Goal: Entertainment & Leisure: Consume media (video, audio)

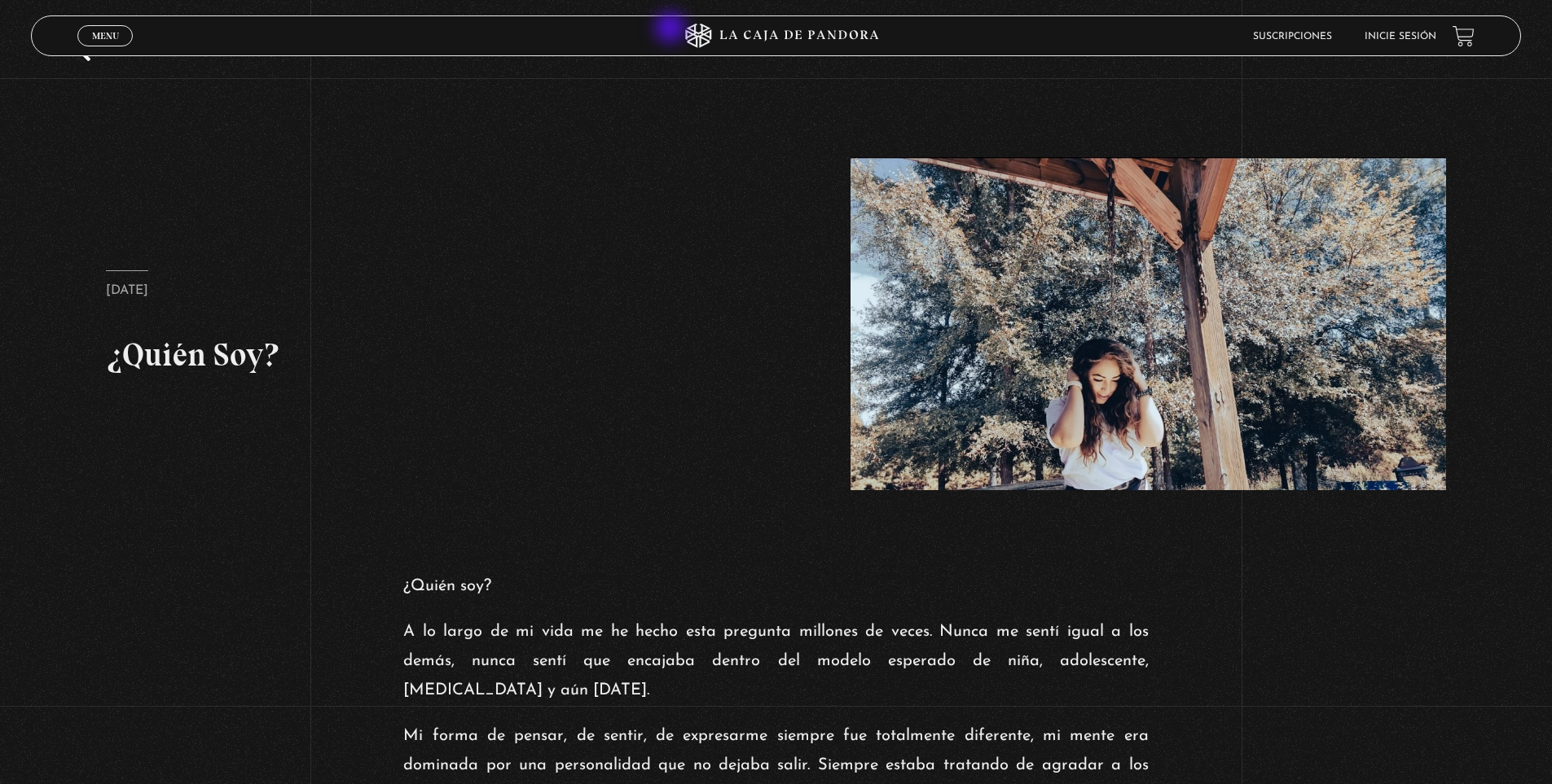
click at [673, 30] on icon at bounding box center [776, 36] width 466 height 25
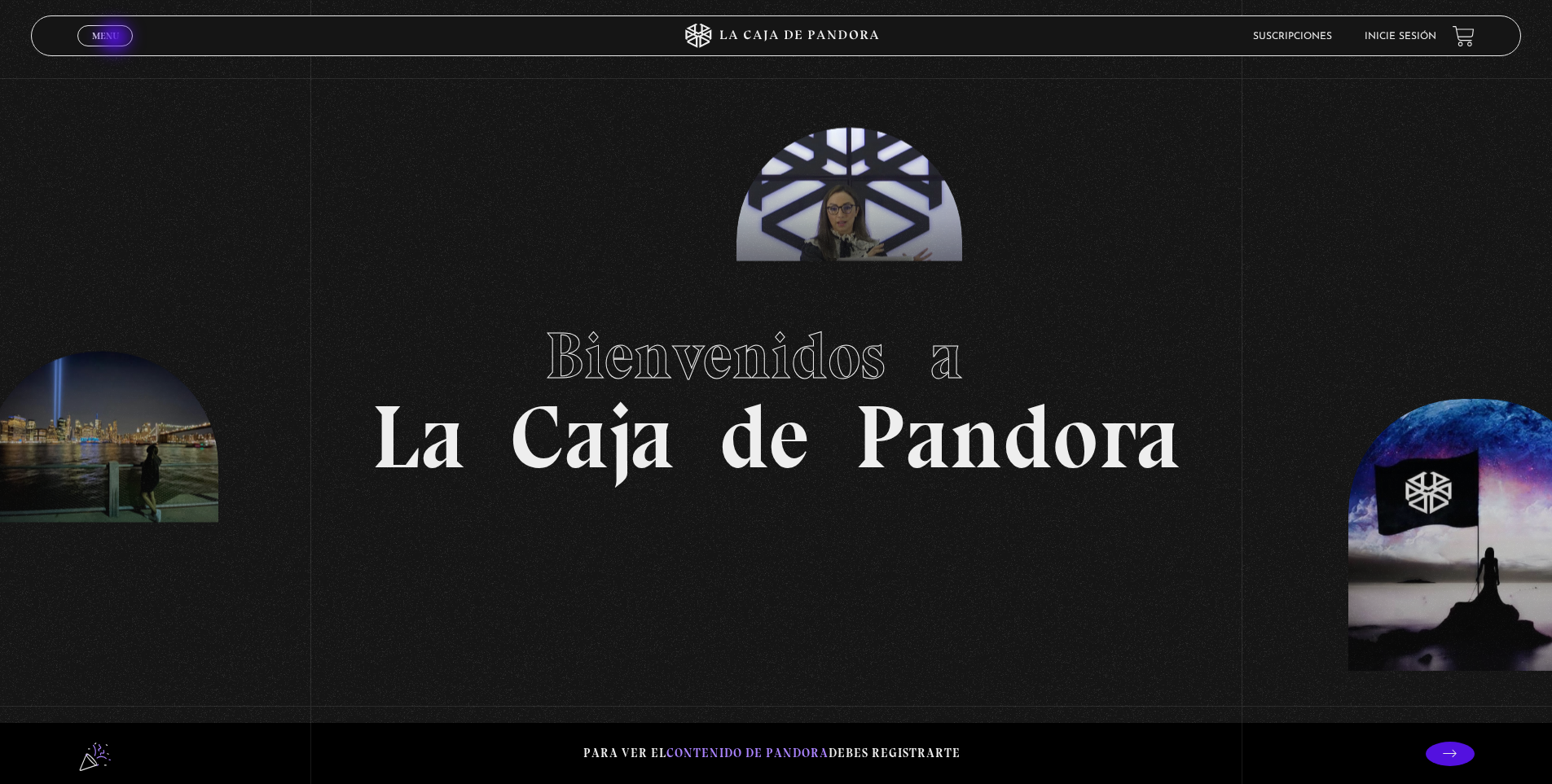
click at [116, 39] on span "Menu" at bounding box center [106, 36] width 27 height 10
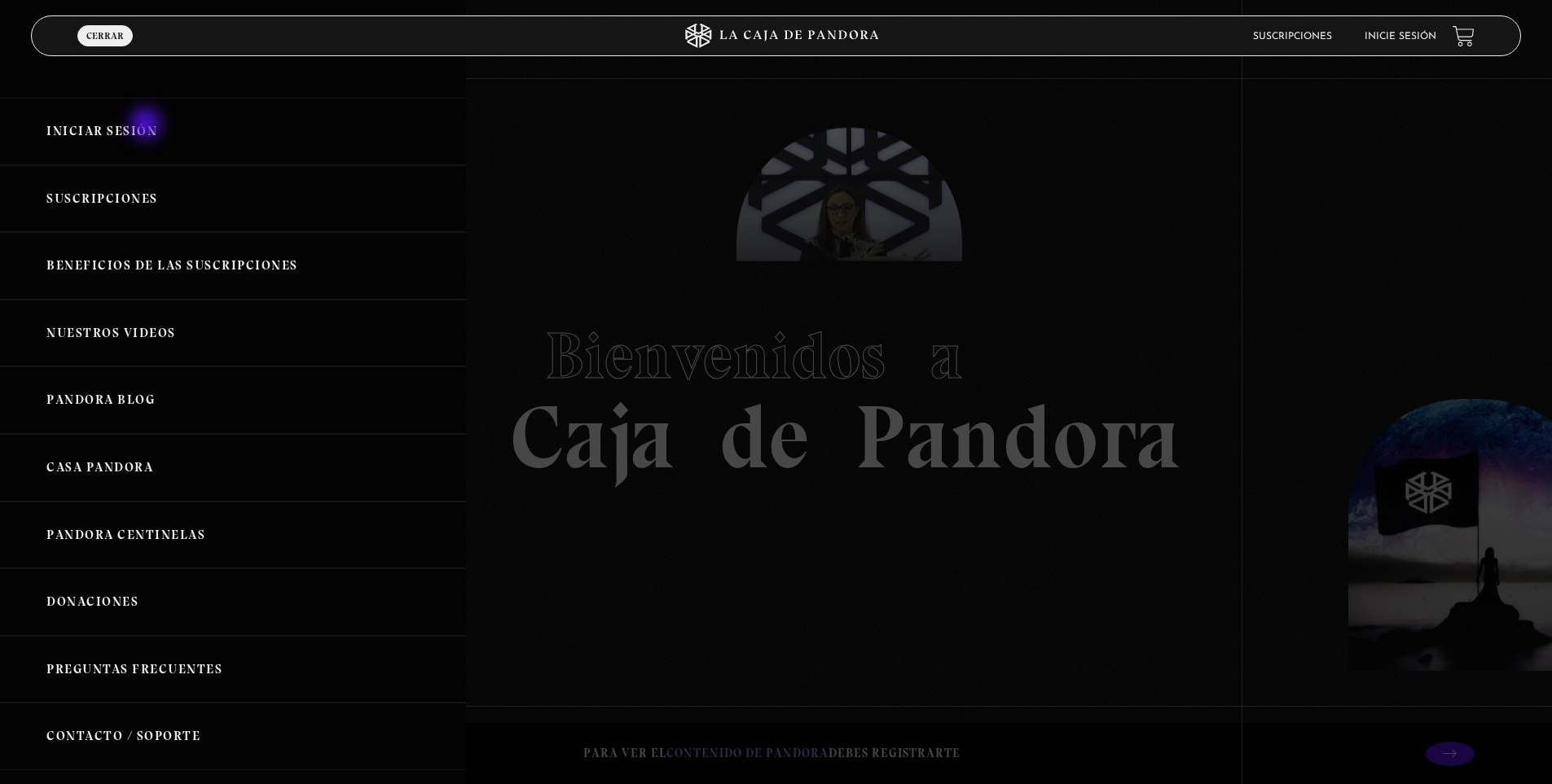
click at [148, 125] on link "Iniciar Sesión" at bounding box center [232, 131] width 466 height 68
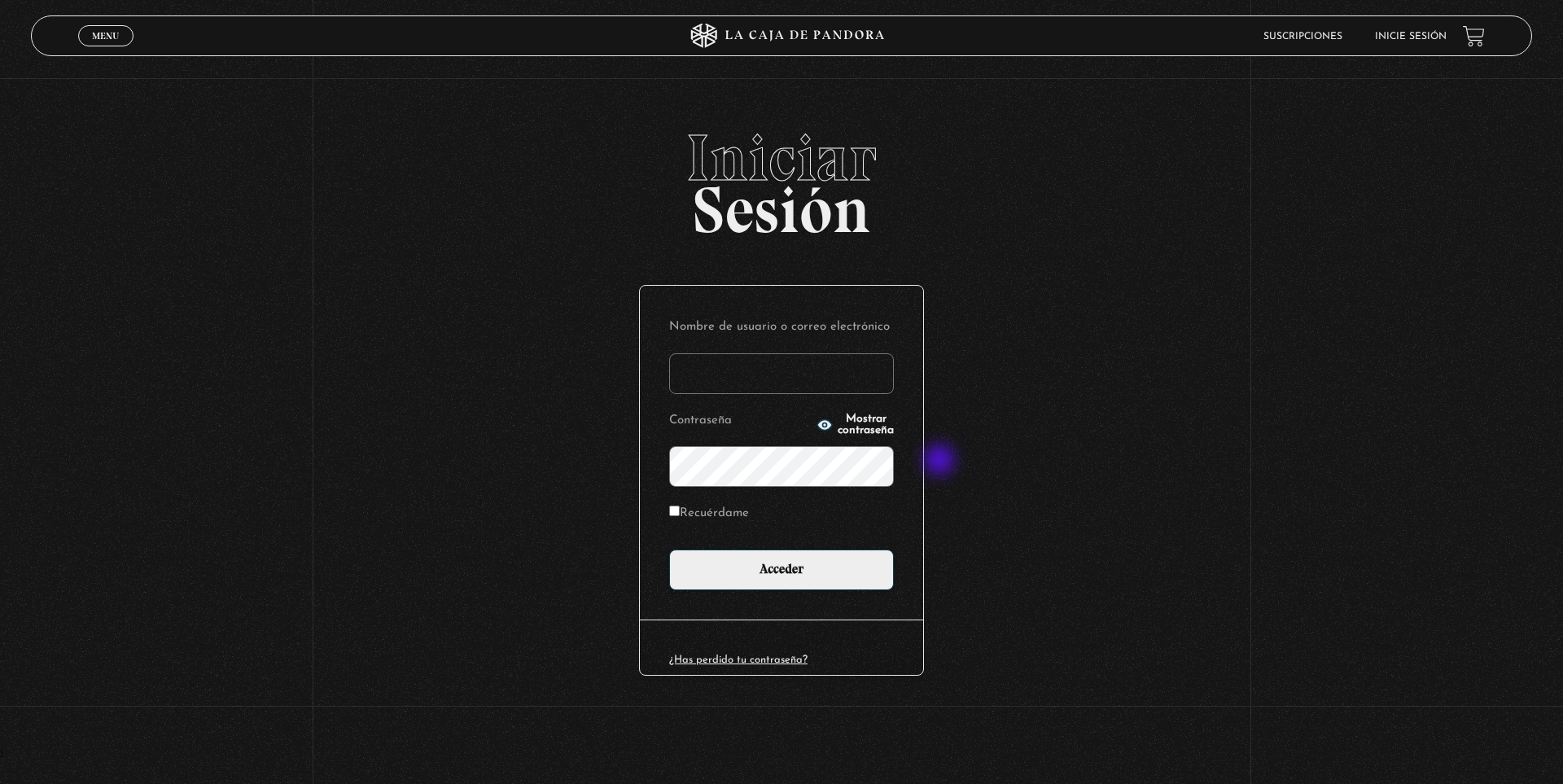
type input "[EMAIL_ADDRESS][DOMAIN_NAME]"
click at [681, 513] on label "Recuérdame" at bounding box center [709, 514] width 80 height 25
click at [680, 513] on input "Recuérdame" at bounding box center [675, 511] width 10 height 10
checkbox input "true"
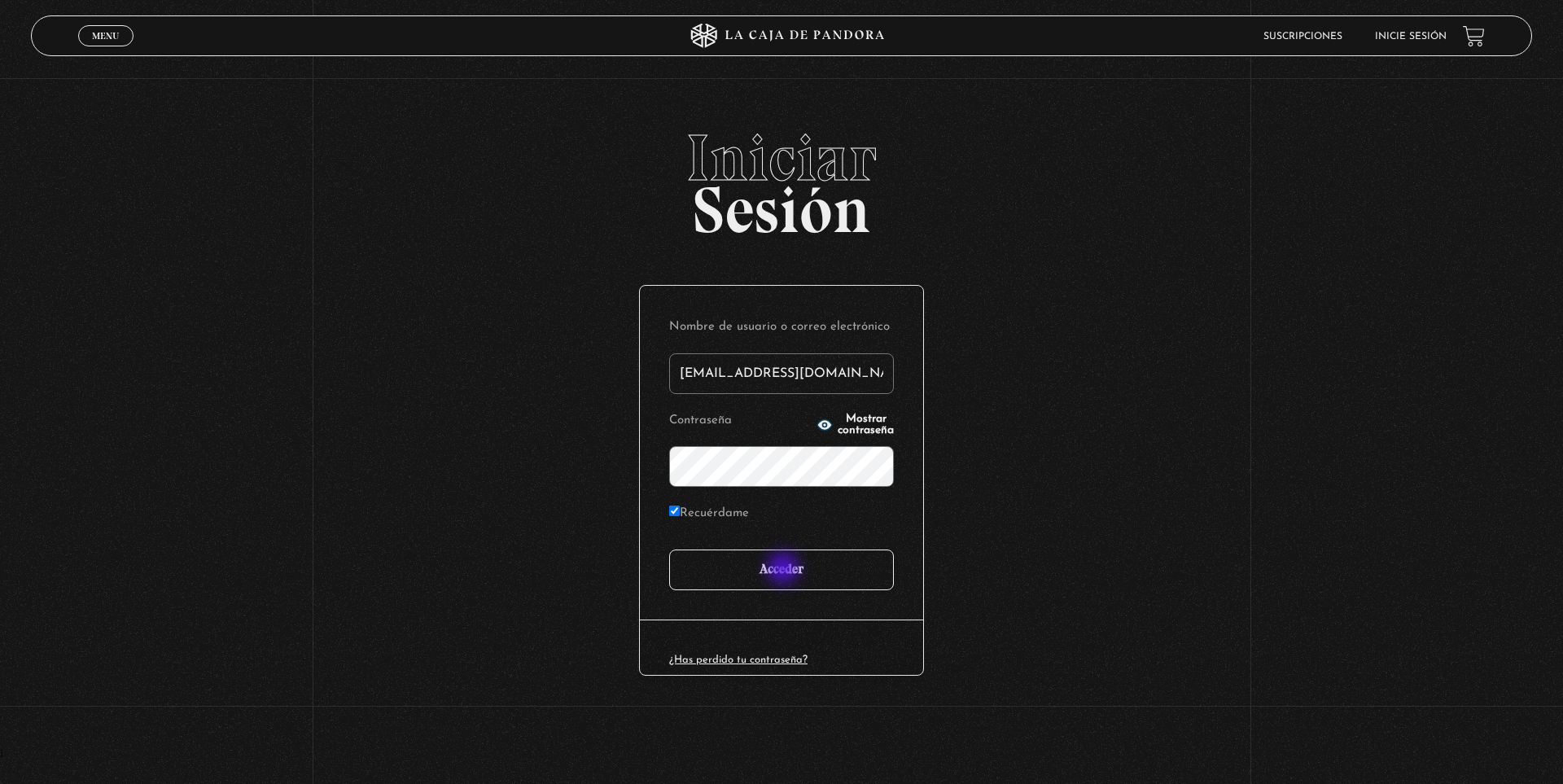
click at [789, 567] on input "Acceder" at bounding box center [782, 570] width 225 height 41
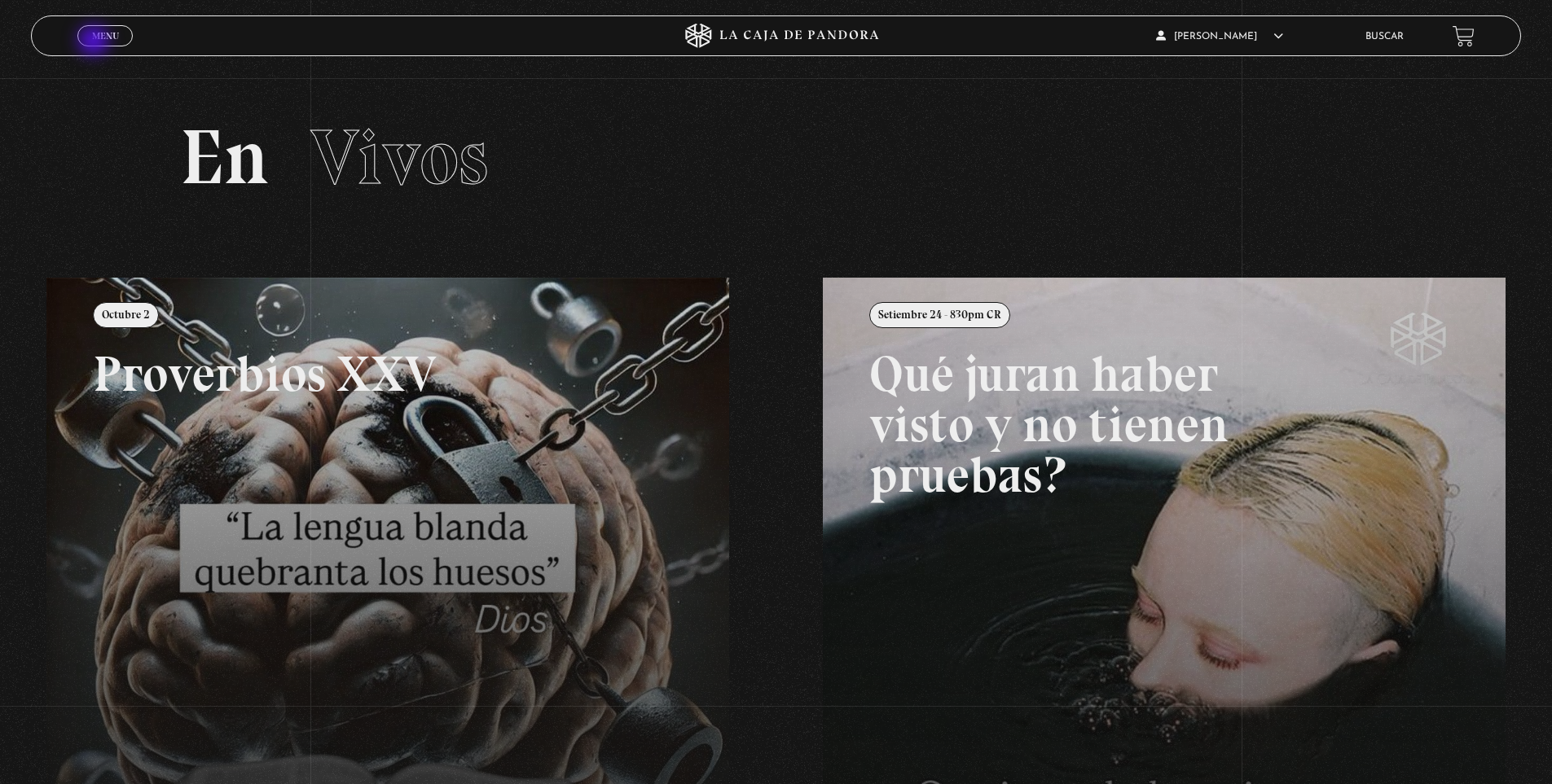
click at [95, 42] on link "Menu Cerrar" at bounding box center [104, 36] width 55 height 21
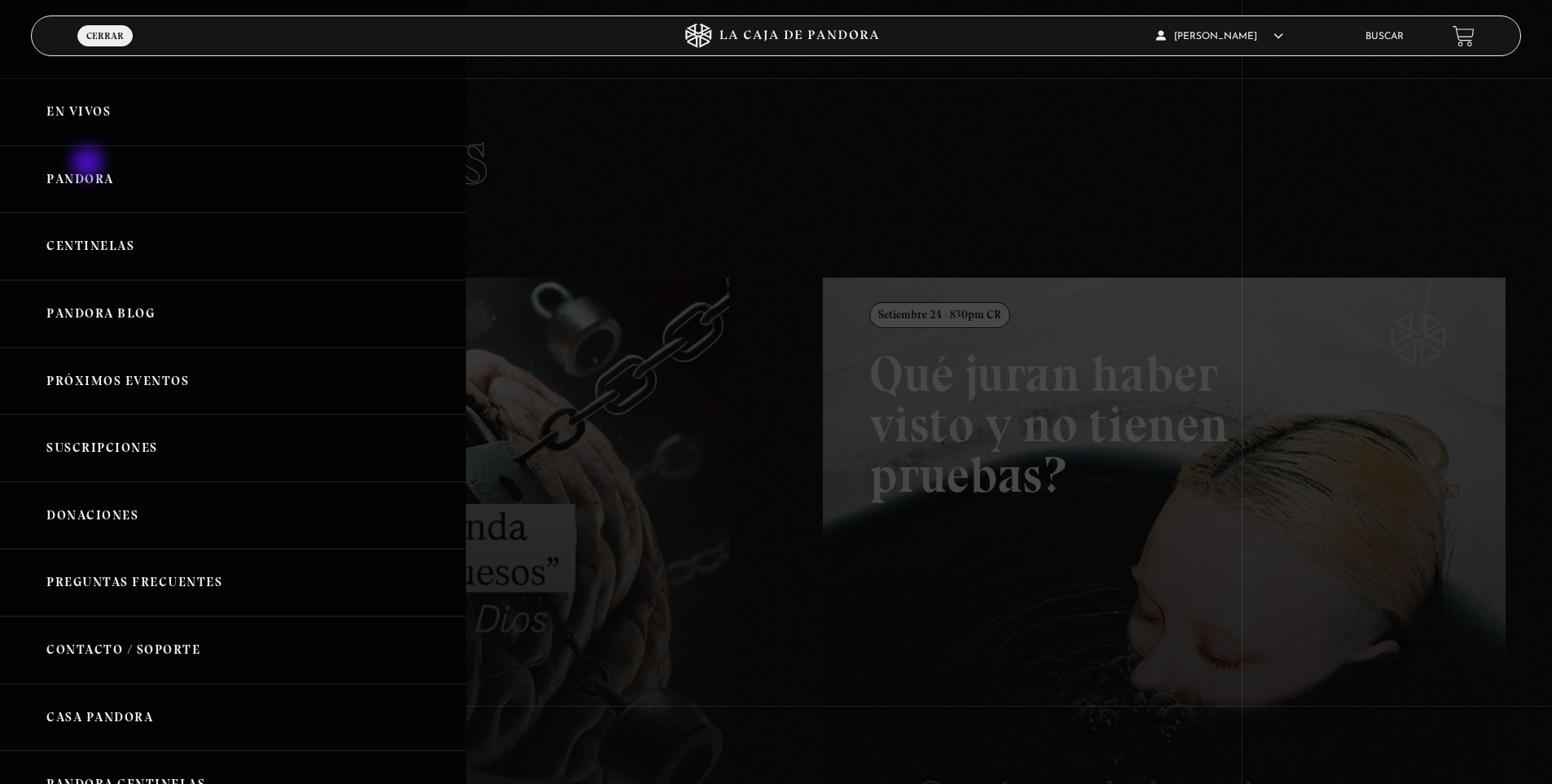
click at [90, 164] on link "Pandora" at bounding box center [232, 180] width 466 height 68
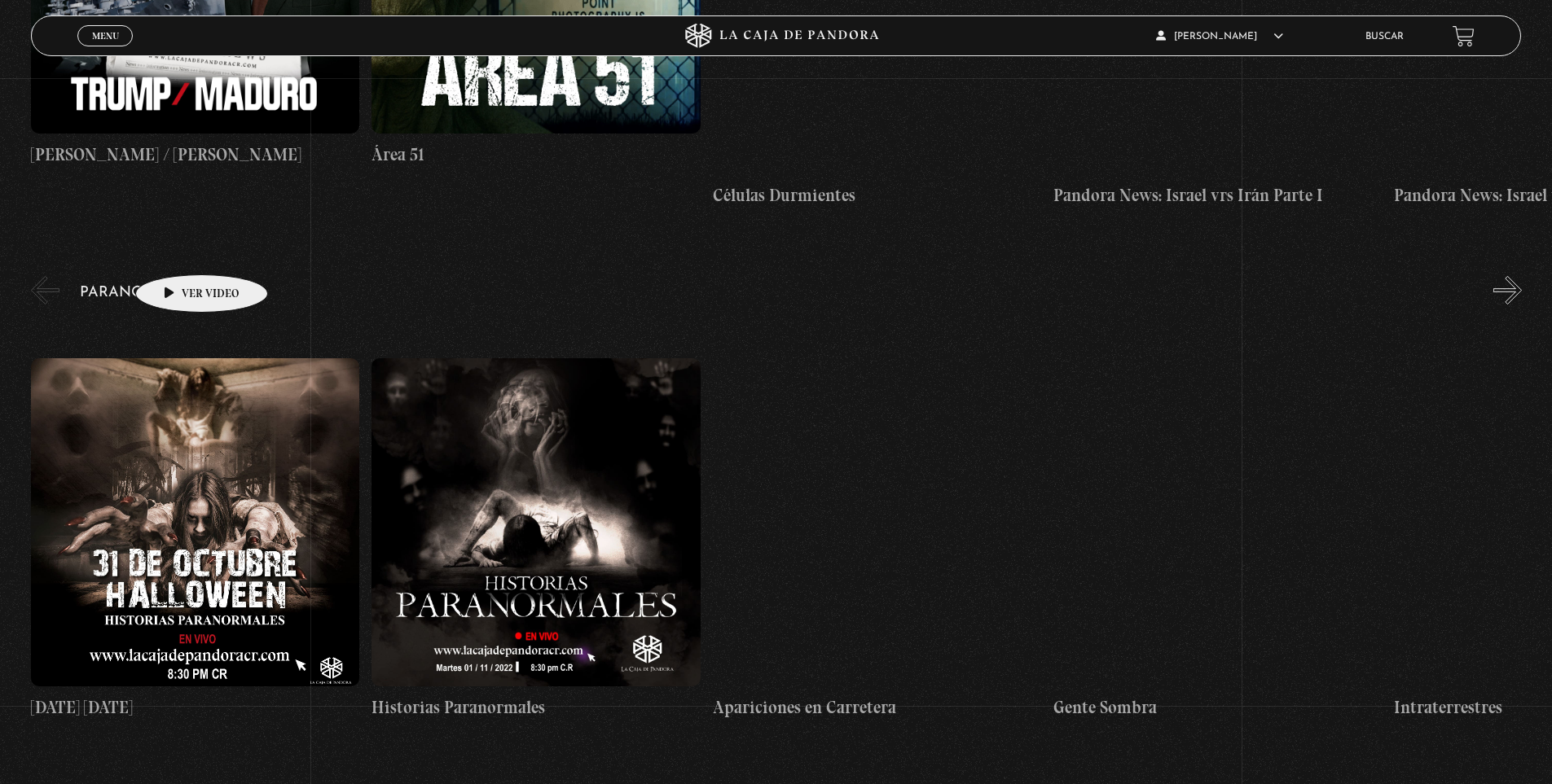
scroll to position [488, 0]
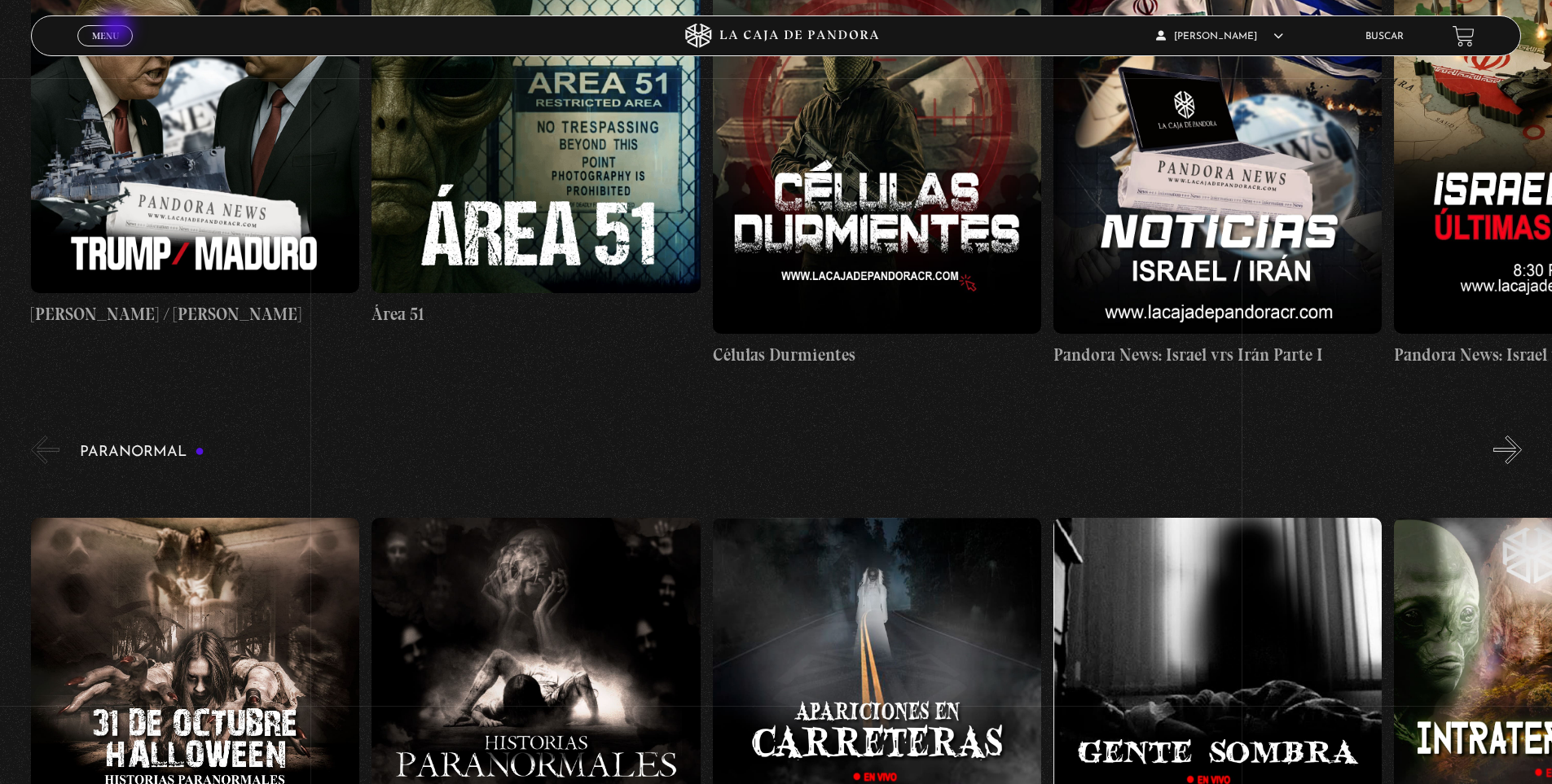
click at [109, 31] on span "Menu" at bounding box center [106, 36] width 27 height 10
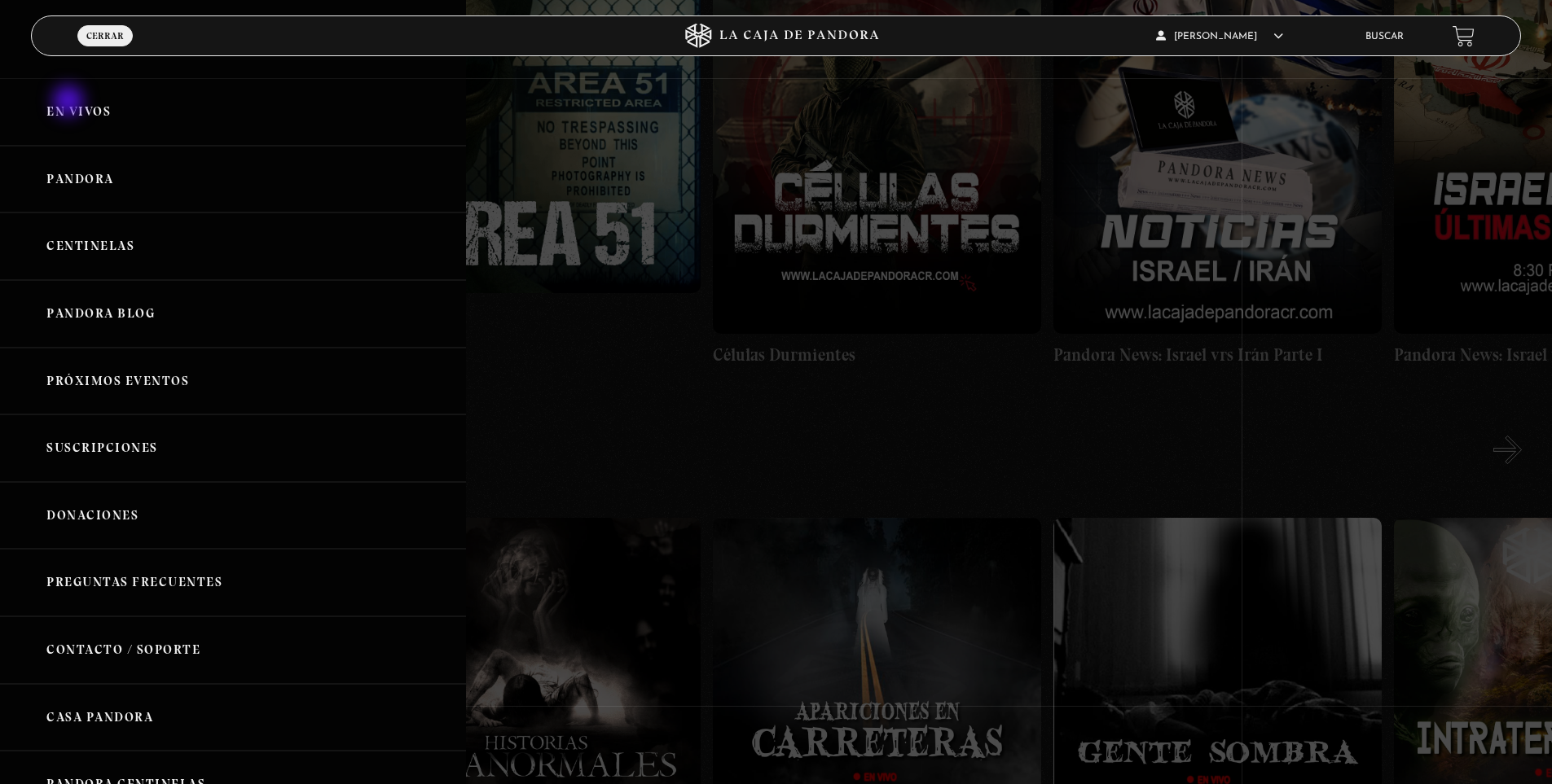
click at [70, 104] on link "En vivos" at bounding box center [232, 112] width 466 height 68
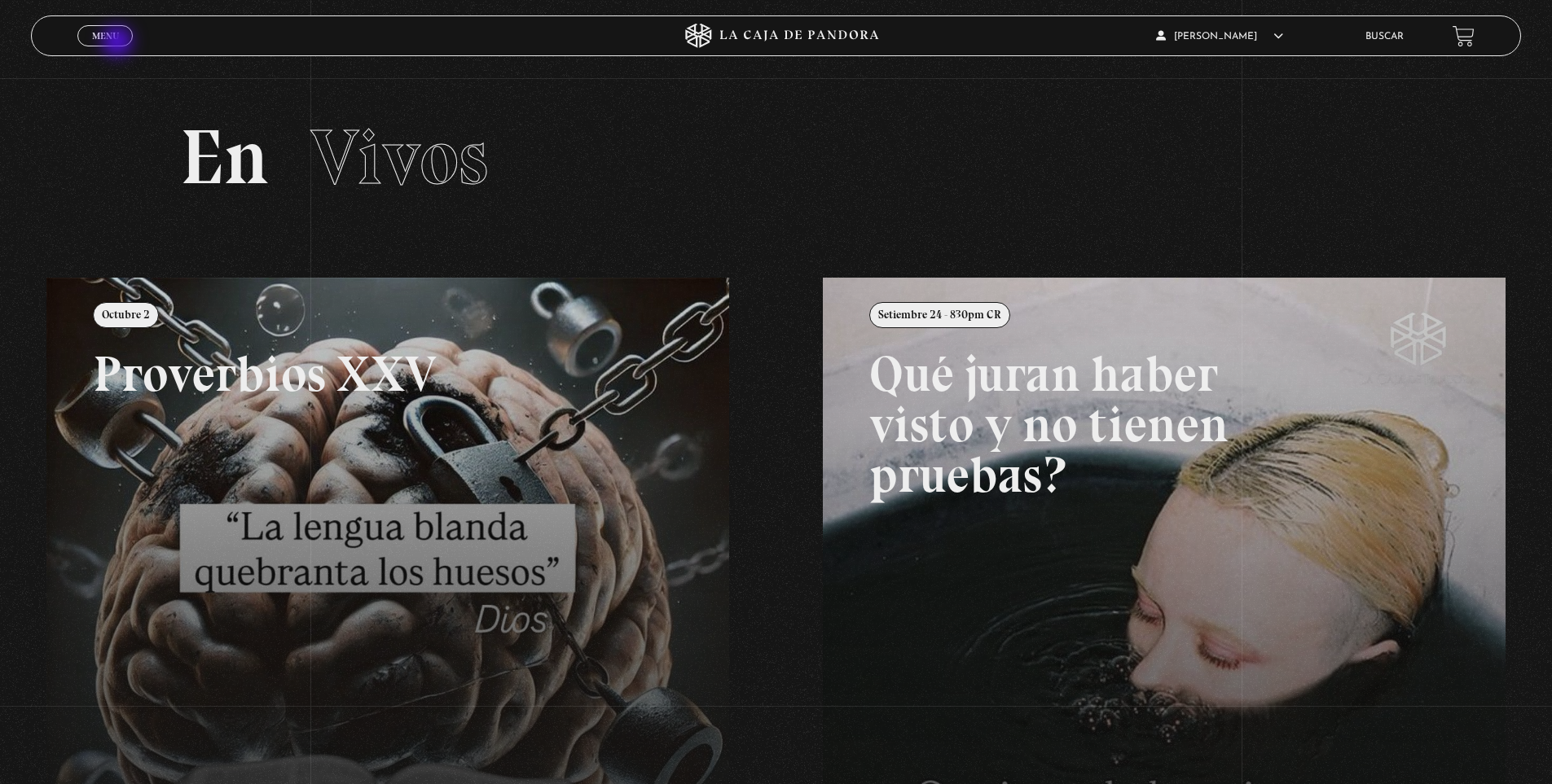
click at [117, 41] on span "Menu" at bounding box center [106, 36] width 27 height 10
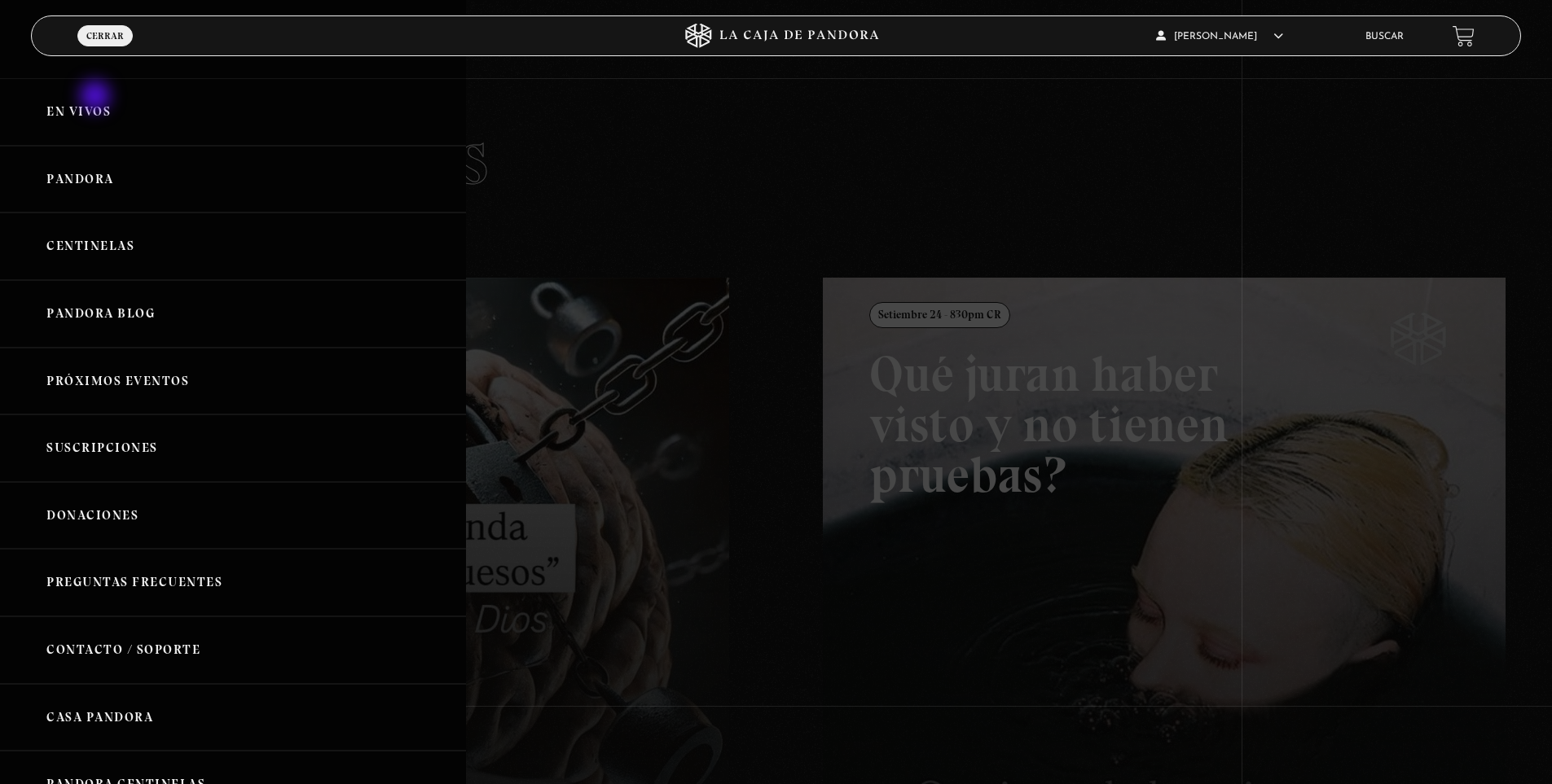
click at [95, 124] on link "En vivos" at bounding box center [232, 112] width 466 height 68
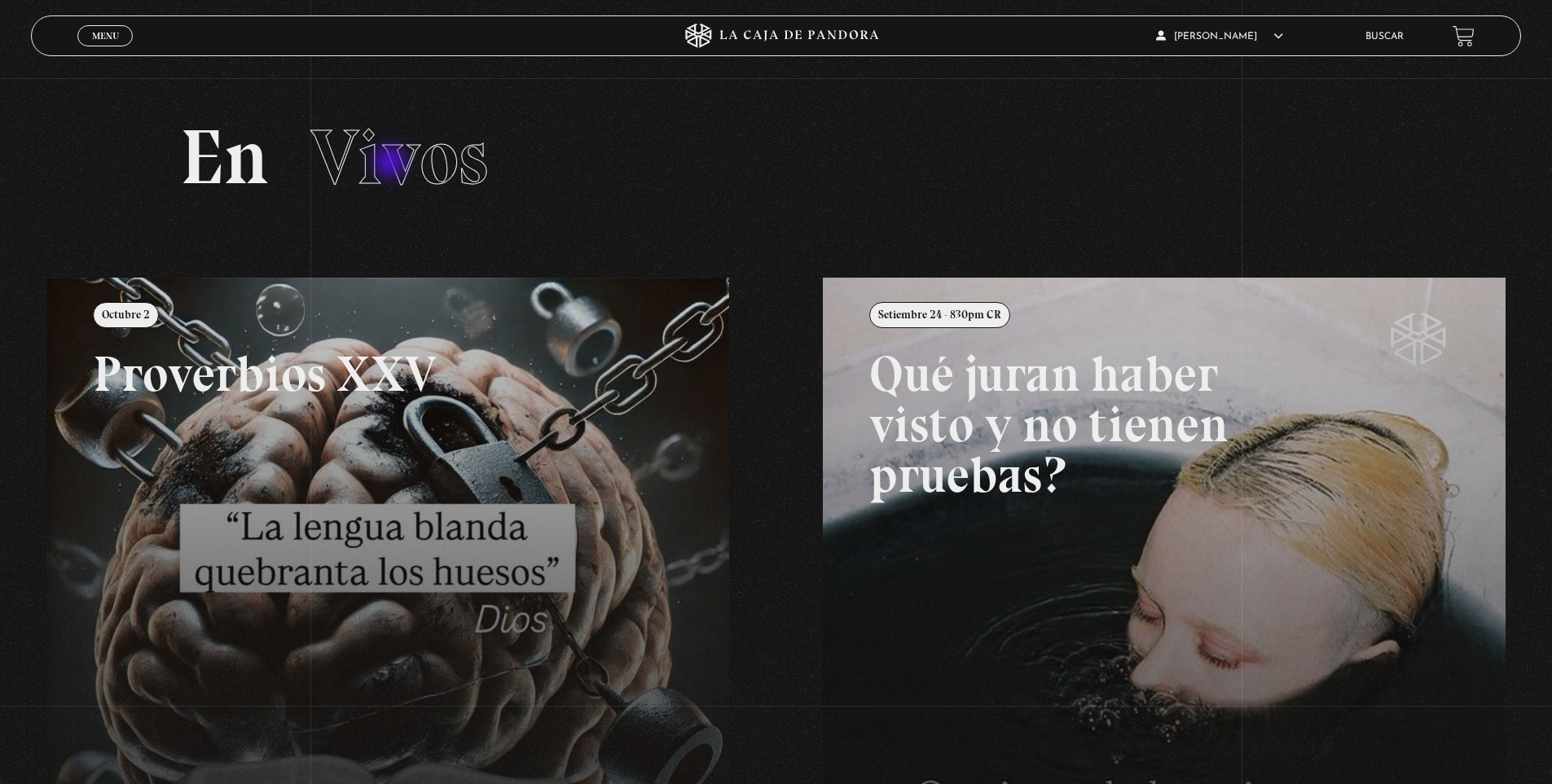
click at [393, 163] on span "Vivos" at bounding box center [399, 158] width 177 height 93
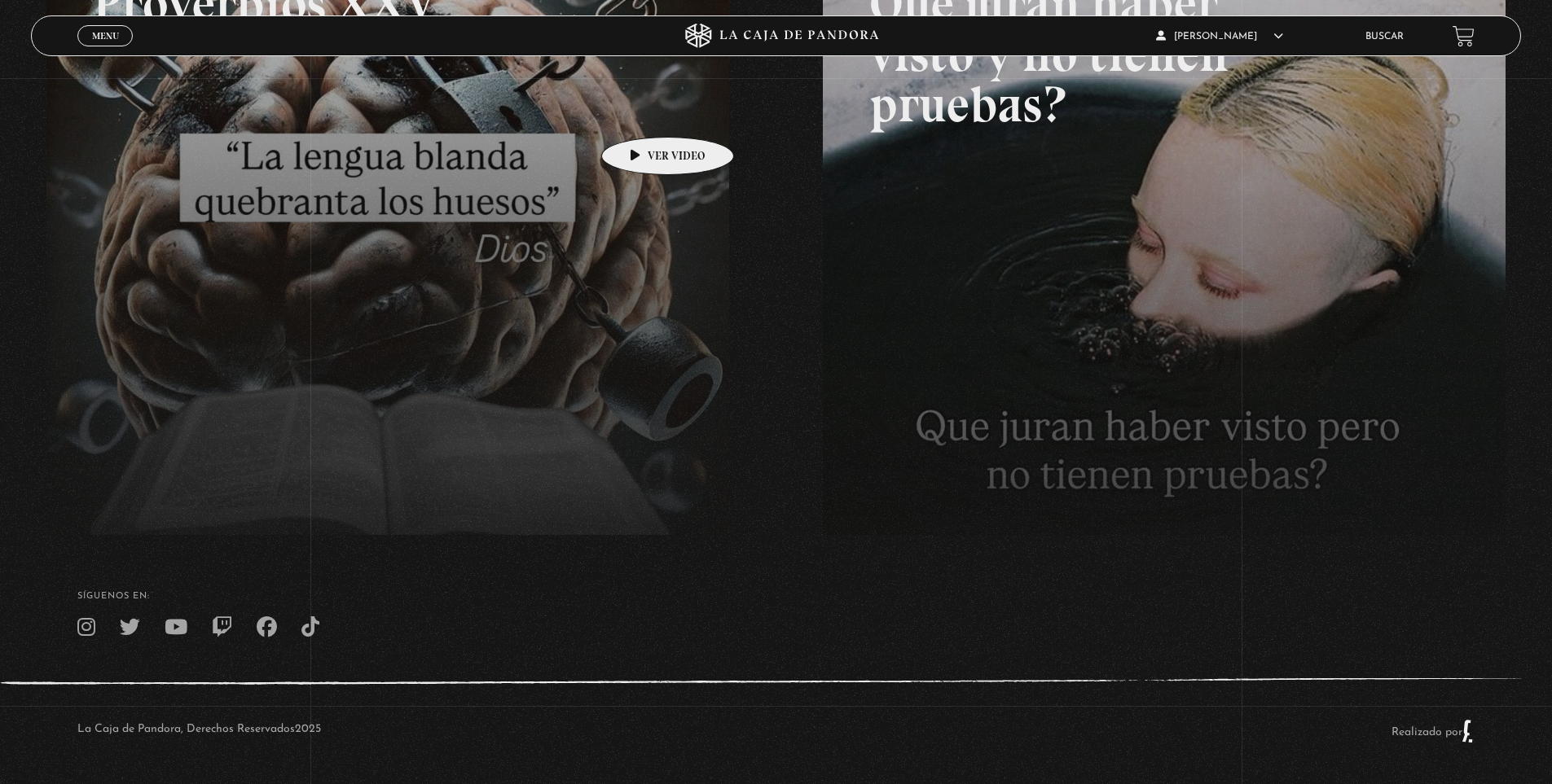
click at [642, 113] on link at bounding box center [823, 298] width 1552 height 784
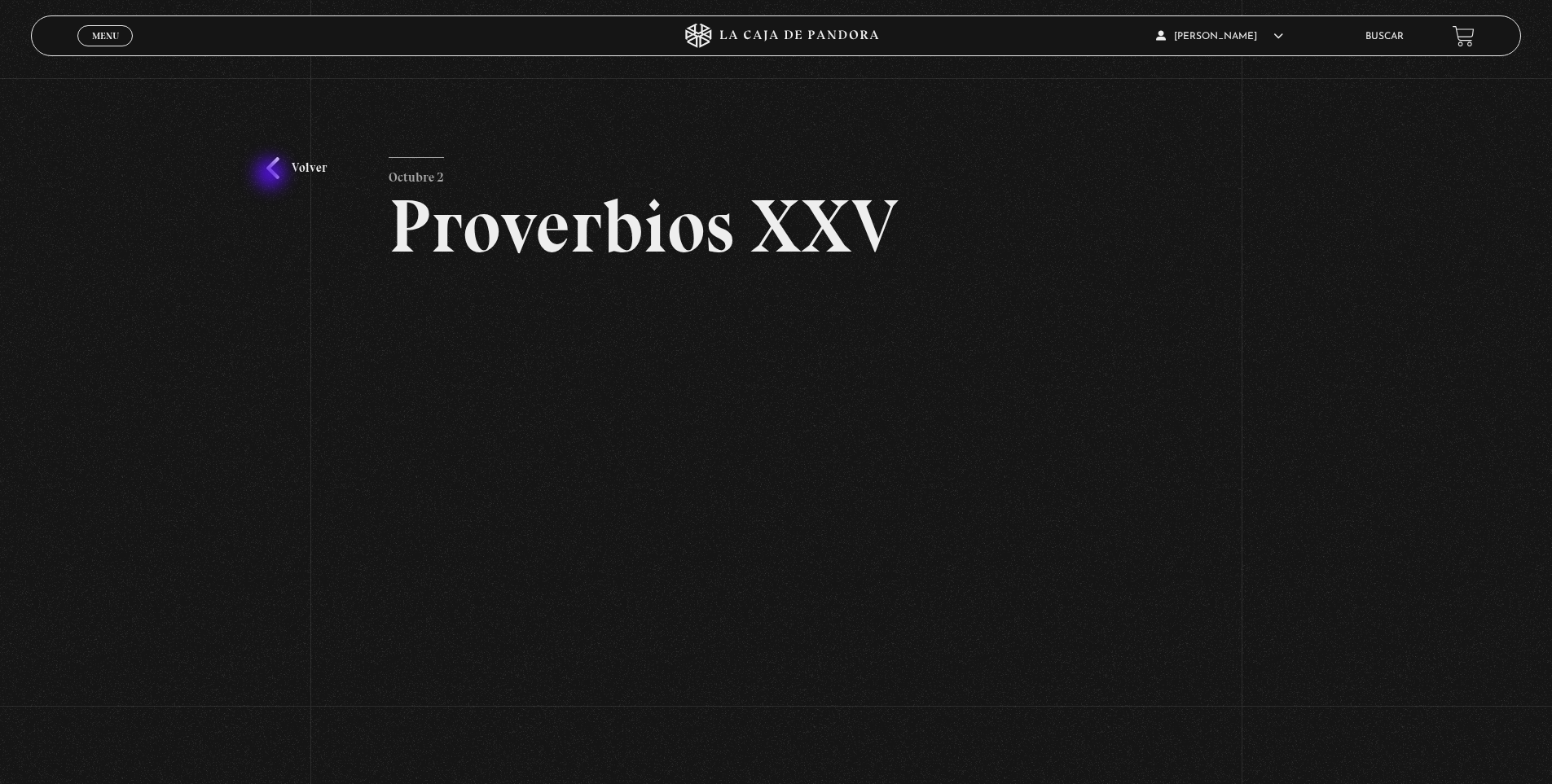
click at [276, 165] on link "Volver" at bounding box center [296, 168] width 60 height 22
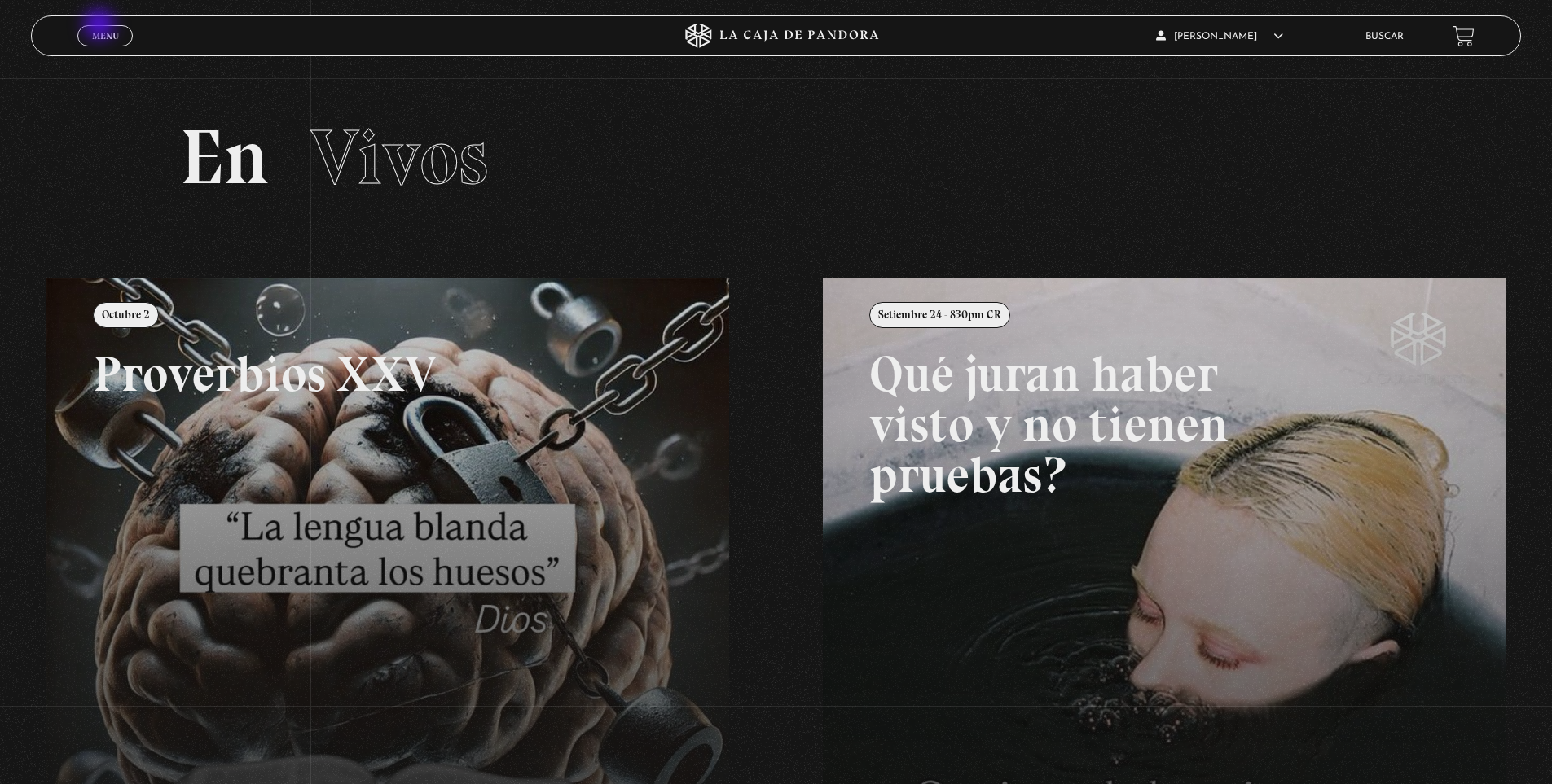
click at [103, 29] on link "Menu Cerrar" at bounding box center [104, 36] width 55 height 21
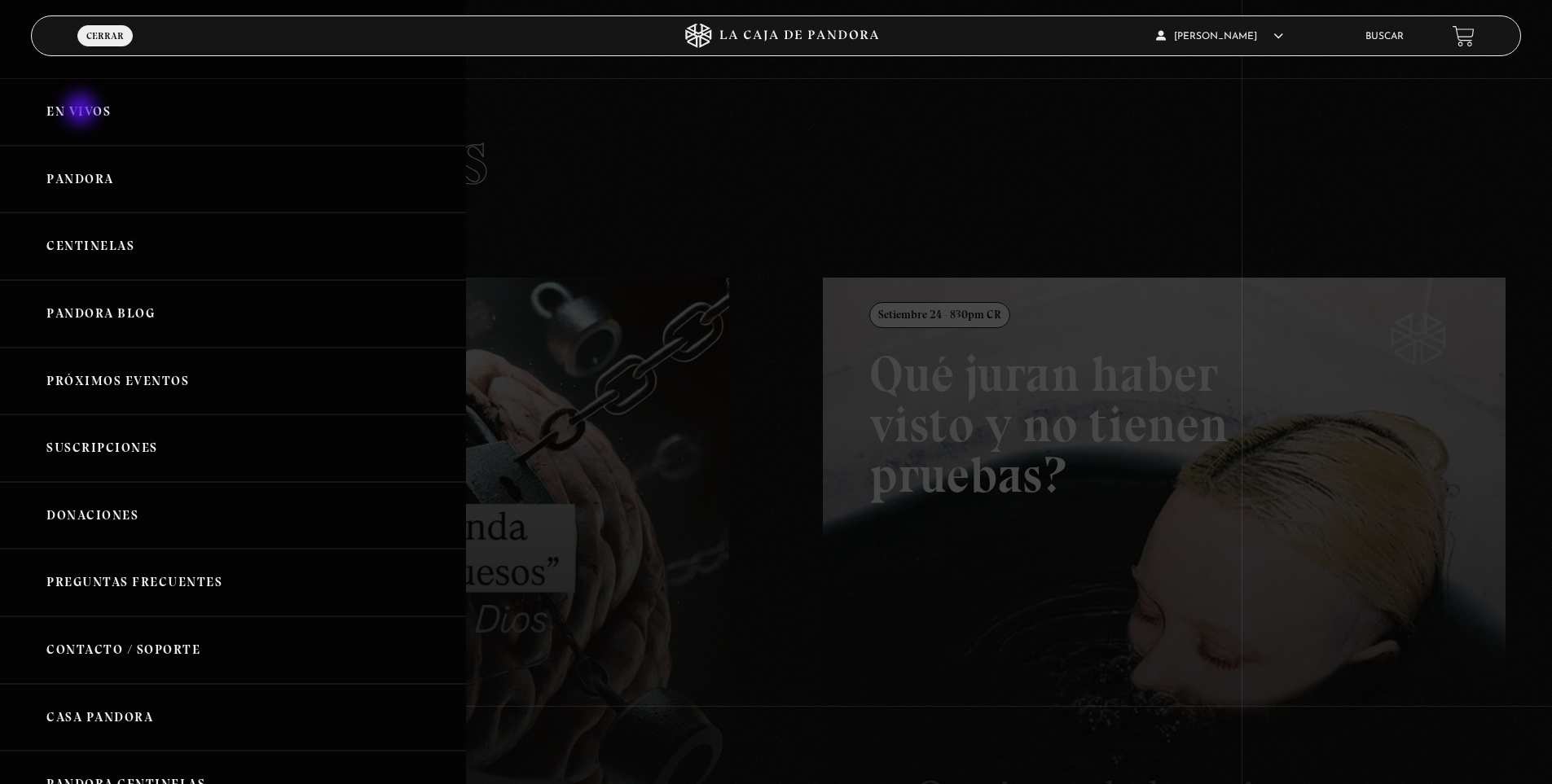
click at [81, 112] on link "En vivos" at bounding box center [232, 112] width 466 height 68
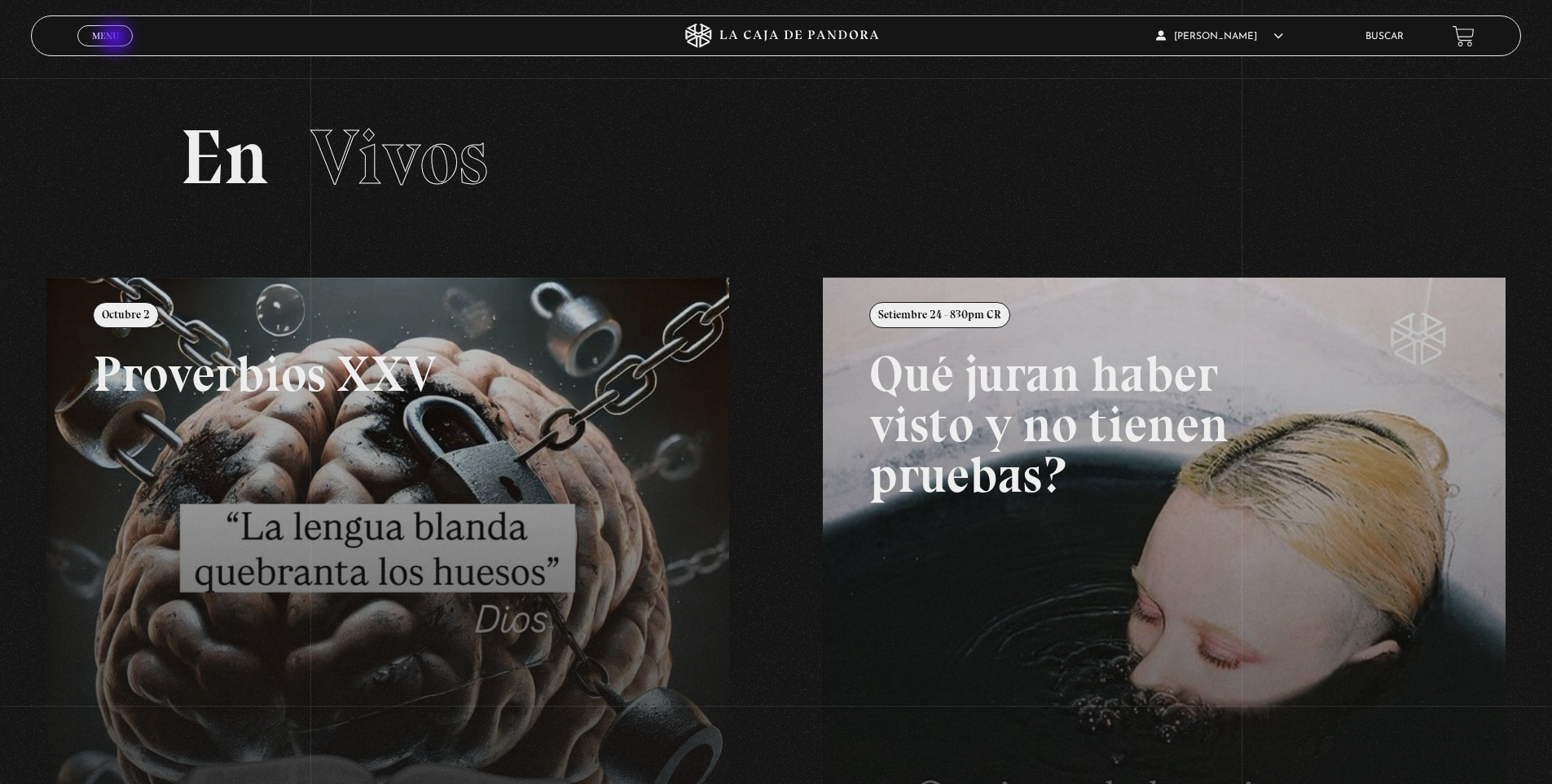
click at [114, 38] on span "Menu" at bounding box center [106, 36] width 27 height 10
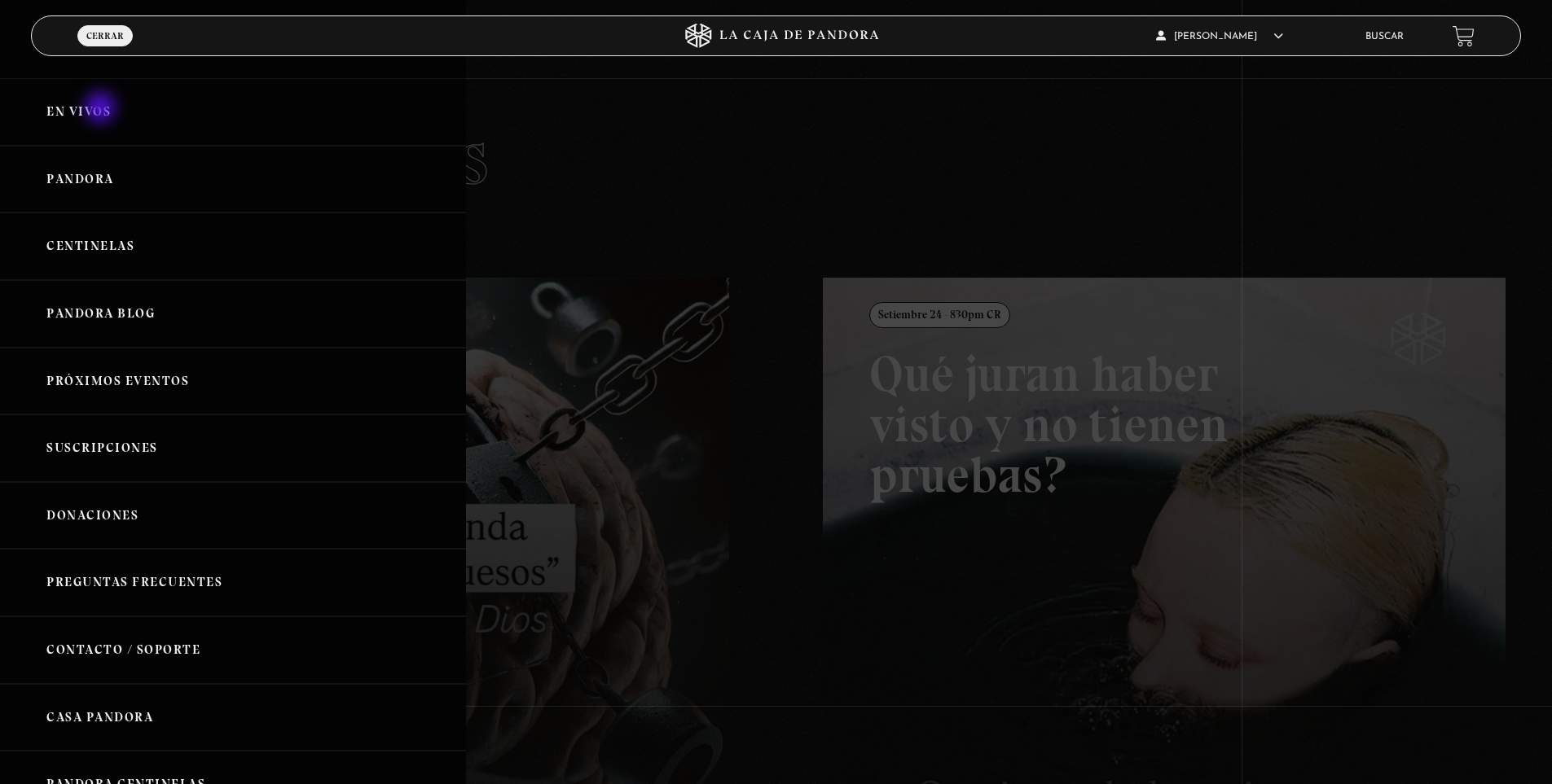
click at [95, 109] on link "En vivos" at bounding box center [232, 112] width 466 height 68
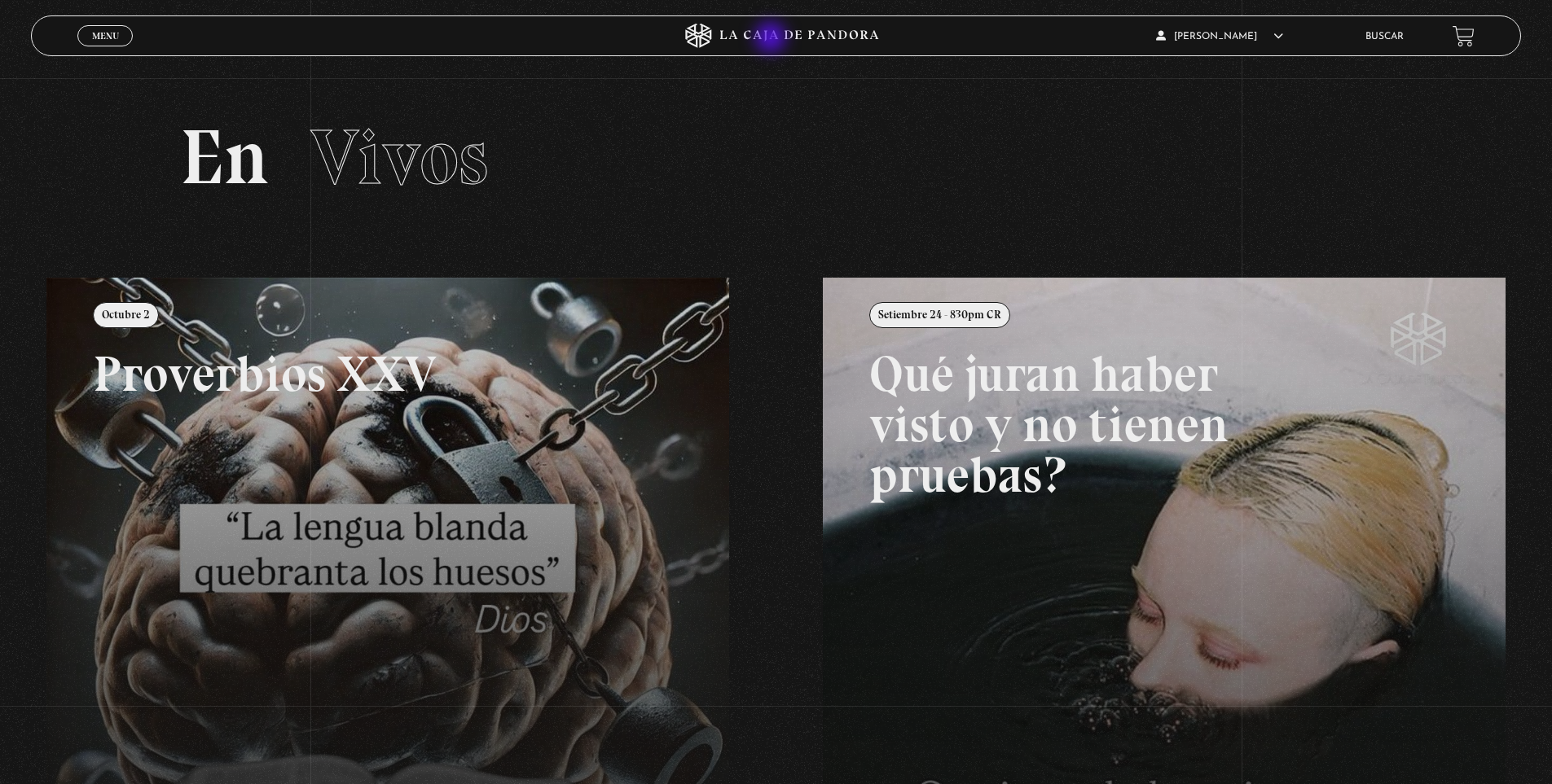
click at [773, 35] on icon at bounding box center [799, 36] width 159 height 10
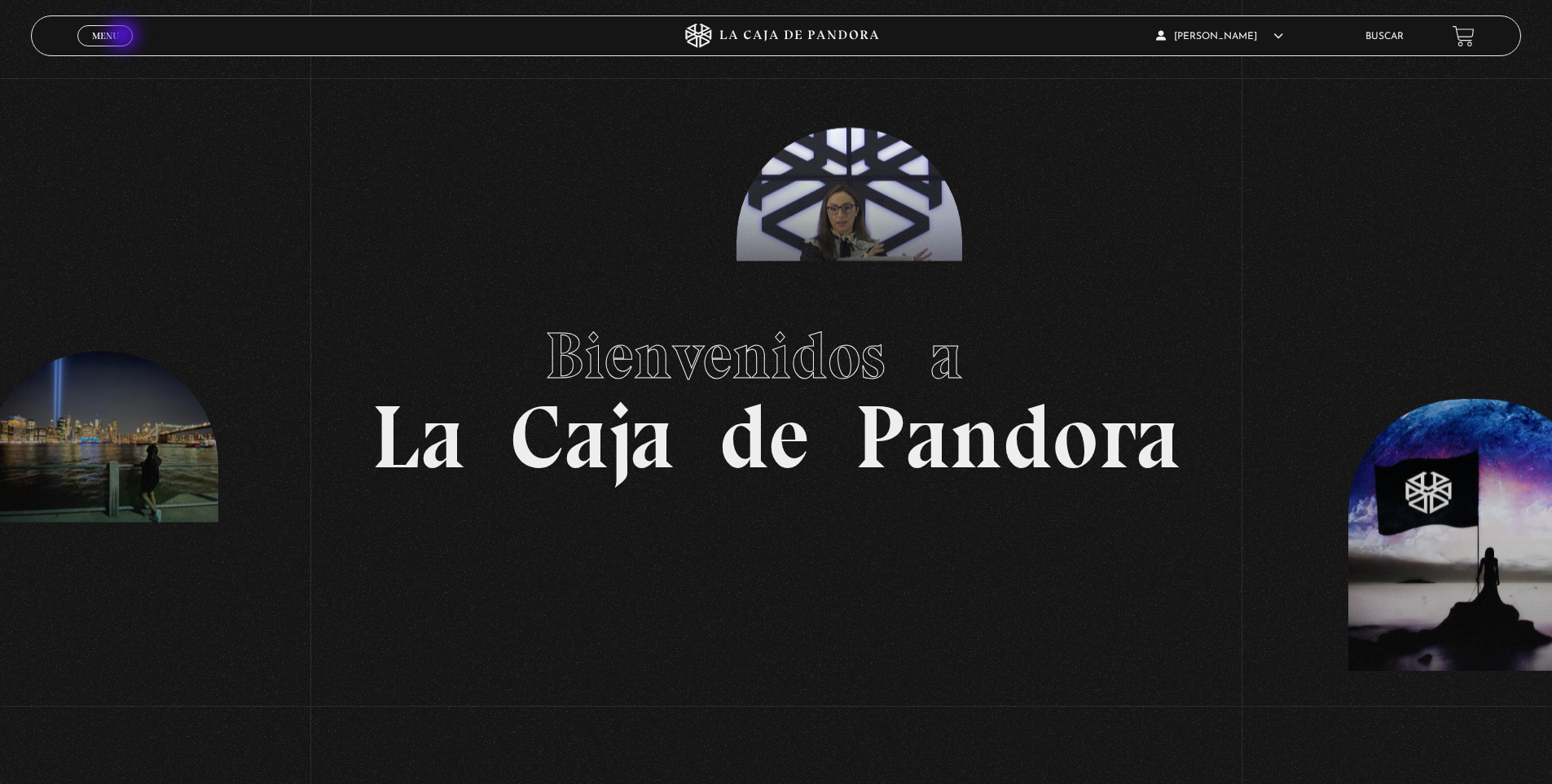
click at [125, 36] on link "Menu Cerrar" at bounding box center [104, 36] width 55 height 21
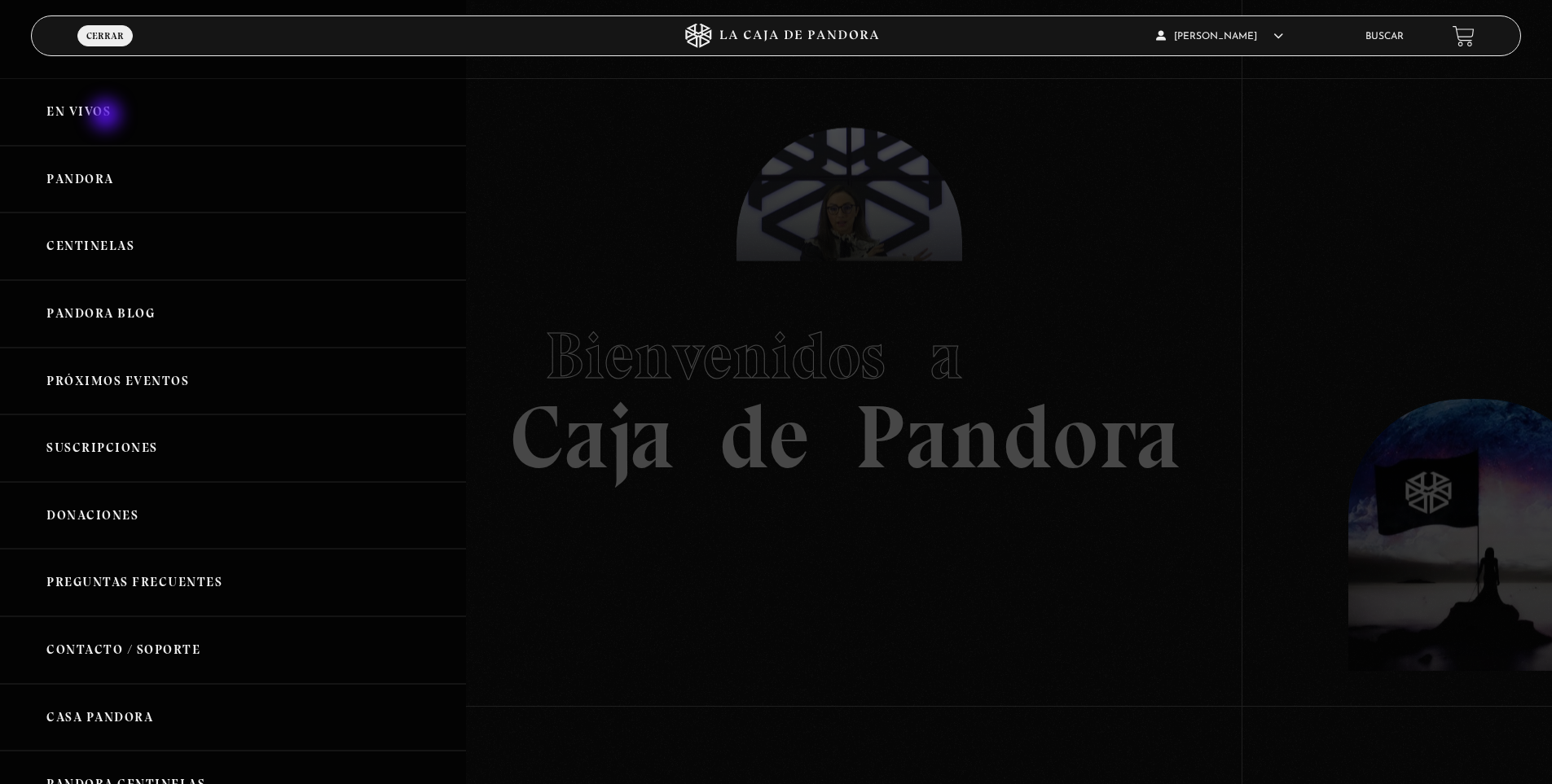
click at [108, 115] on link "En vivos" at bounding box center [232, 112] width 466 height 68
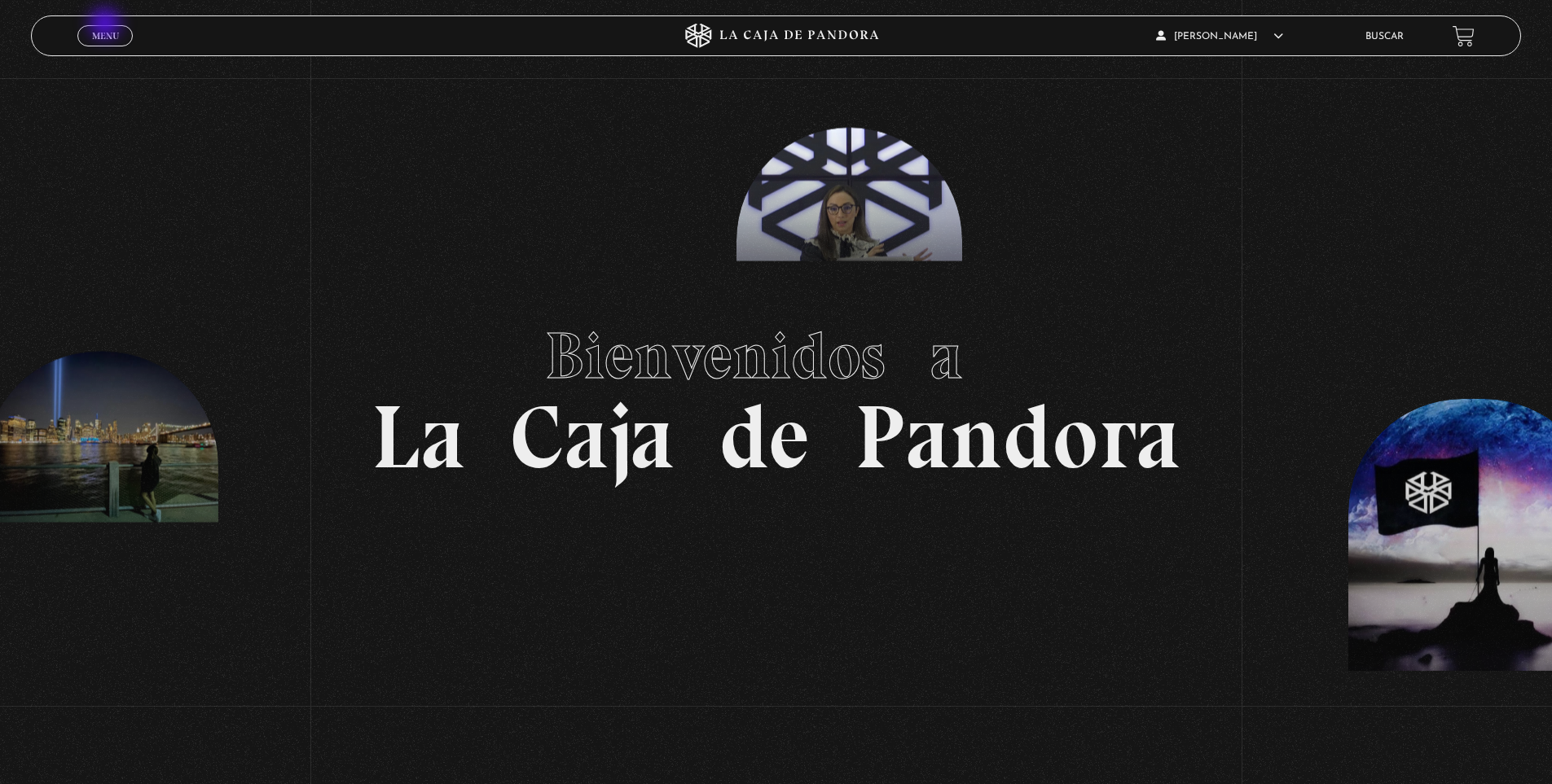
click at [109, 26] on link "Menu Cerrar" at bounding box center [104, 36] width 55 height 21
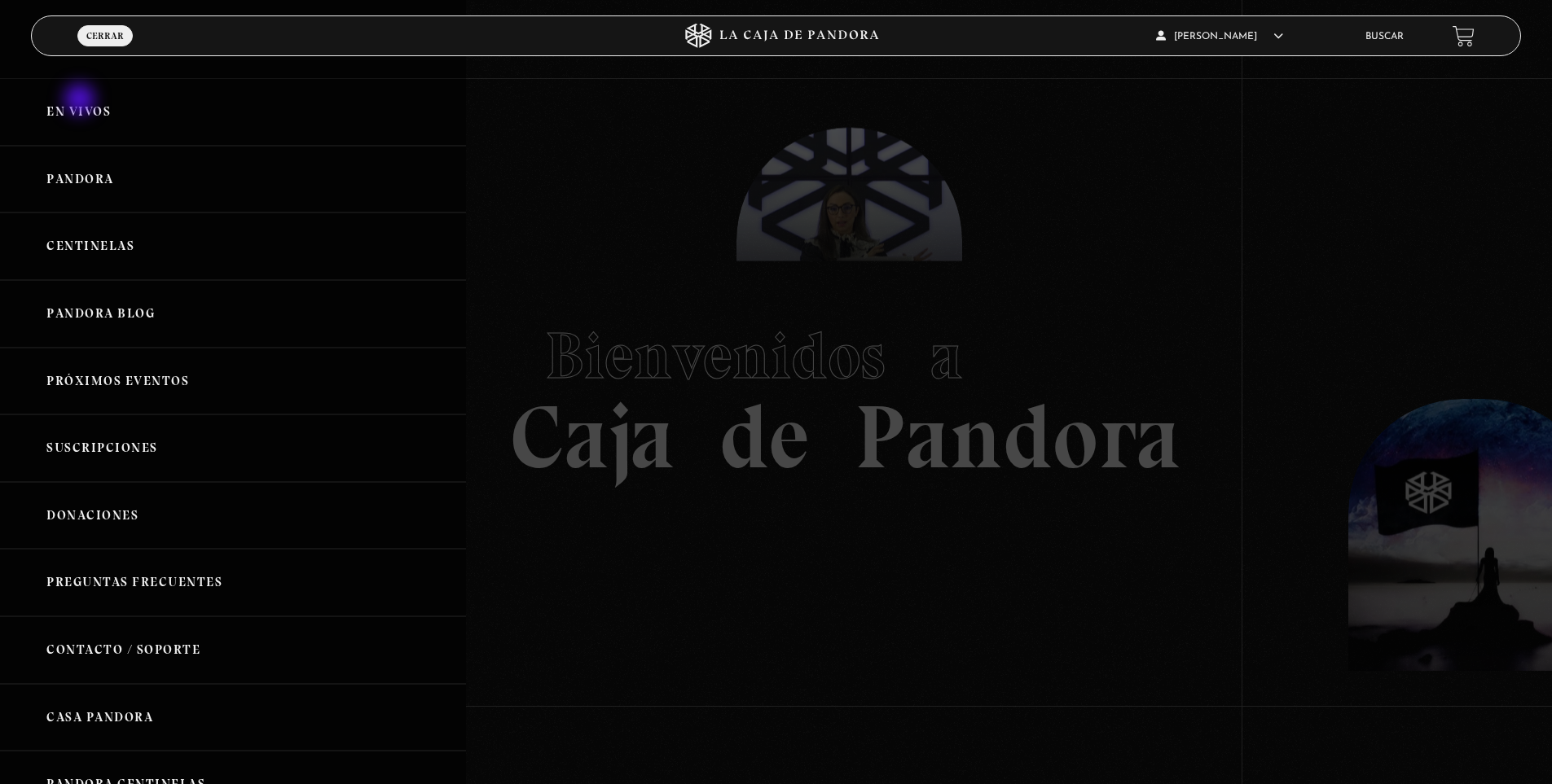
click at [81, 100] on link "En vivos" at bounding box center [232, 112] width 466 height 68
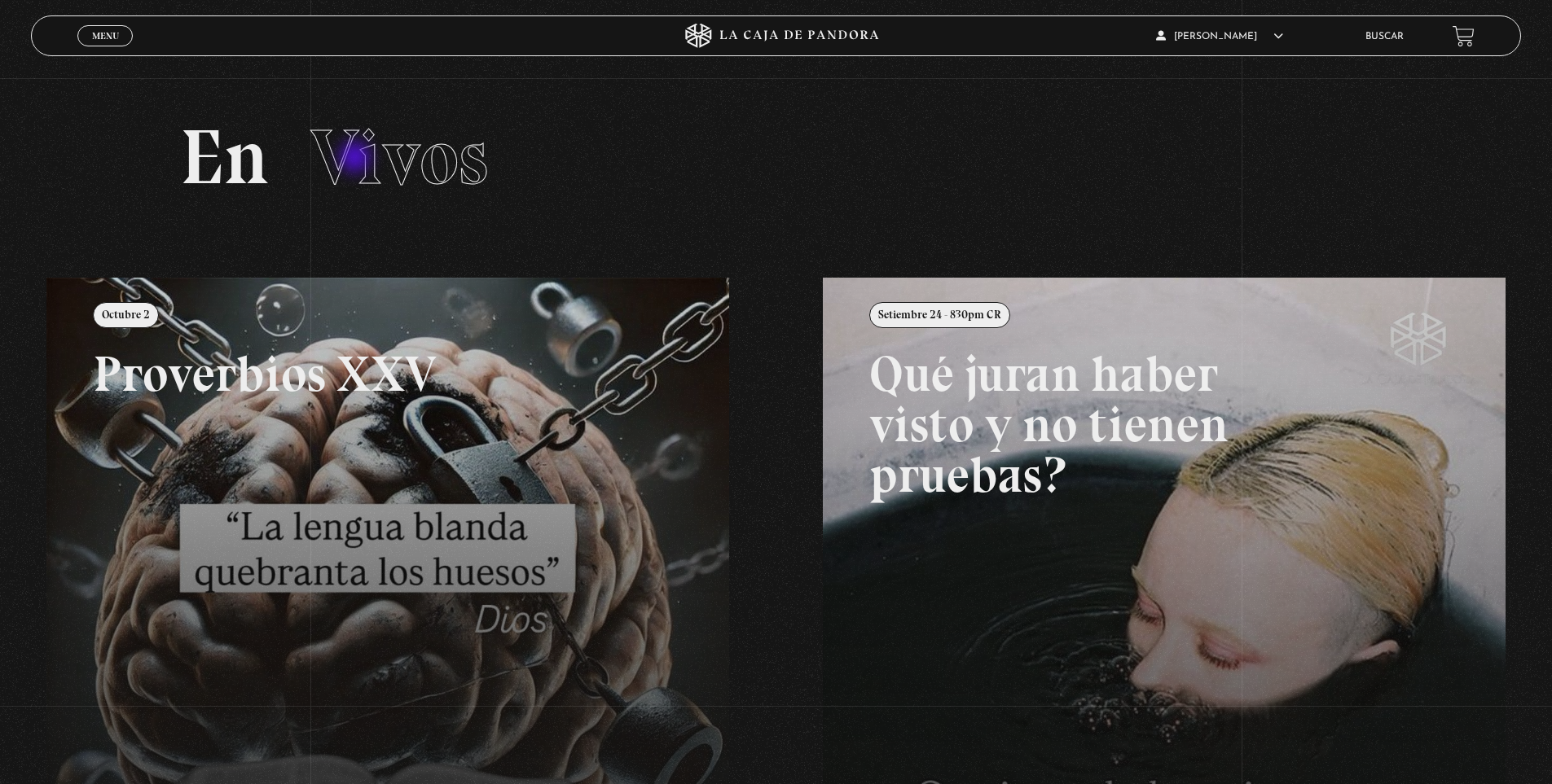
click at [357, 161] on span "Vivos" at bounding box center [399, 158] width 177 height 93
click at [92, 26] on link "Menu Cerrar" at bounding box center [104, 36] width 55 height 21
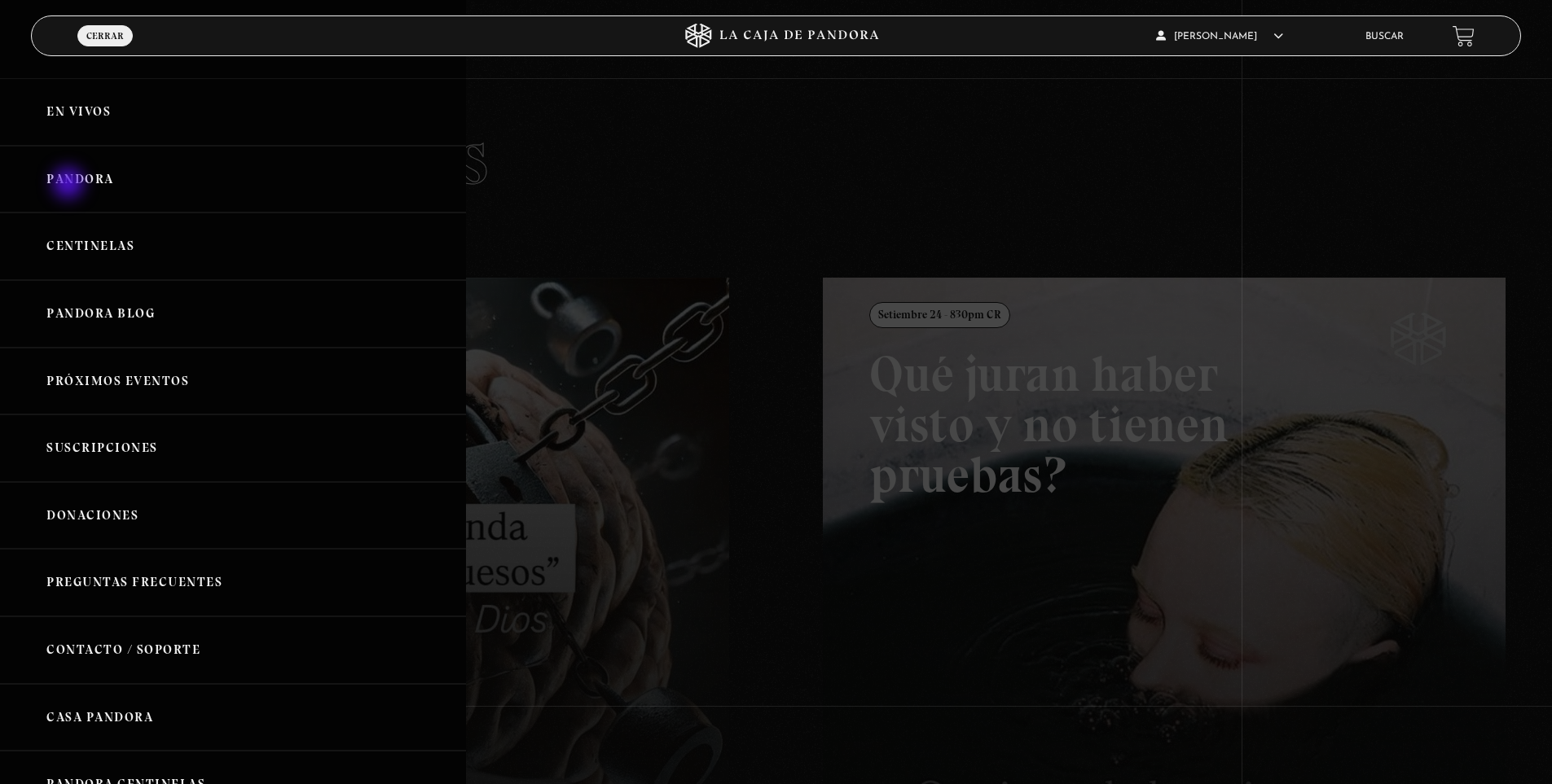
click at [69, 185] on link "Pandora" at bounding box center [232, 180] width 466 height 68
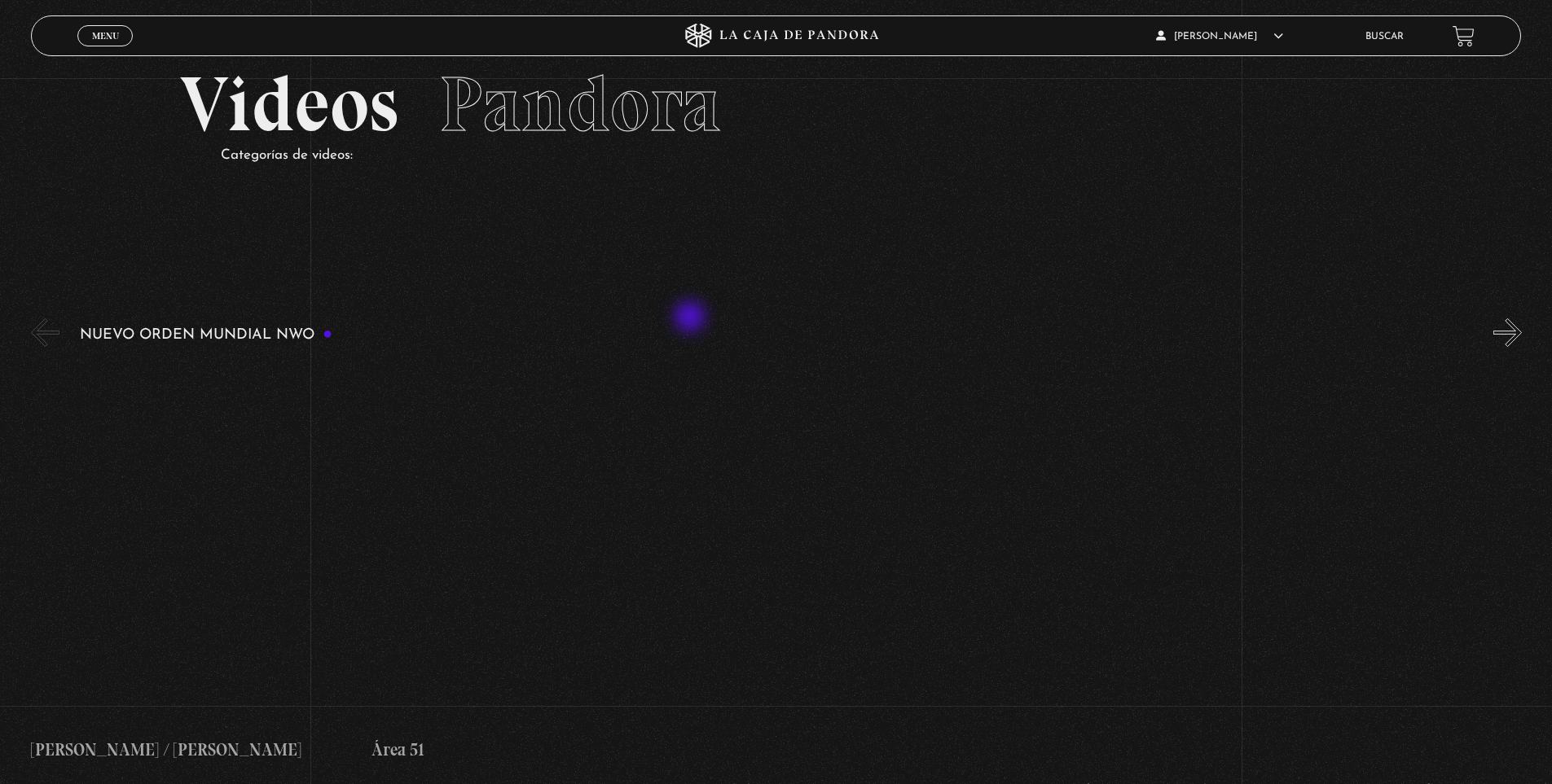
scroll to position [81, 0]
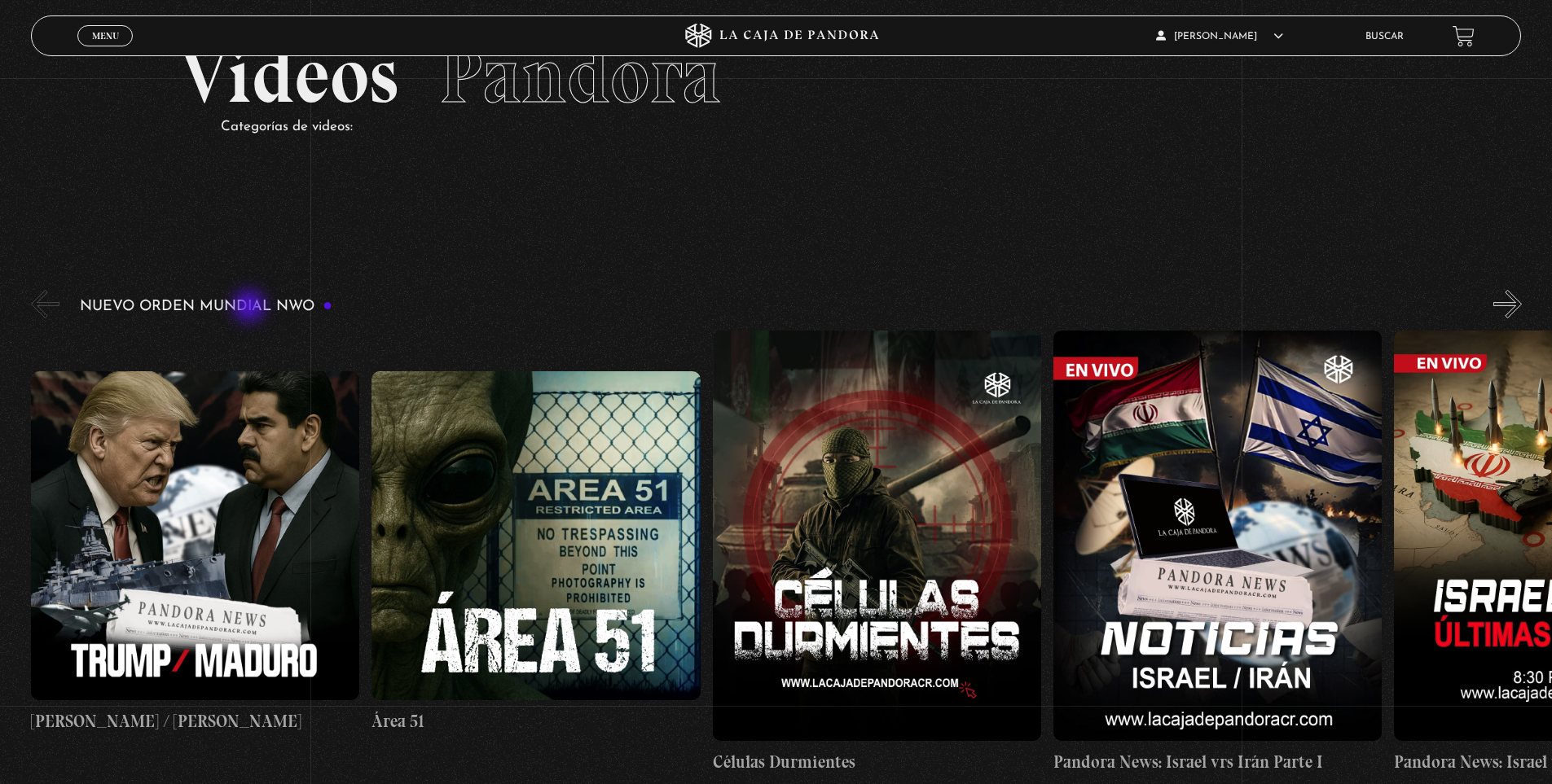
click at [251, 308] on h3 "Nuevo Orden Mundial NWO" at bounding box center [206, 307] width 253 height 15
click at [283, 300] on h3 "Nuevo Orden Mundial NWO" at bounding box center [206, 307] width 253 height 15
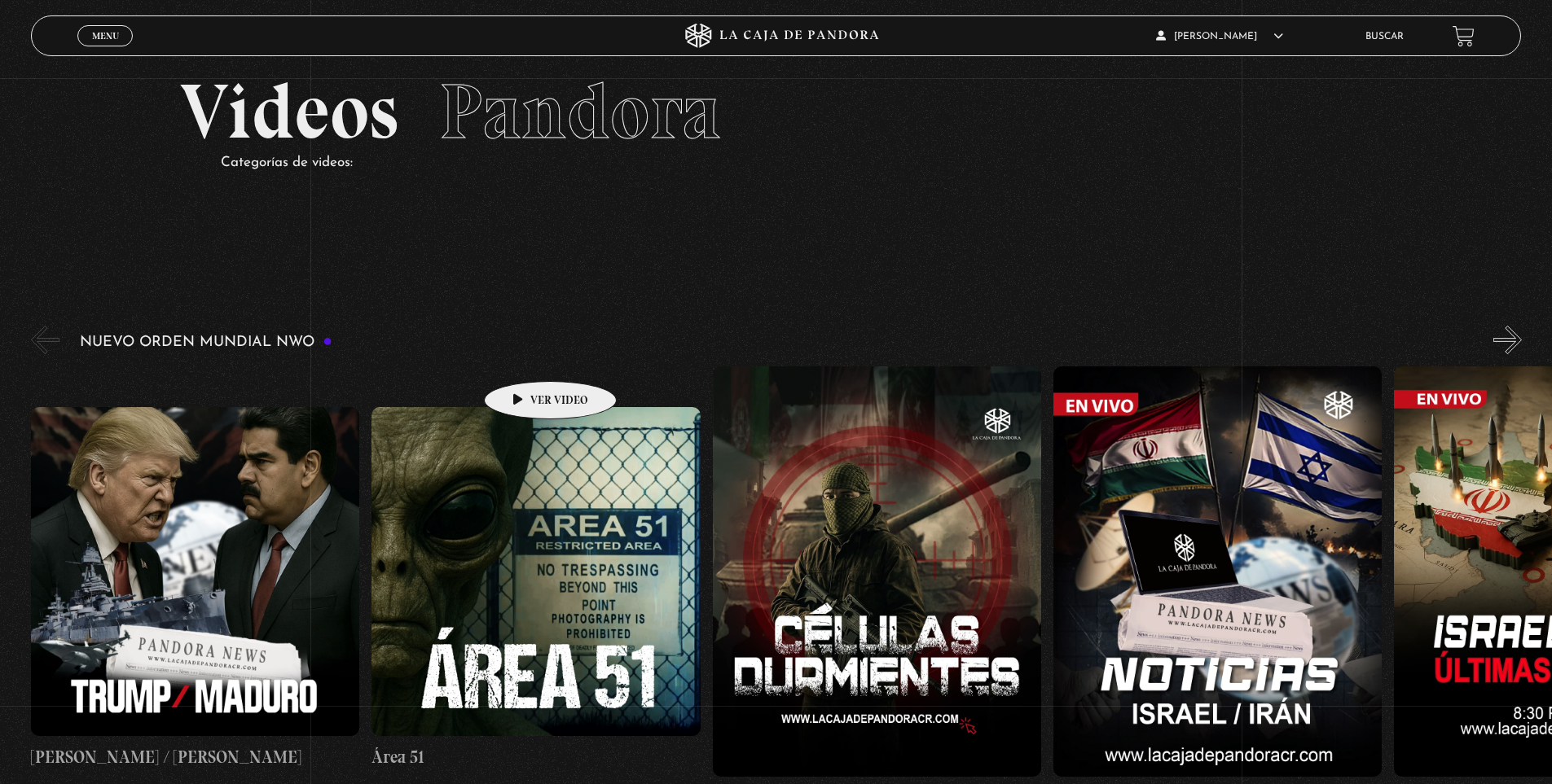
scroll to position [0, 0]
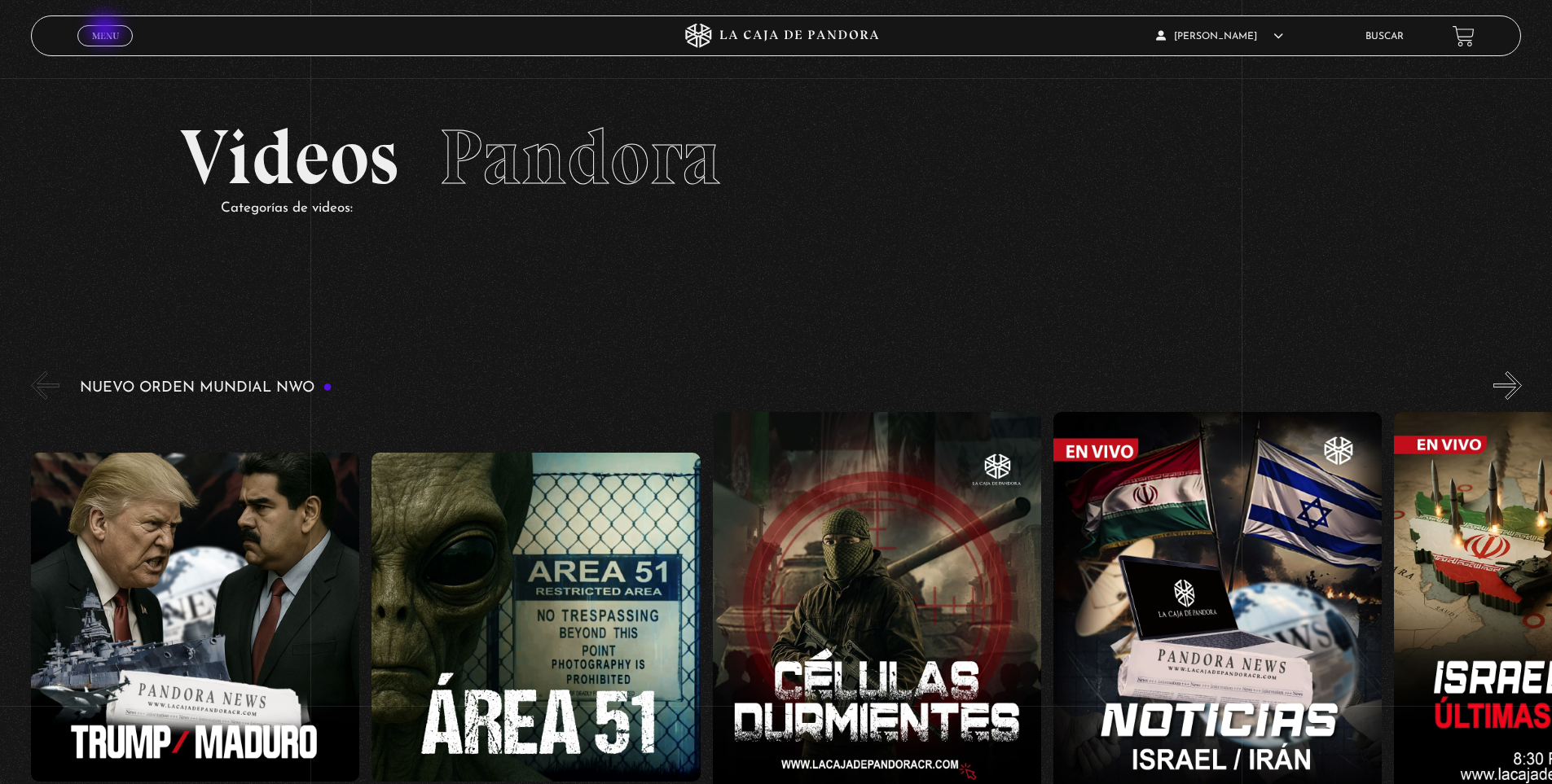
click at [107, 31] on span "Menu" at bounding box center [106, 36] width 27 height 10
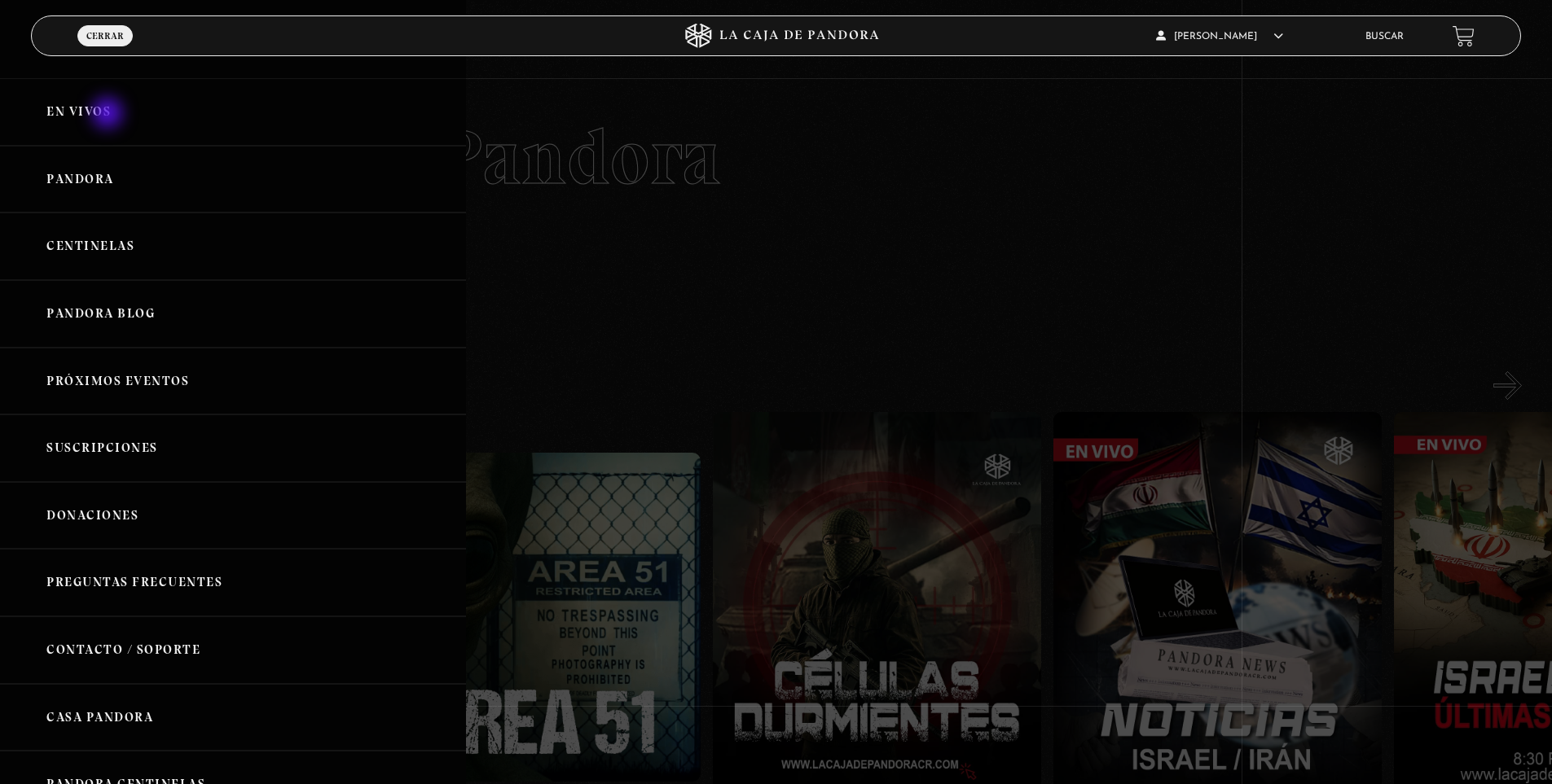
click at [93, 103] on link "En vivos" at bounding box center [232, 112] width 466 height 68
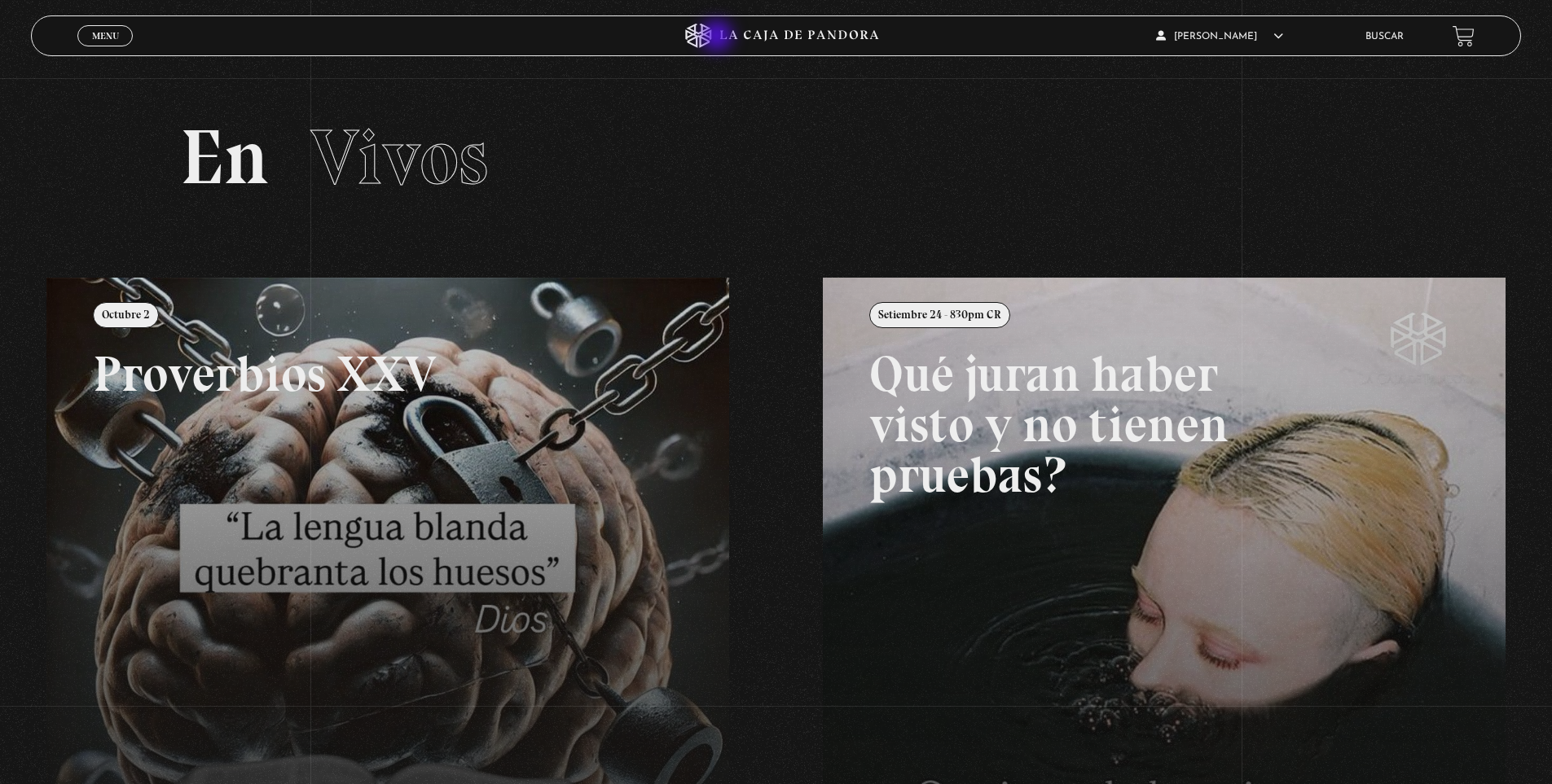
click at [712, 35] on icon at bounding box center [698, 36] width 26 height 25
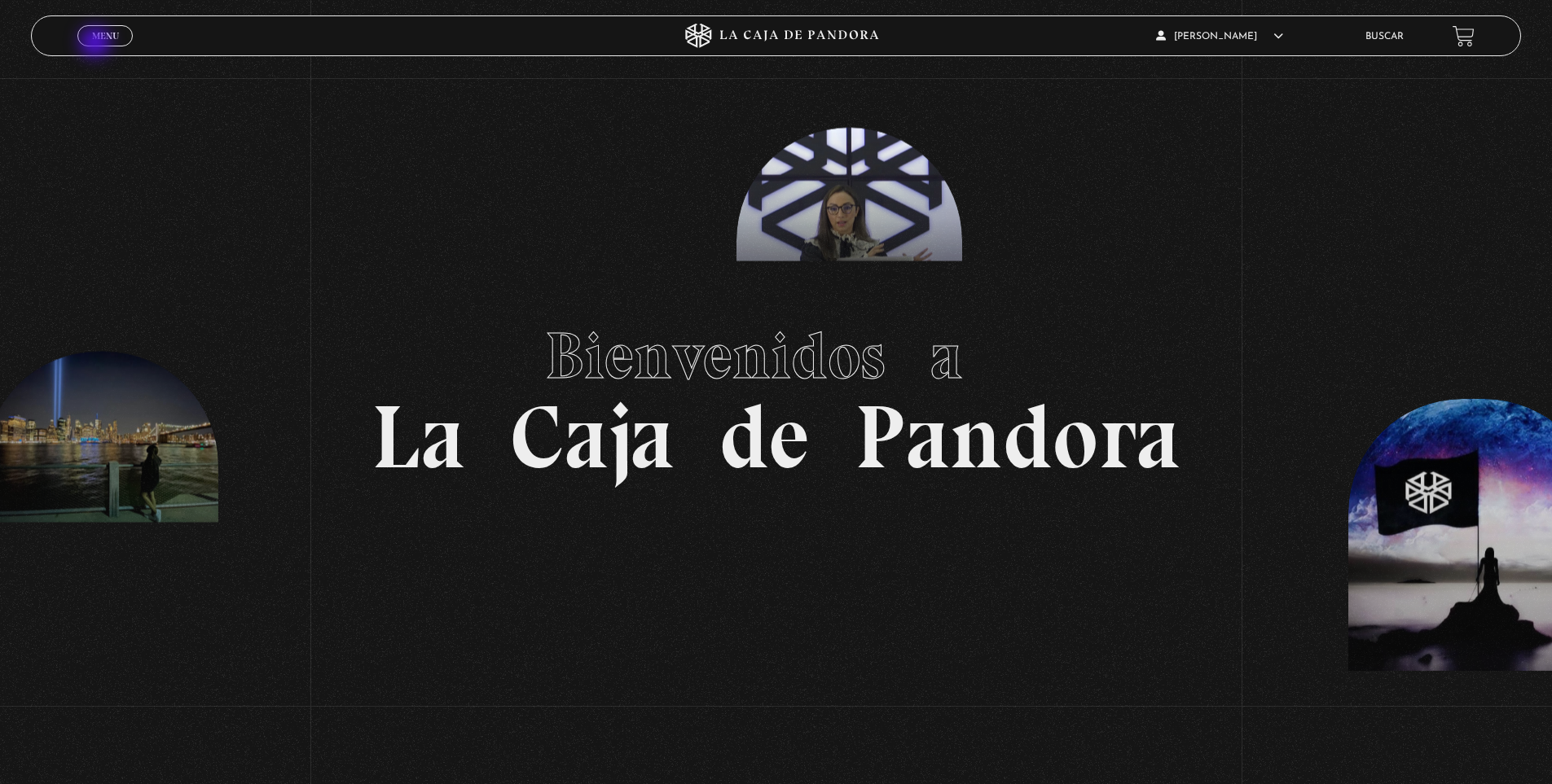
click at [99, 44] on link "Menu Cerrar" at bounding box center [104, 36] width 55 height 21
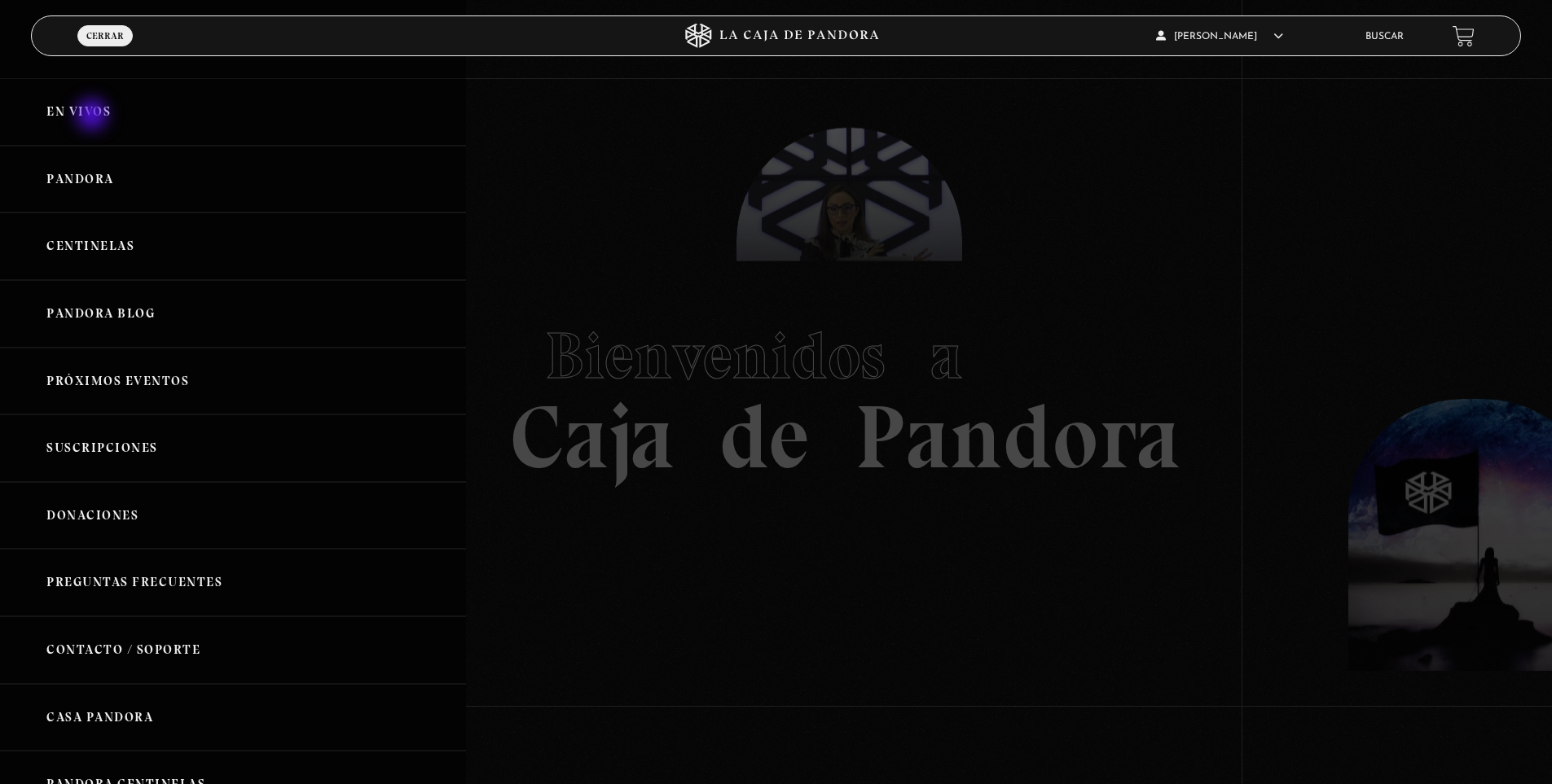
click at [96, 106] on link "En vivos" at bounding box center [232, 112] width 466 height 68
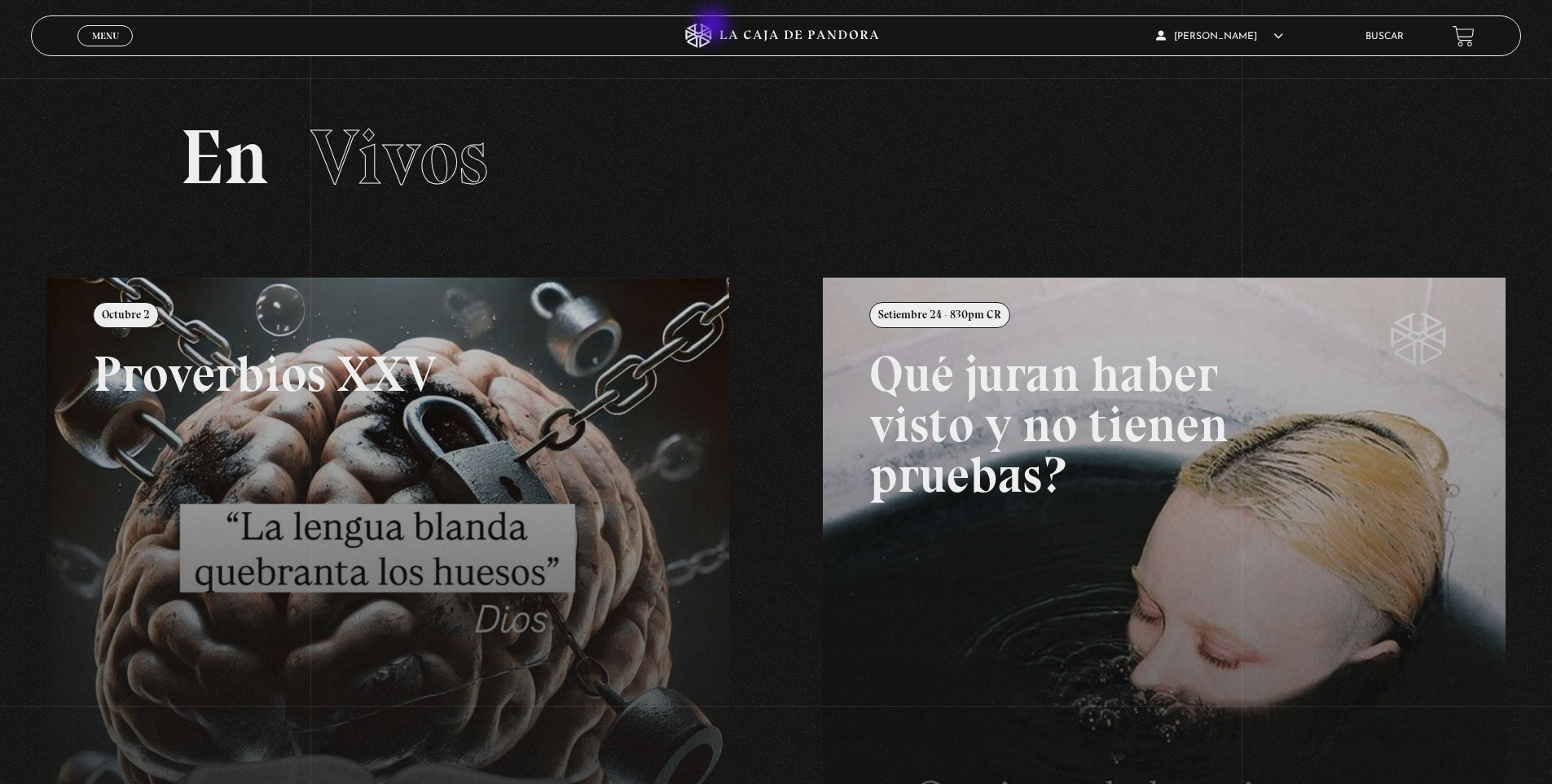
click at [714, 26] on icon at bounding box center [776, 36] width 466 height 25
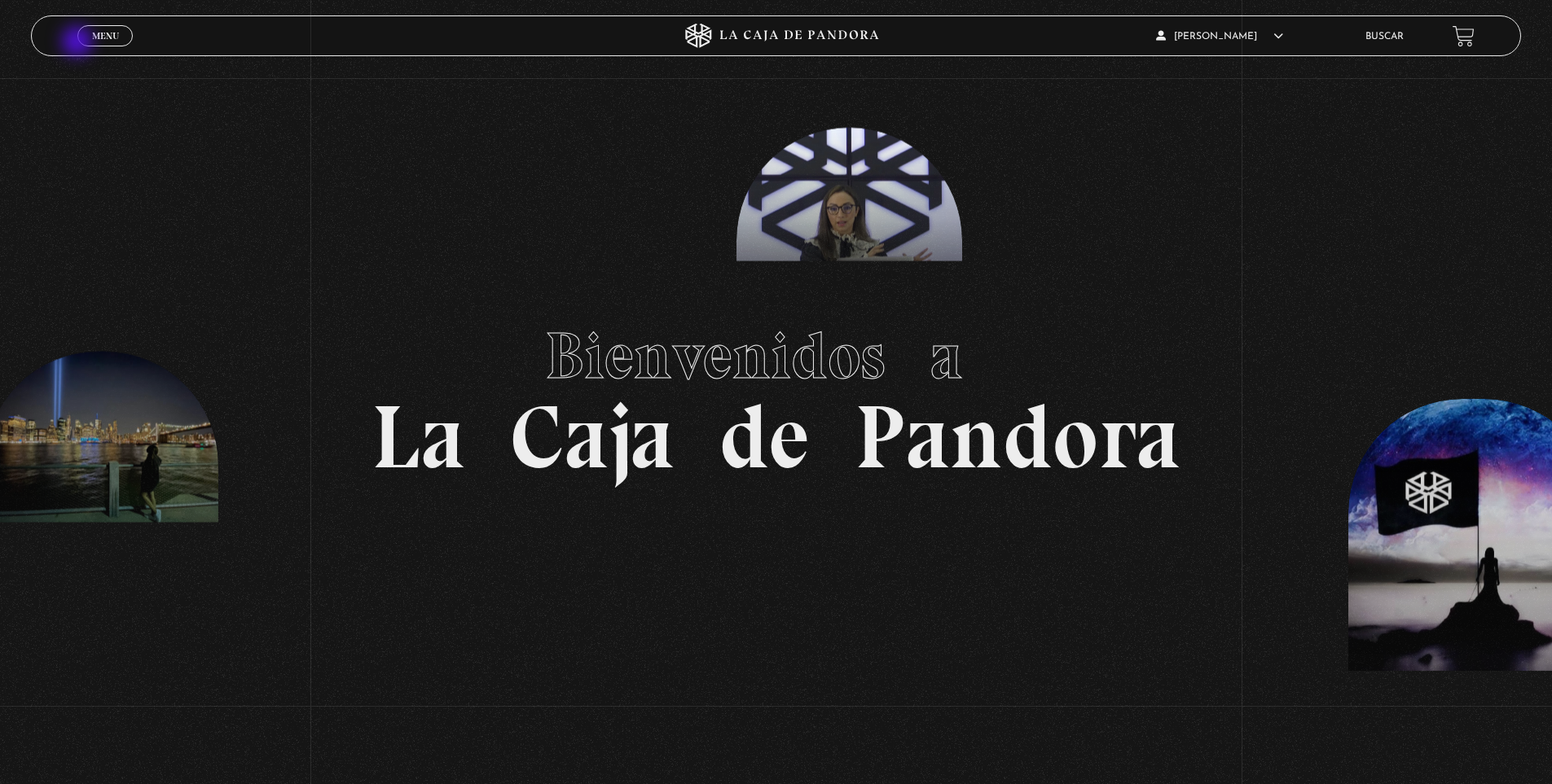
click at [92, 29] on link "Menu Cerrar" at bounding box center [104, 36] width 55 height 21
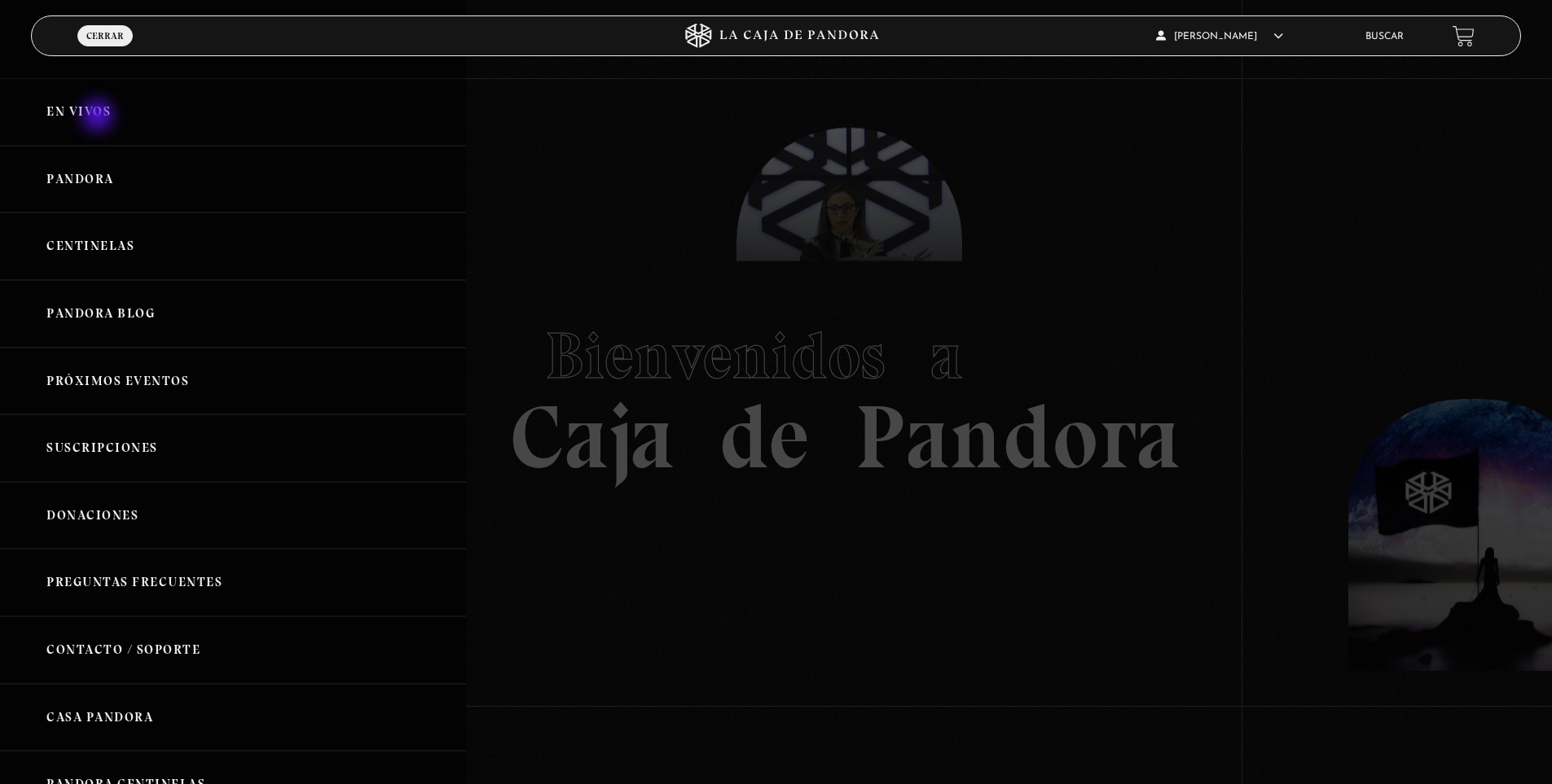
click at [93, 117] on link "En vivos" at bounding box center [232, 112] width 466 height 68
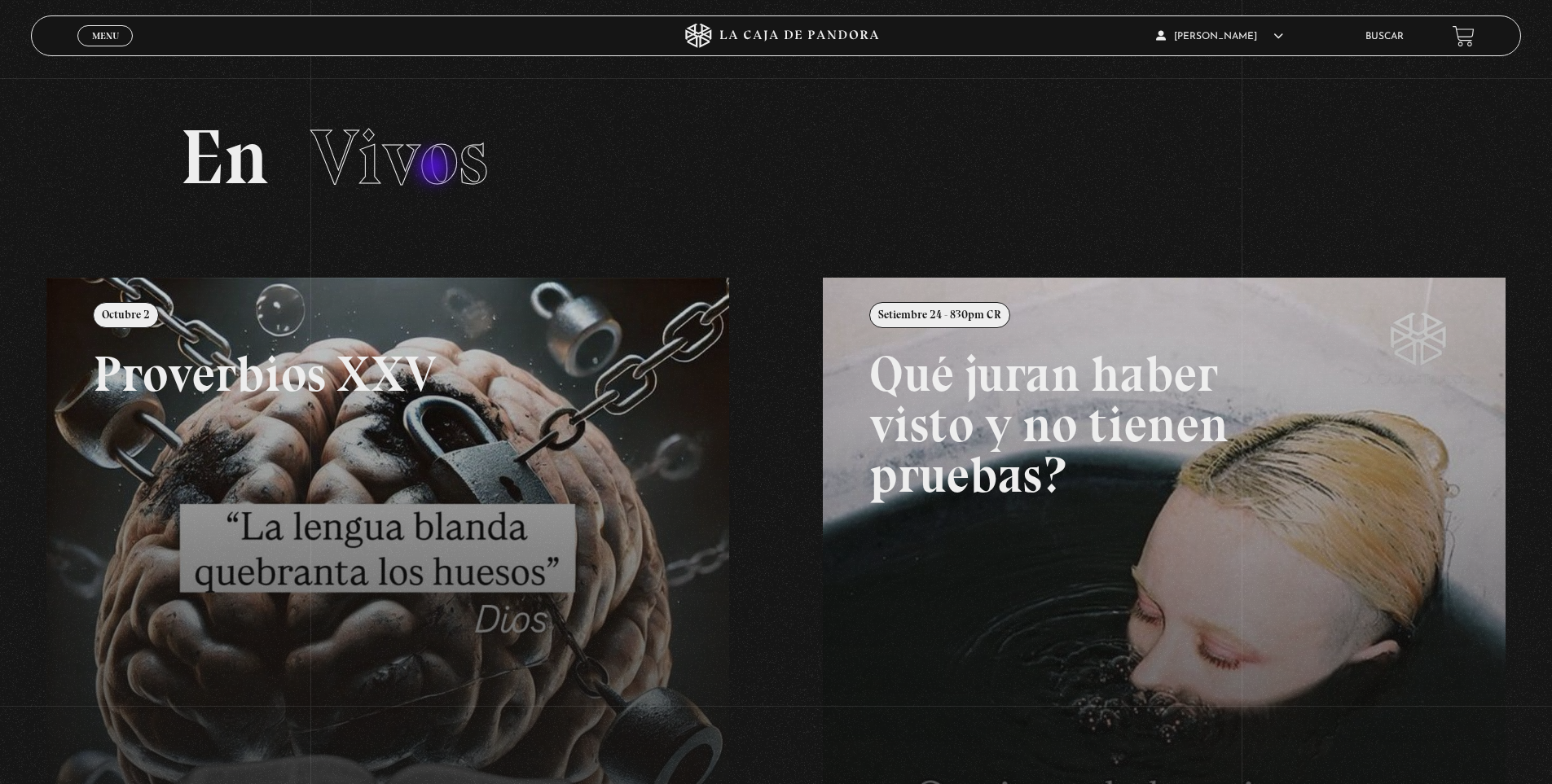
click at [435, 169] on span "Vivos" at bounding box center [399, 158] width 177 height 93
click at [109, 20] on div "Menu Cerrar" at bounding box center [310, 36] width 466 height 39
click at [110, 29] on link "Menu Cerrar" at bounding box center [104, 36] width 55 height 21
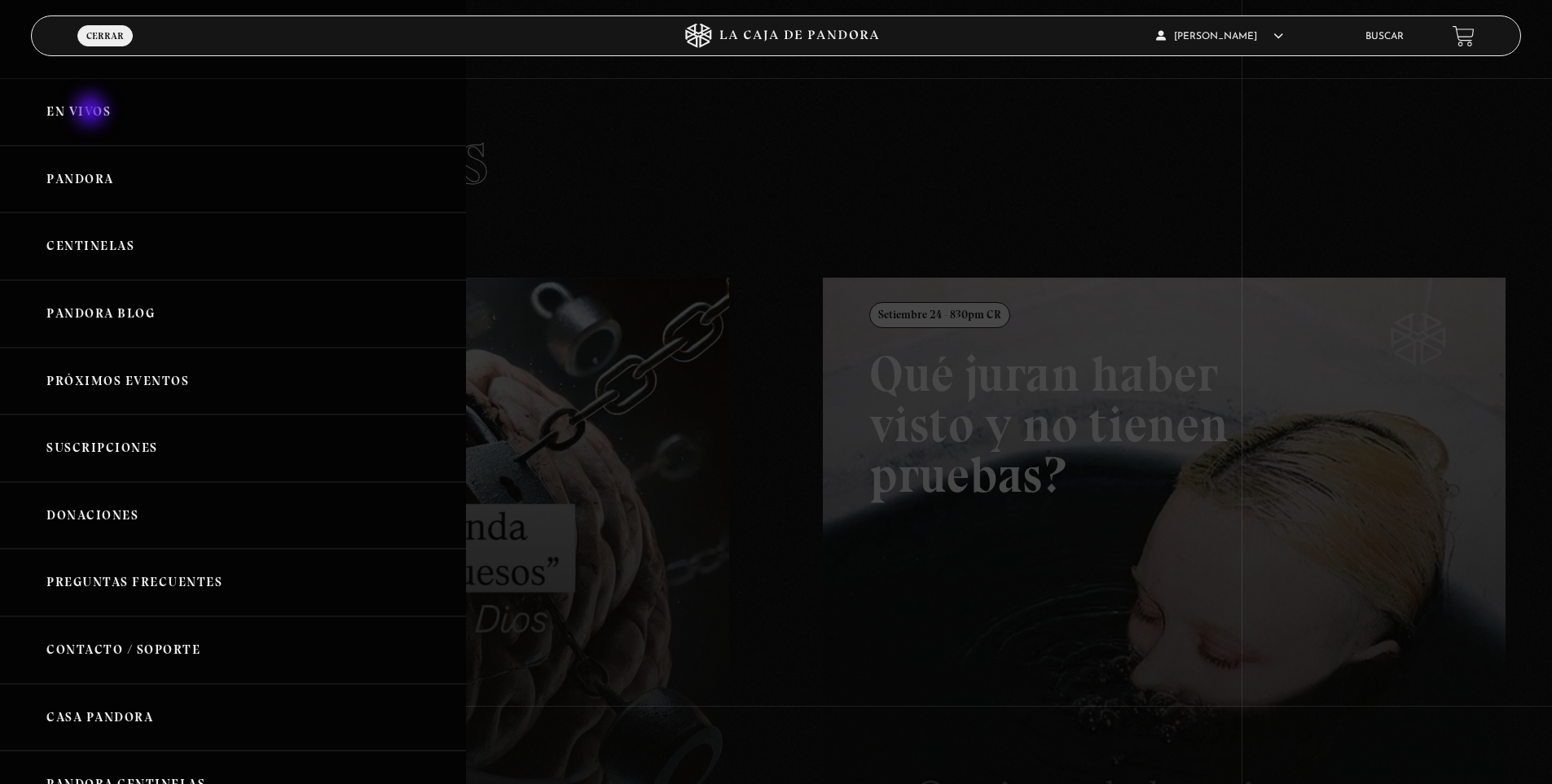
click at [92, 112] on link "En vivos" at bounding box center [232, 112] width 466 height 68
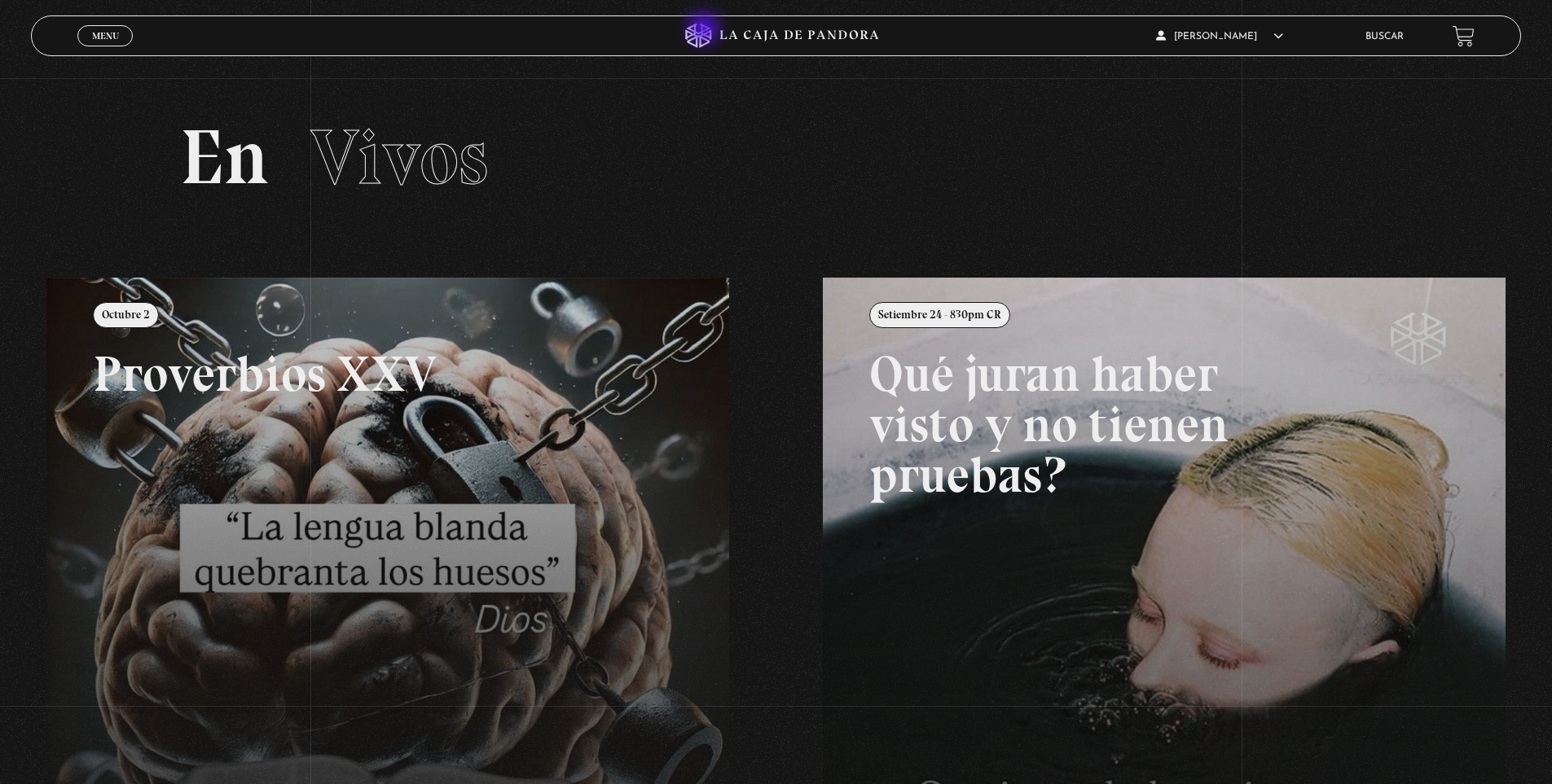
click at [706, 31] on icon at bounding box center [776, 36] width 466 height 25
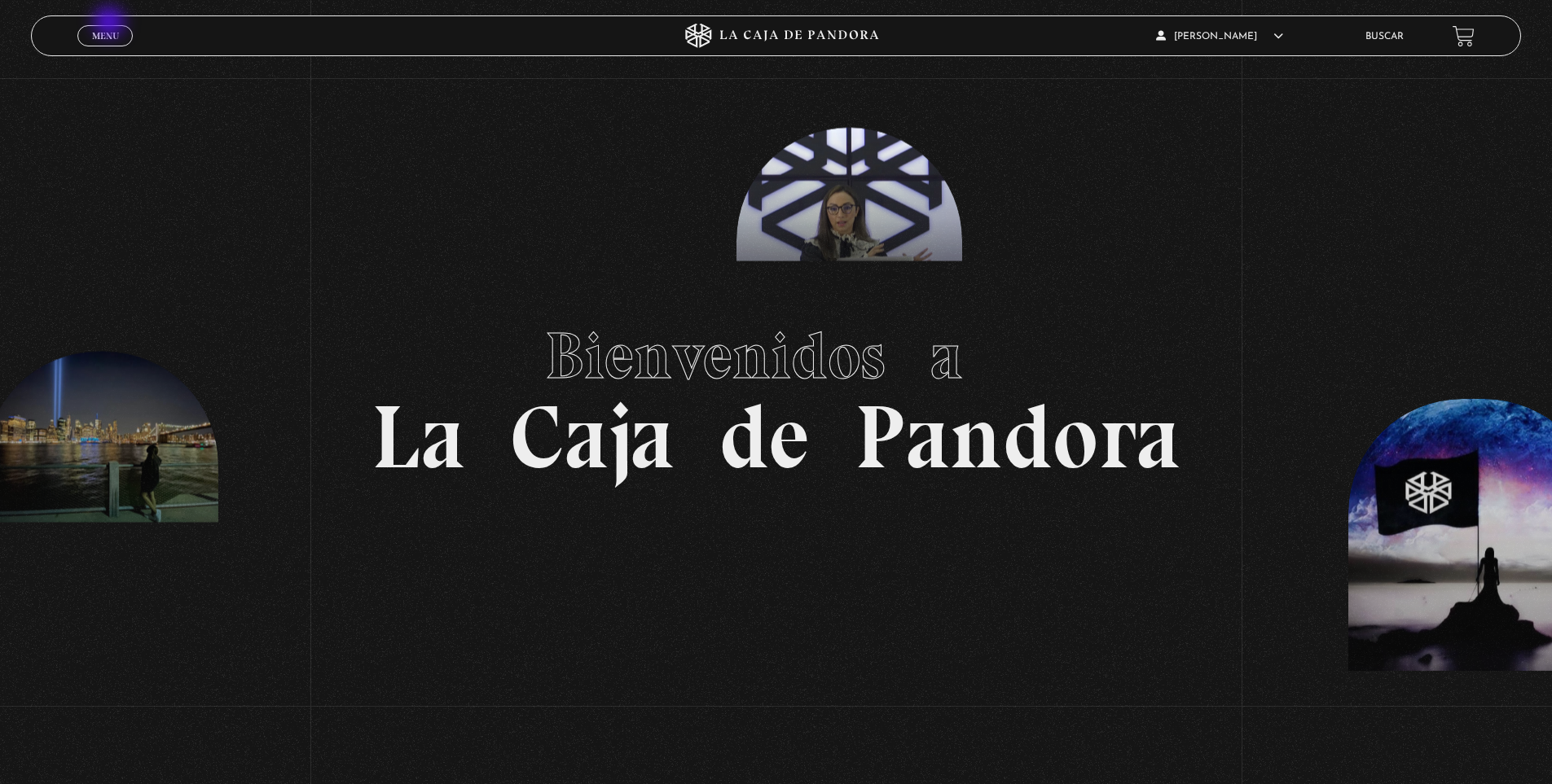
click at [106, 31] on span "Menu" at bounding box center [106, 36] width 27 height 10
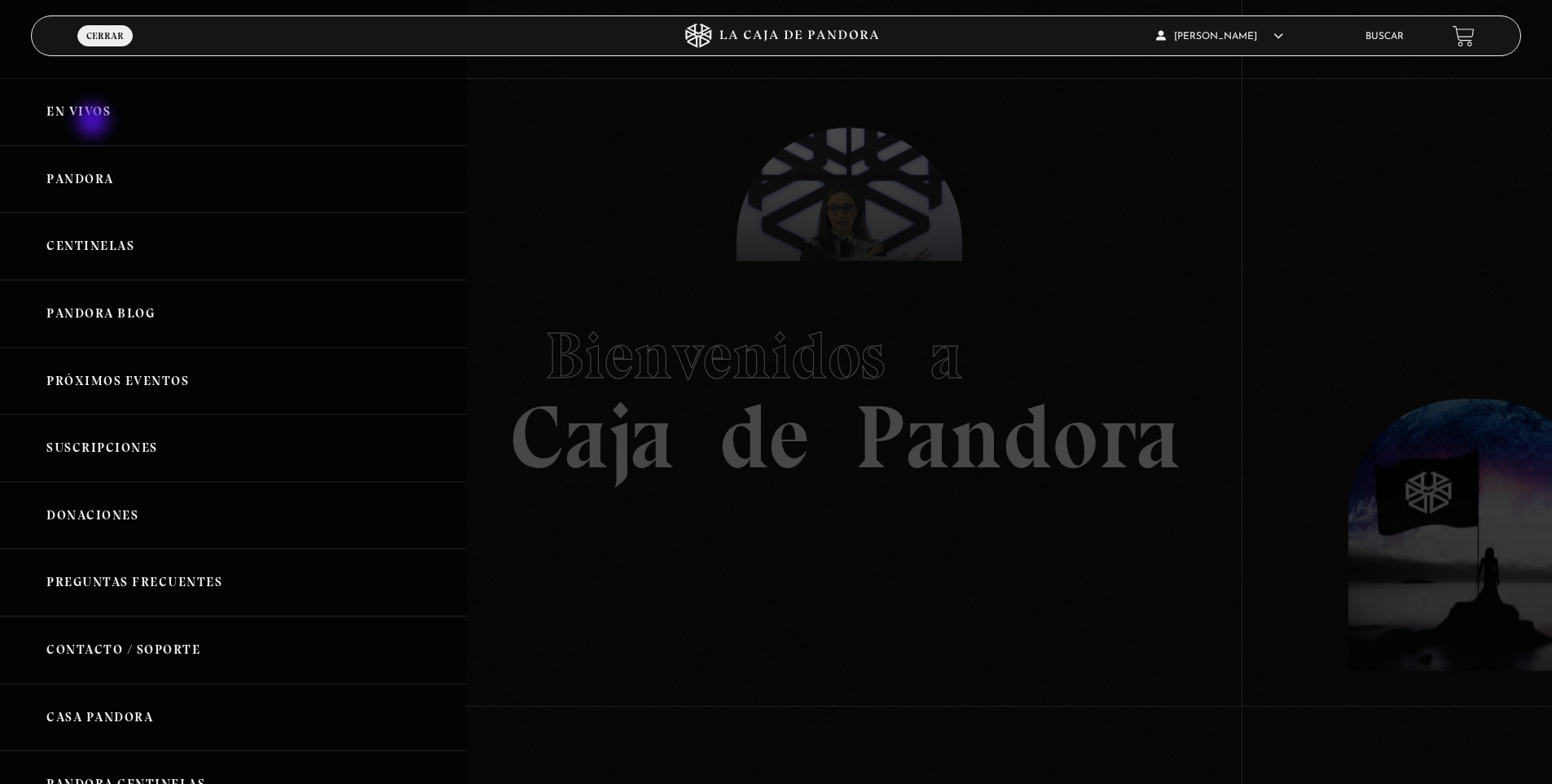
click at [94, 122] on link "En vivos" at bounding box center [232, 112] width 466 height 68
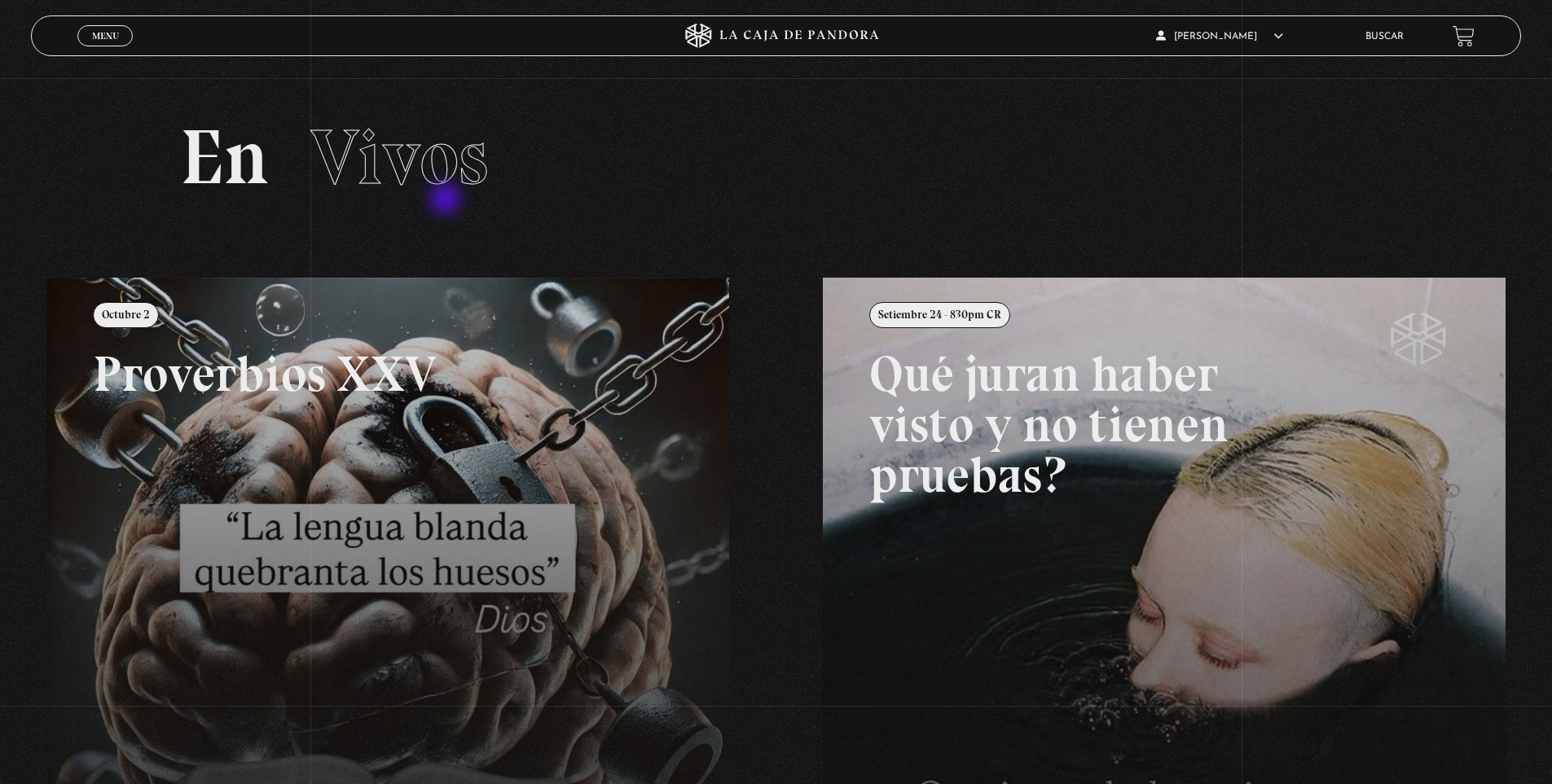
click at [424, 160] on span "Vivos" at bounding box center [399, 158] width 177 height 93
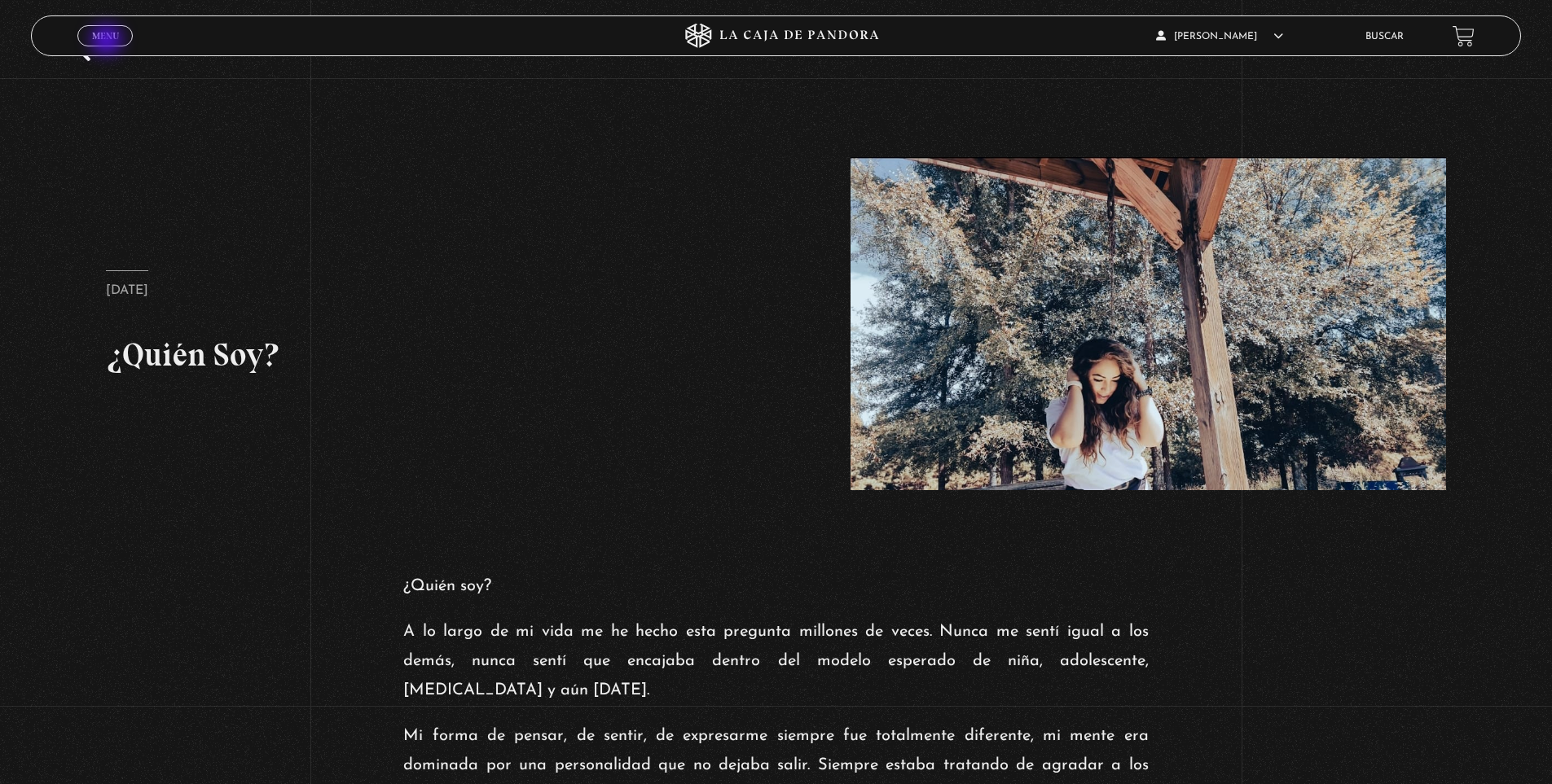
click at [108, 36] on span "Menu" at bounding box center [106, 36] width 27 height 10
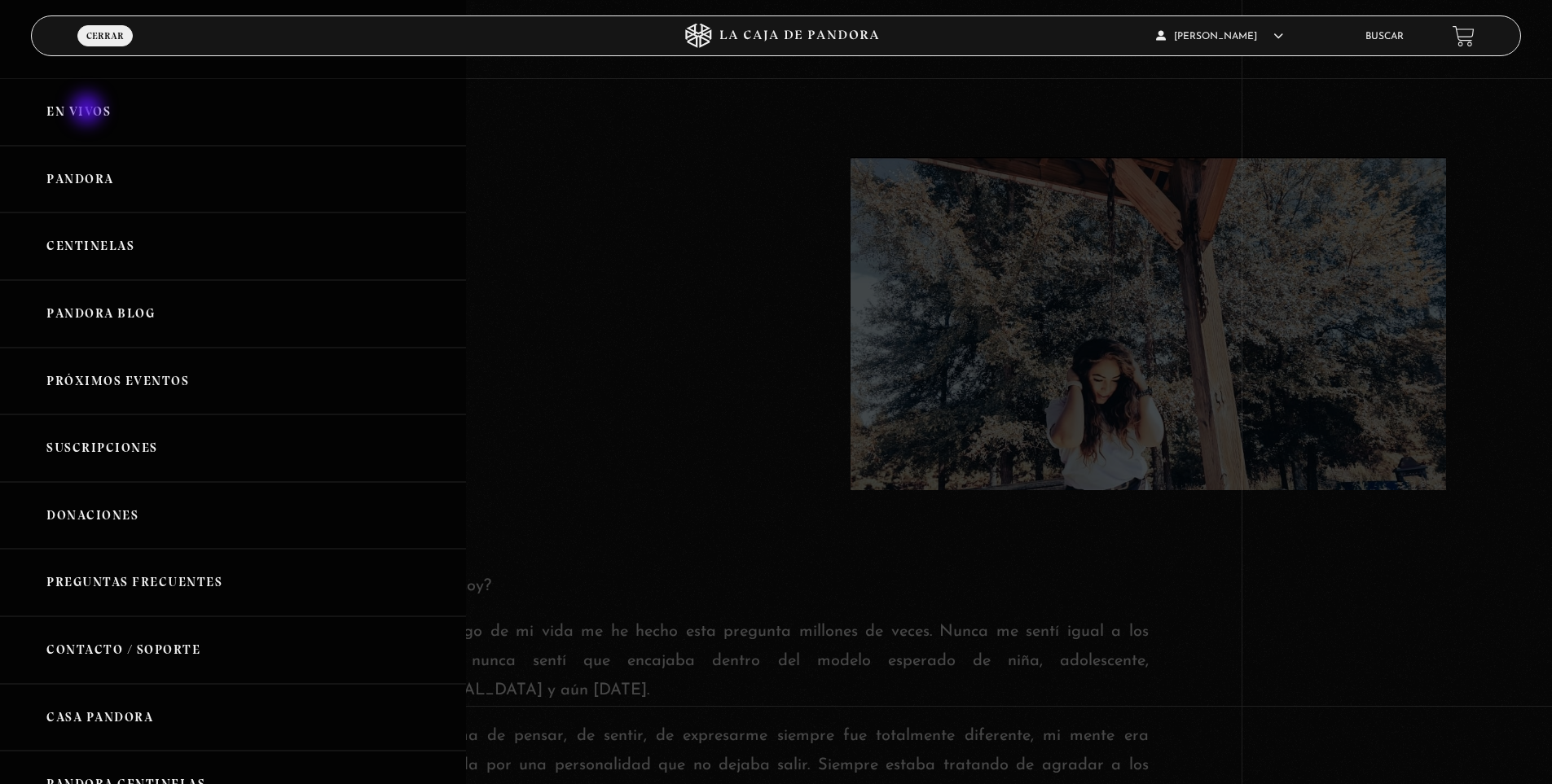
click at [89, 111] on link "En vivos" at bounding box center [232, 112] width 466 height 68
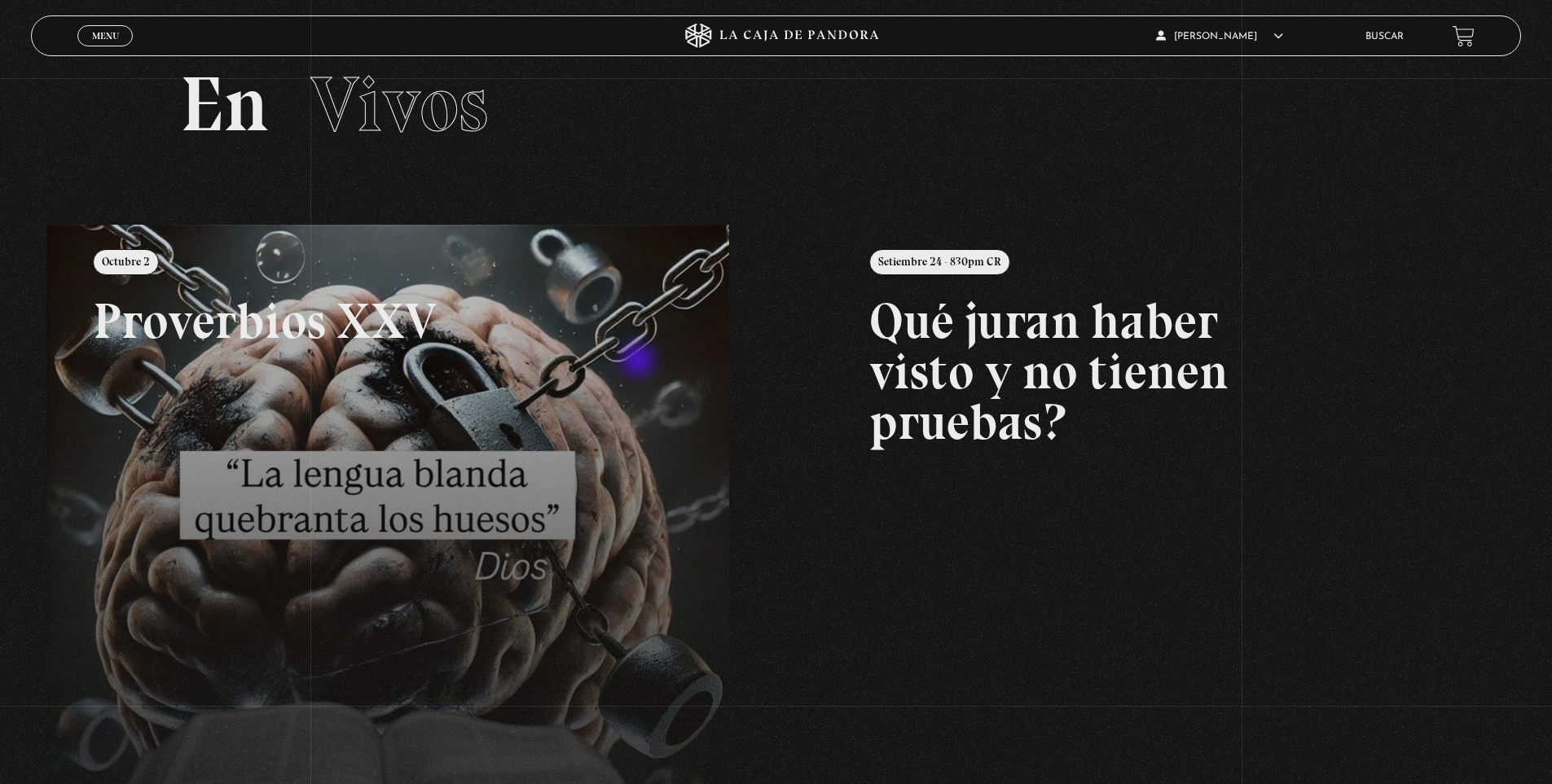
scroll to position [81, 0]
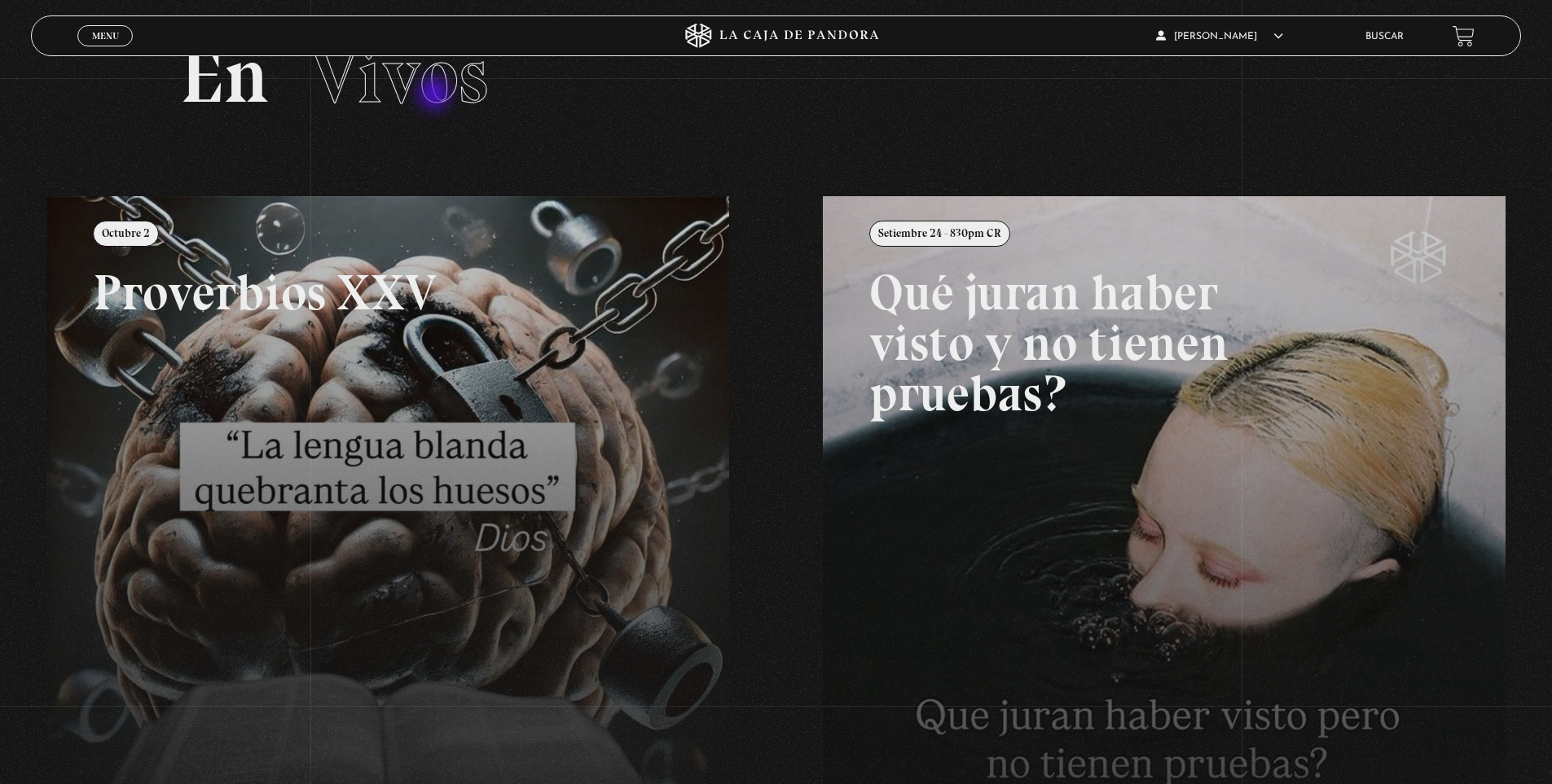
click at [438, 90] on span "Vivos" at bounding box center [399, 76] width 177 height 93
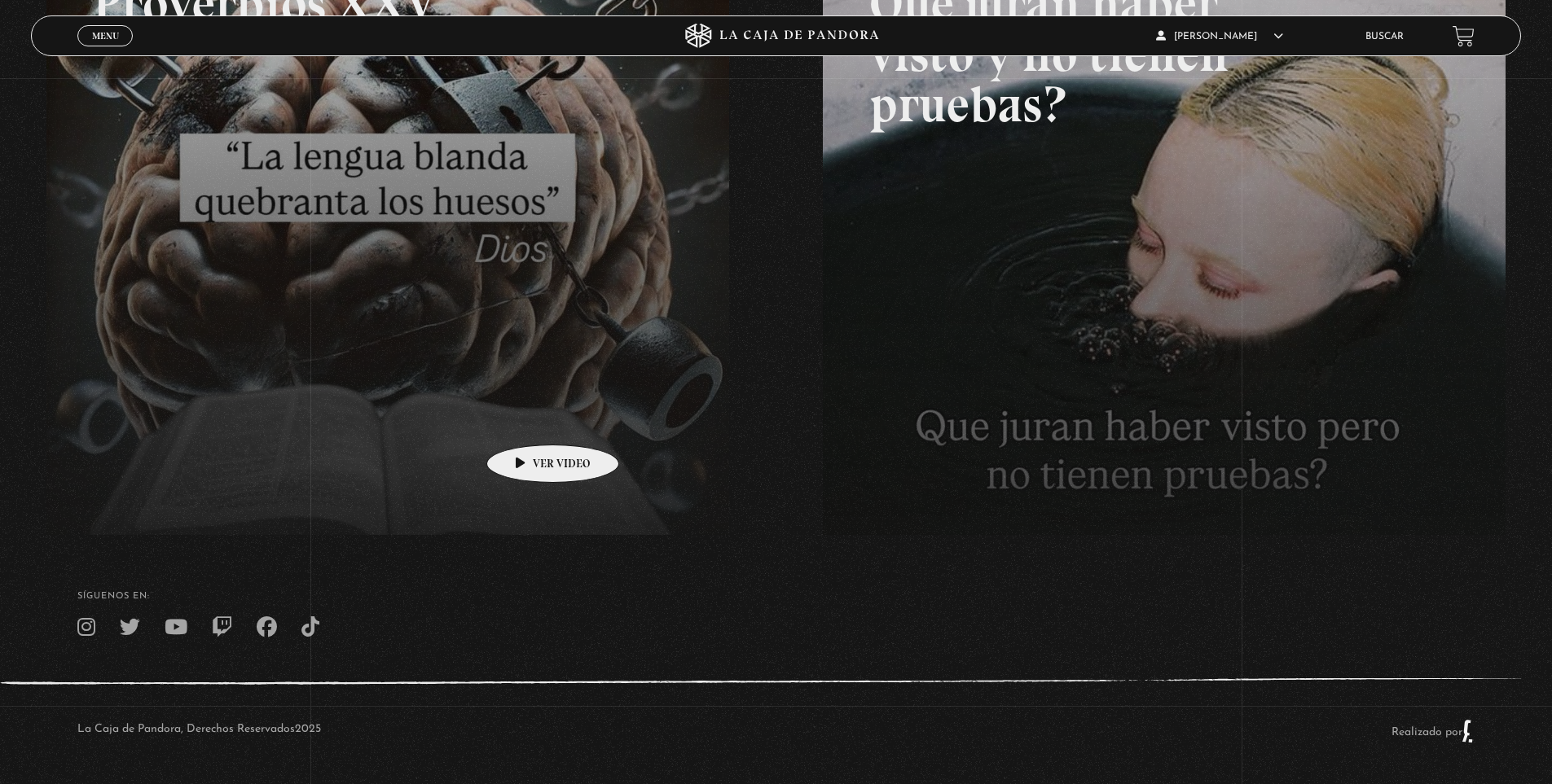
scroll to position [0, 0]
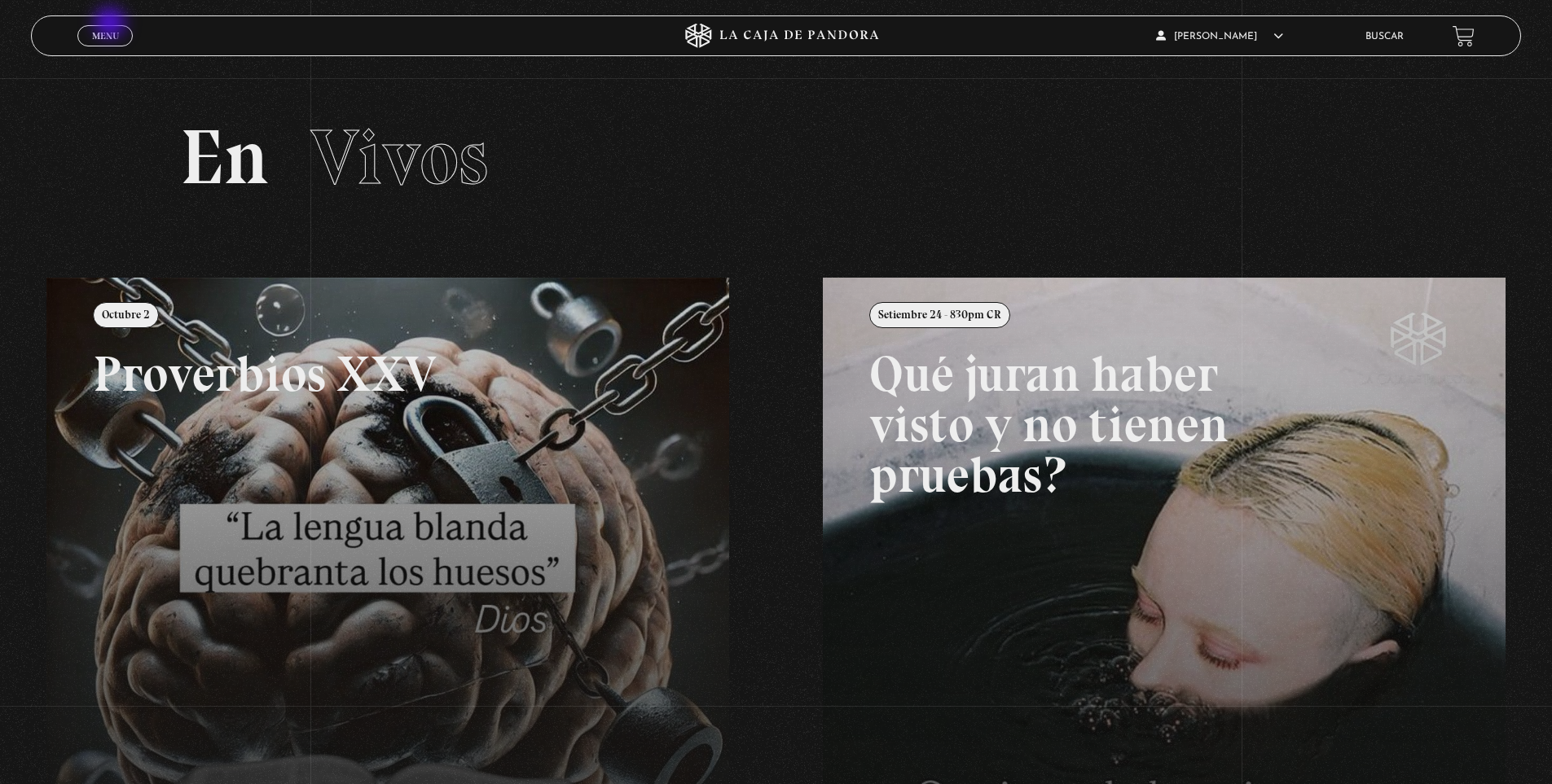
click at [112, 28] on link "Menu Cerrar" at bounding box center [104, 36] width 55 height 21
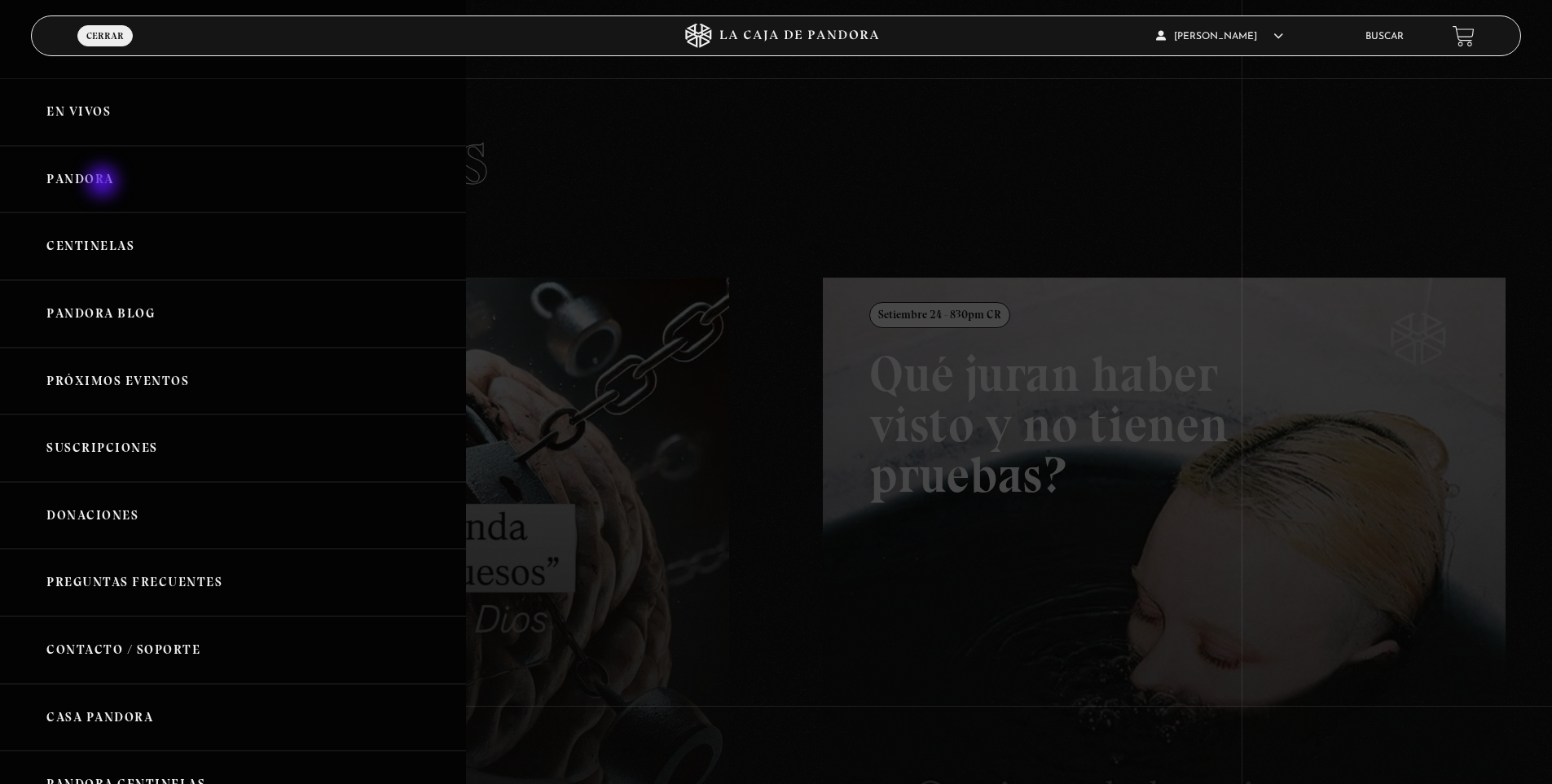
click at [87, 177] on link "Pandora" at bounding box center [232, 180] width 466 height 68
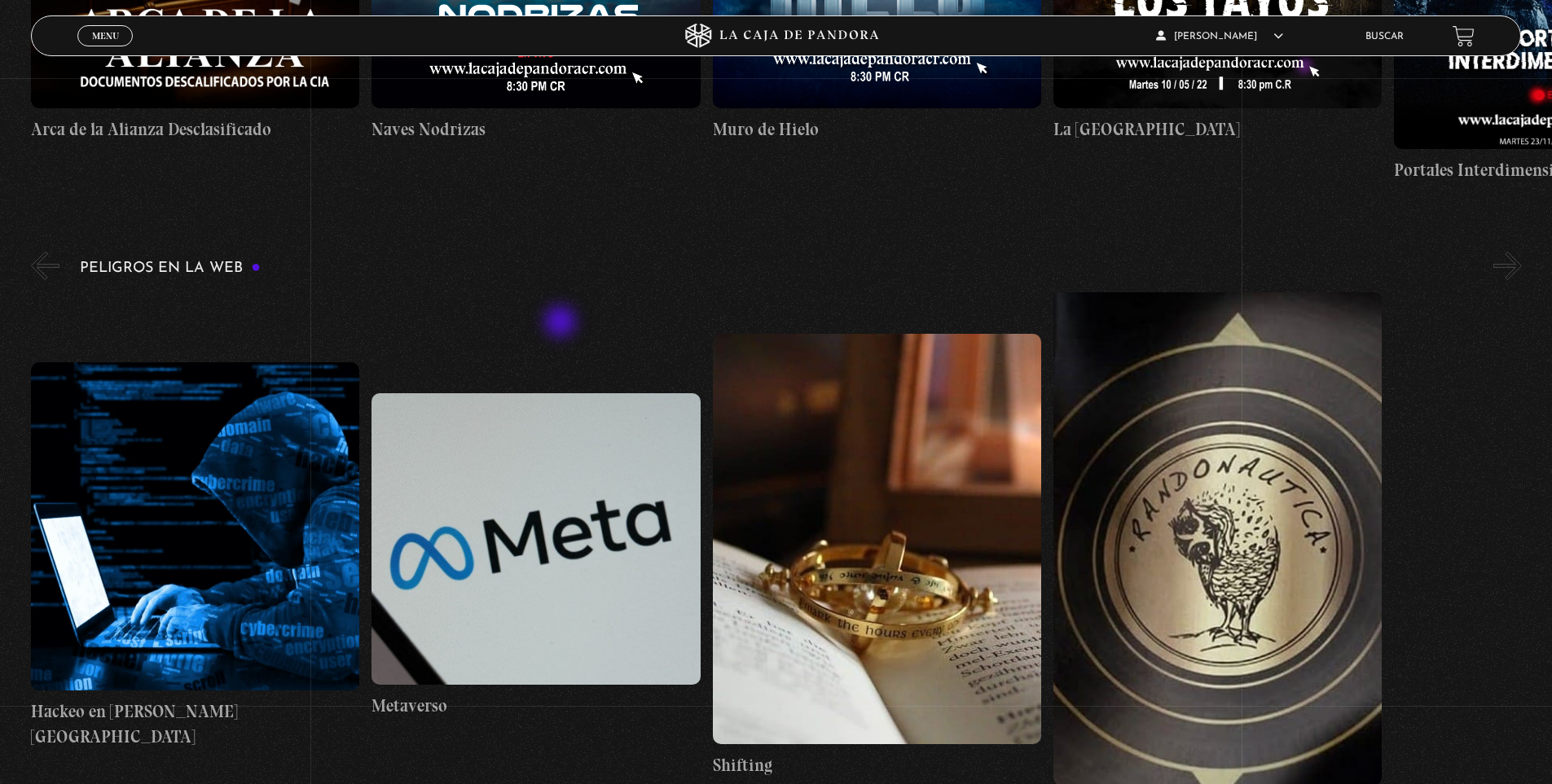
scroll to position [3664, 0]
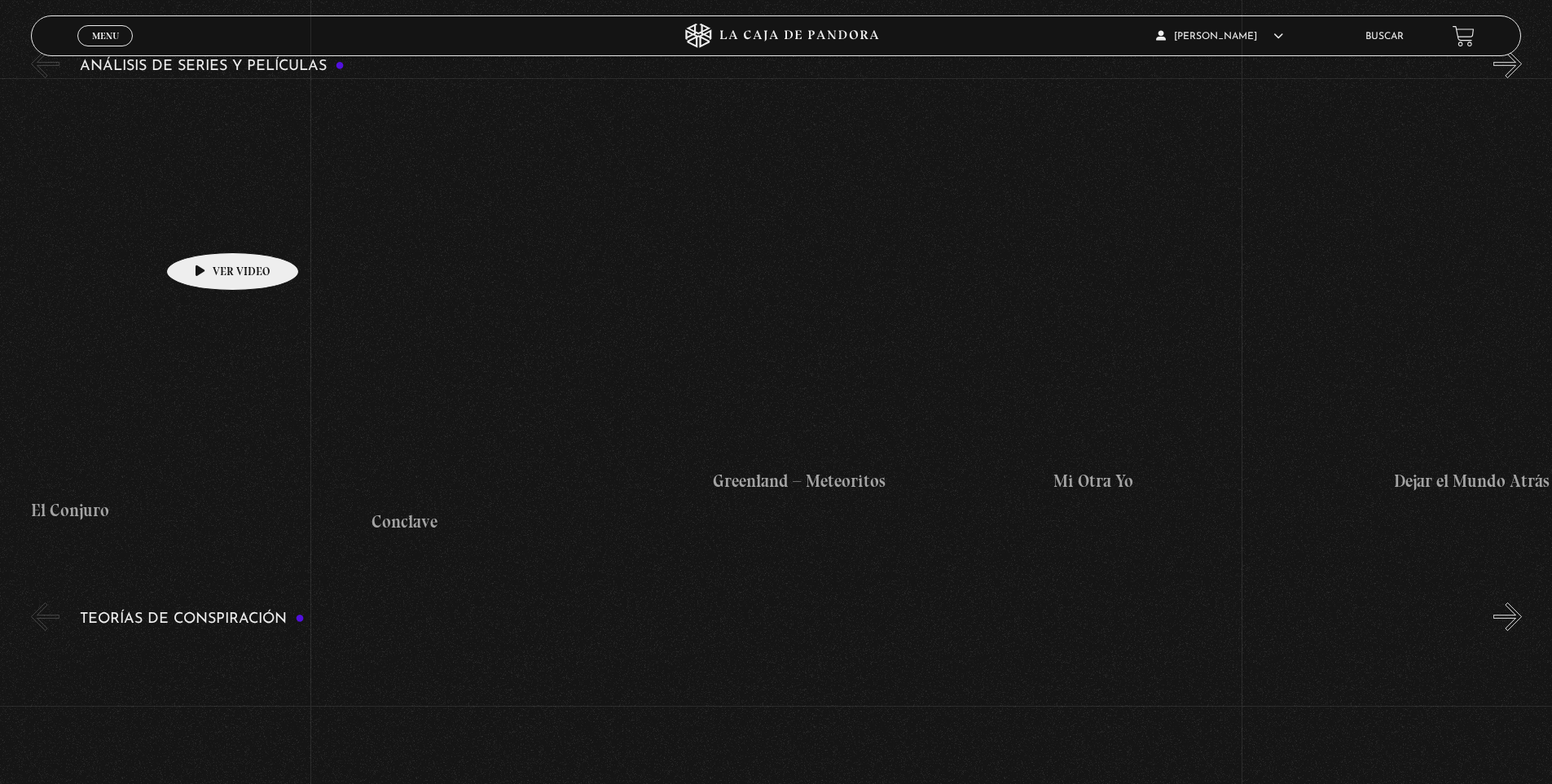
scroll to position [2443, 0]
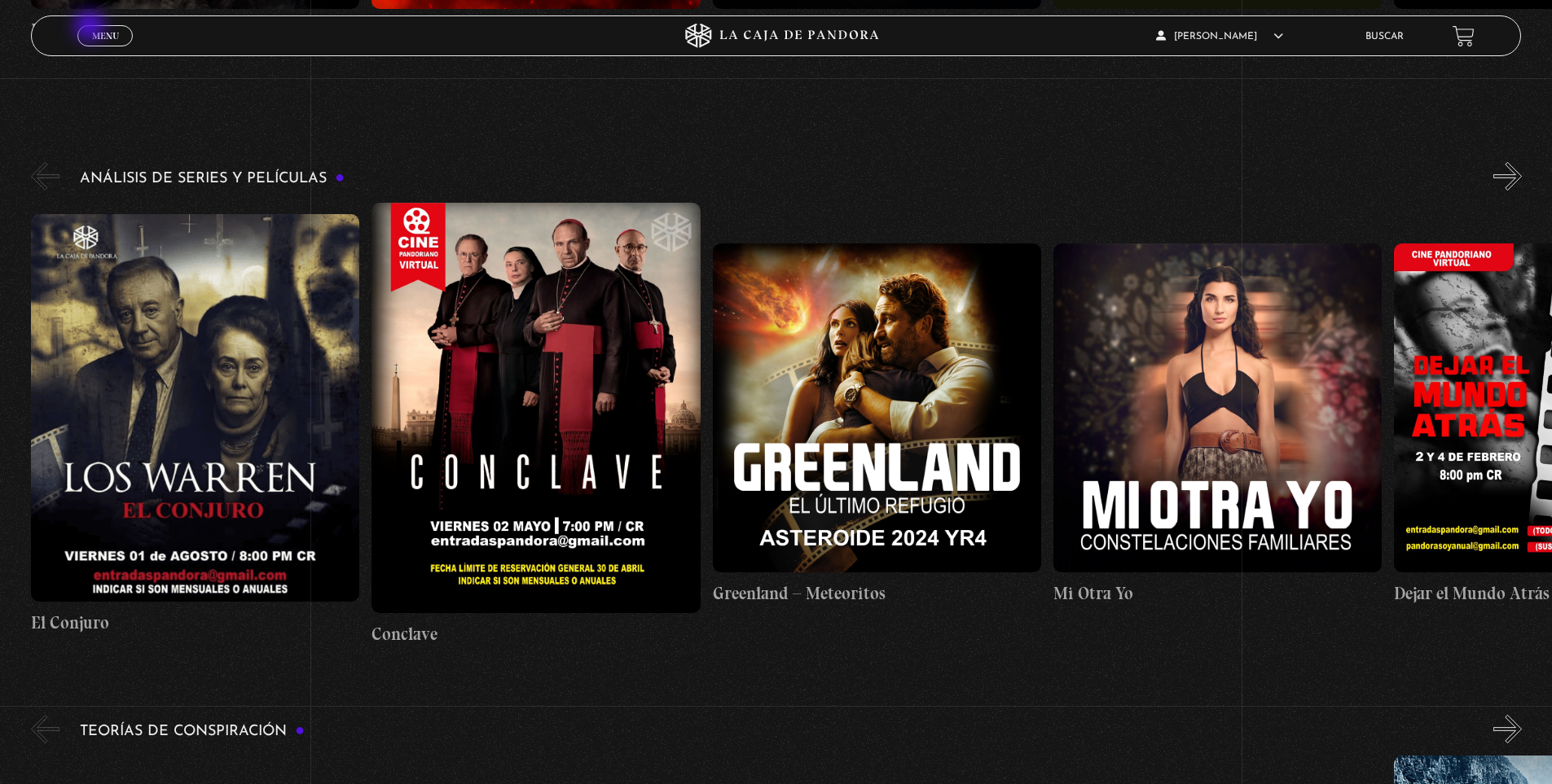
click at [95, 31] on span "Menu" at bounding box center [106, 36] width 27 height 10
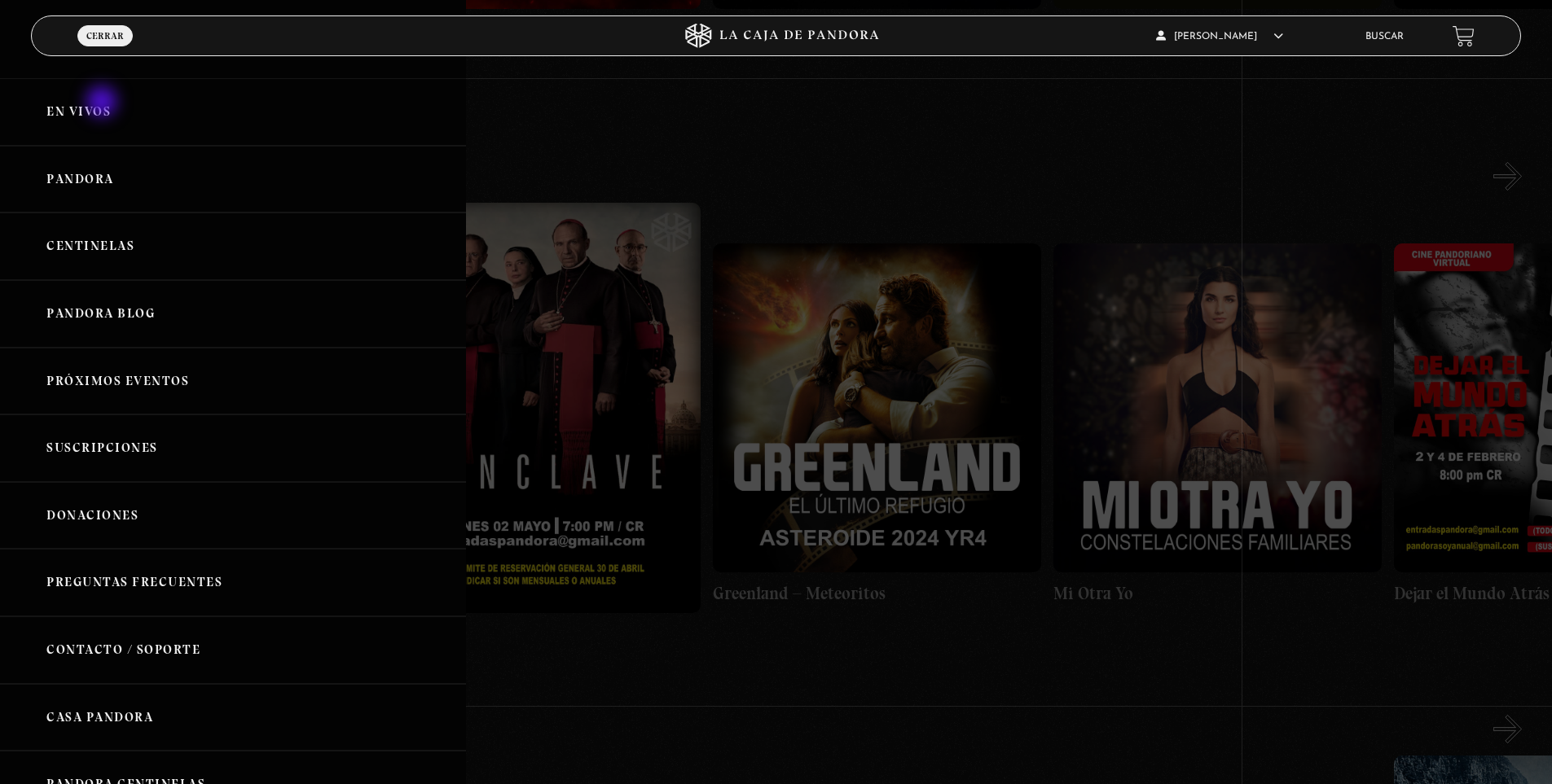
click at [103, 103] on link "En vivos" at bounding box center [232, 112] width 466 height 68
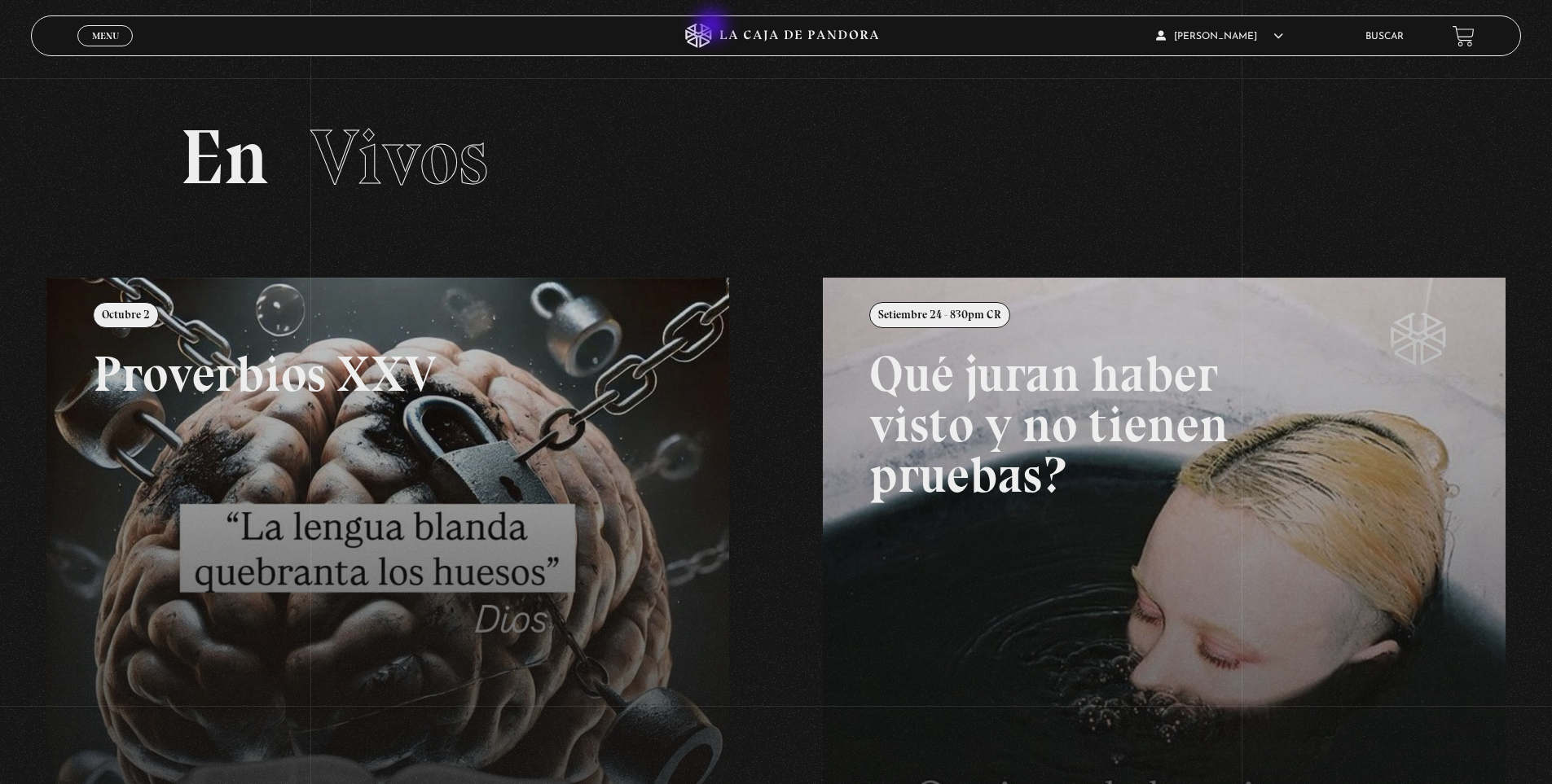
click at [712, 30] on icon at bounding box center [698, 36] width 26 height 25
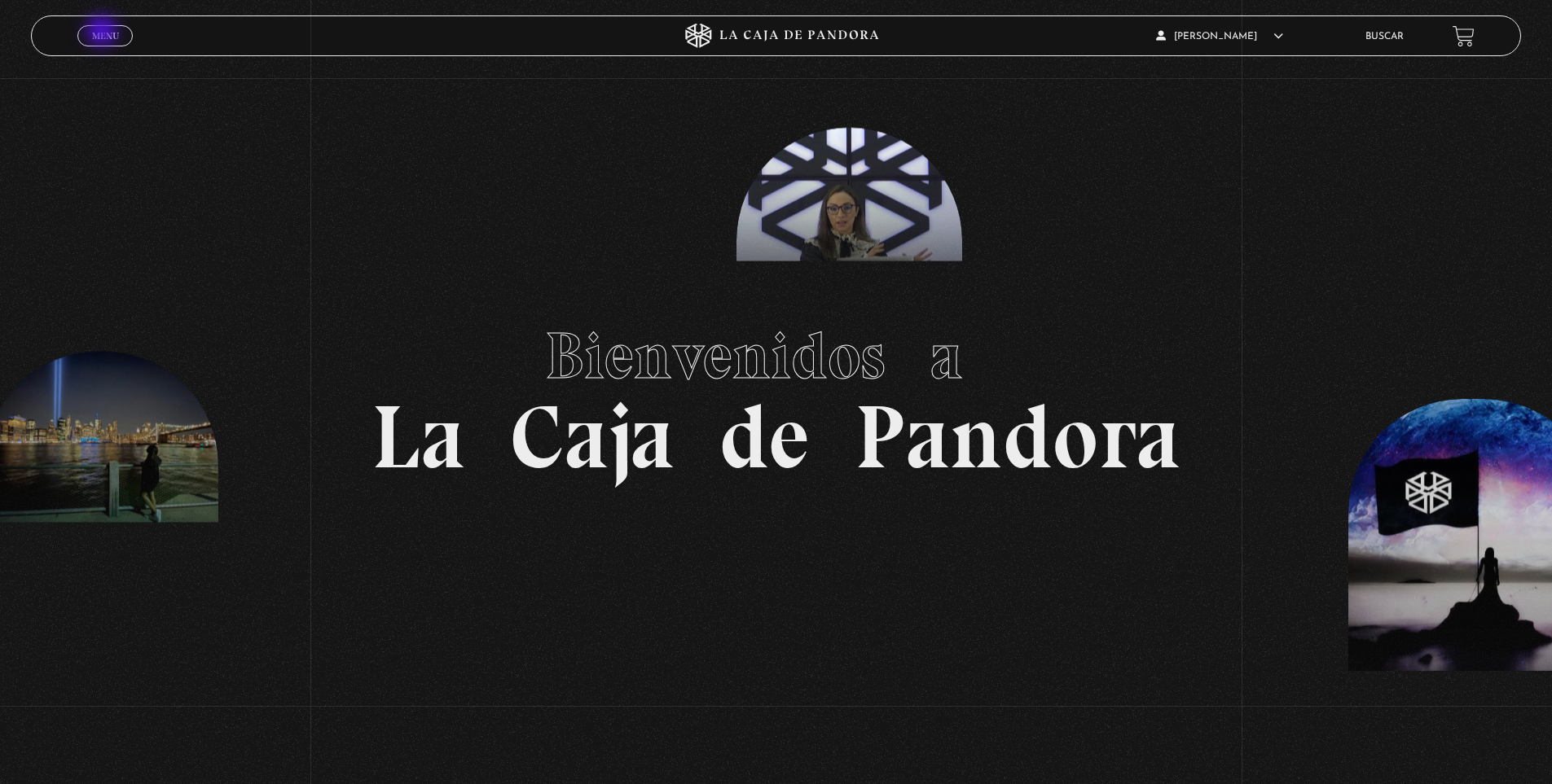
click at [103, 32] on span "Menu" at bounding box center [106, 36] width 27 height 10
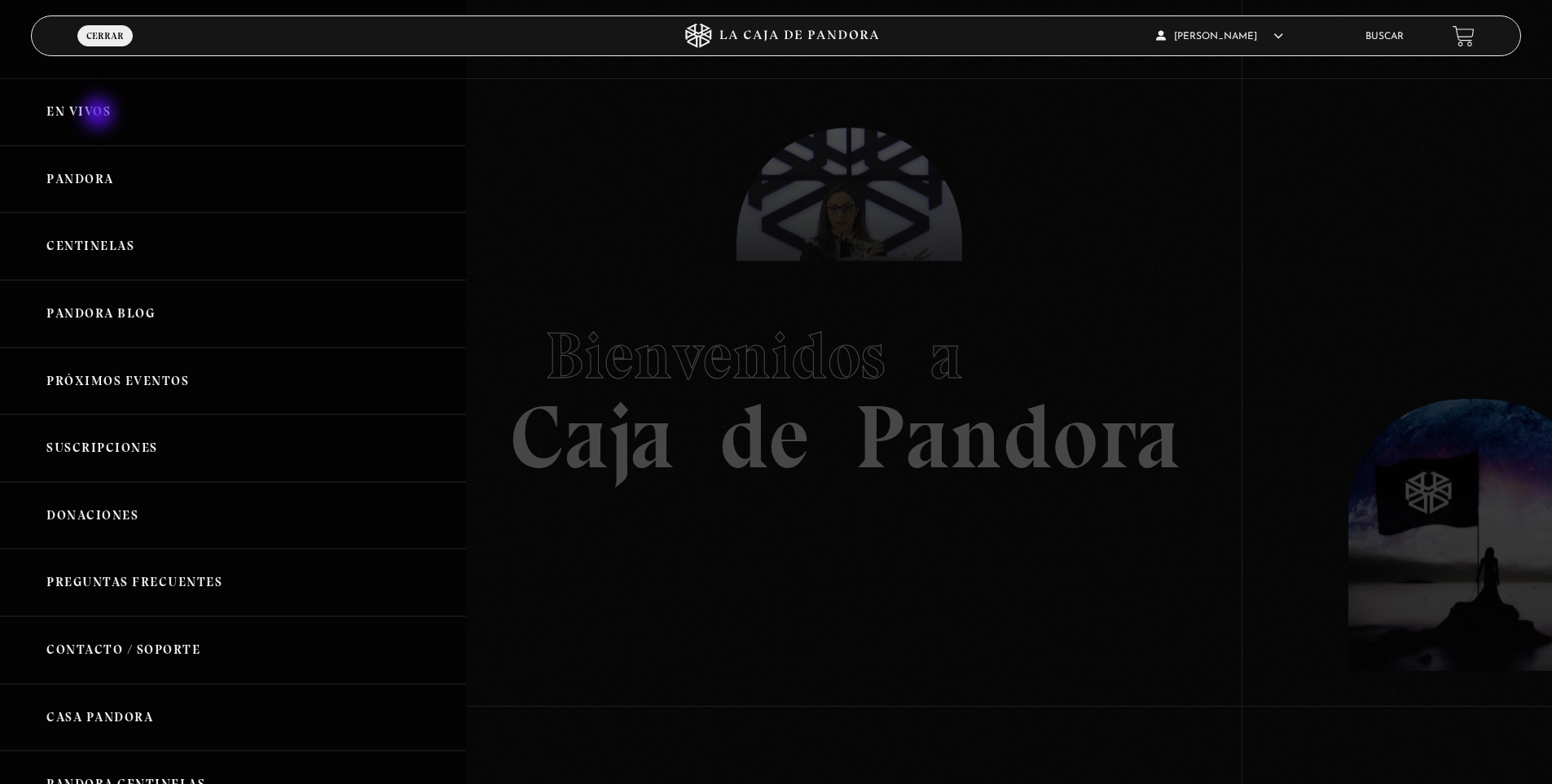
click at [100, 114] on link "En vivos" at bounding box center [232, 112] width 466 height 68
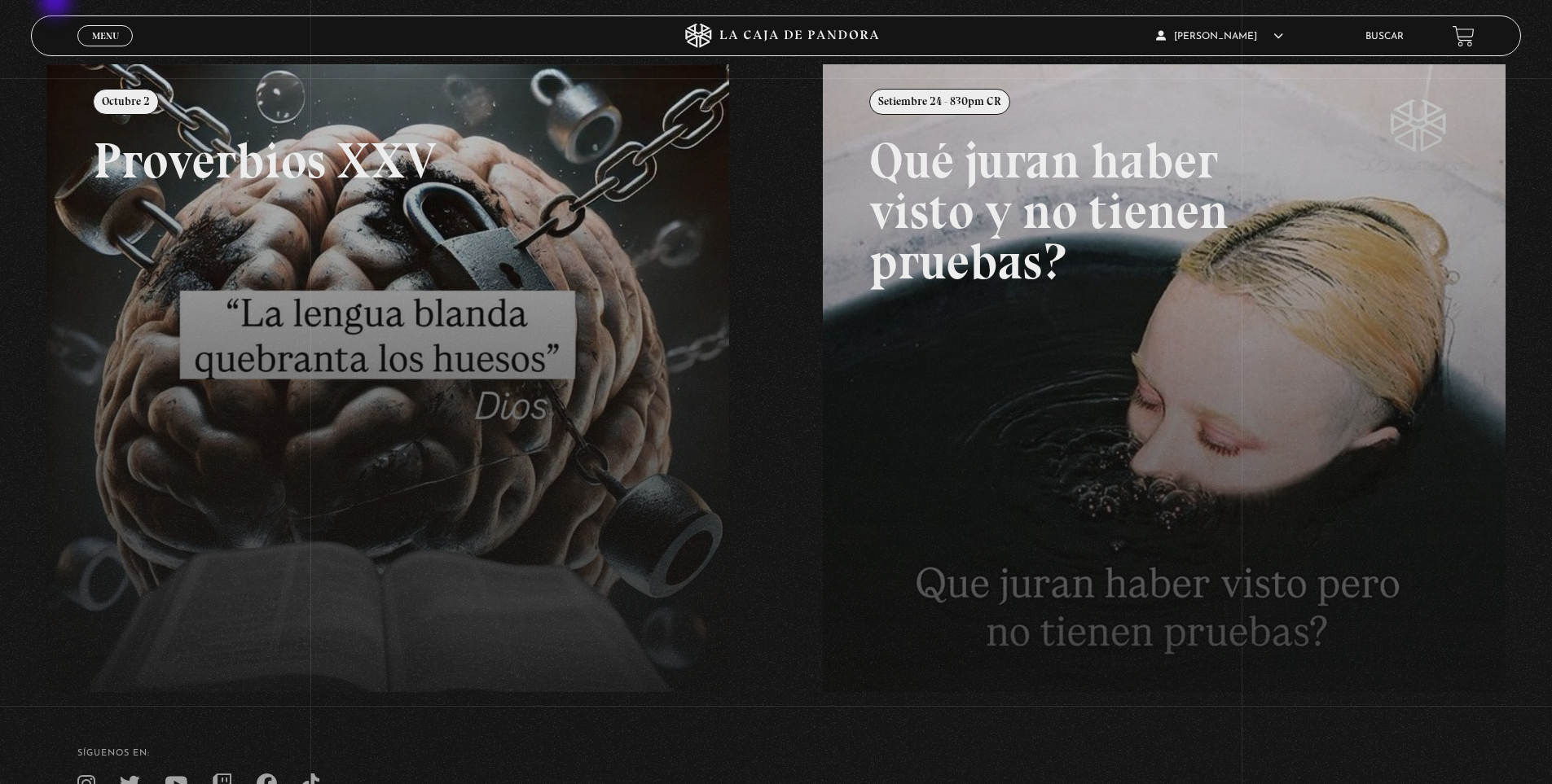
scroll to position [126, 0]
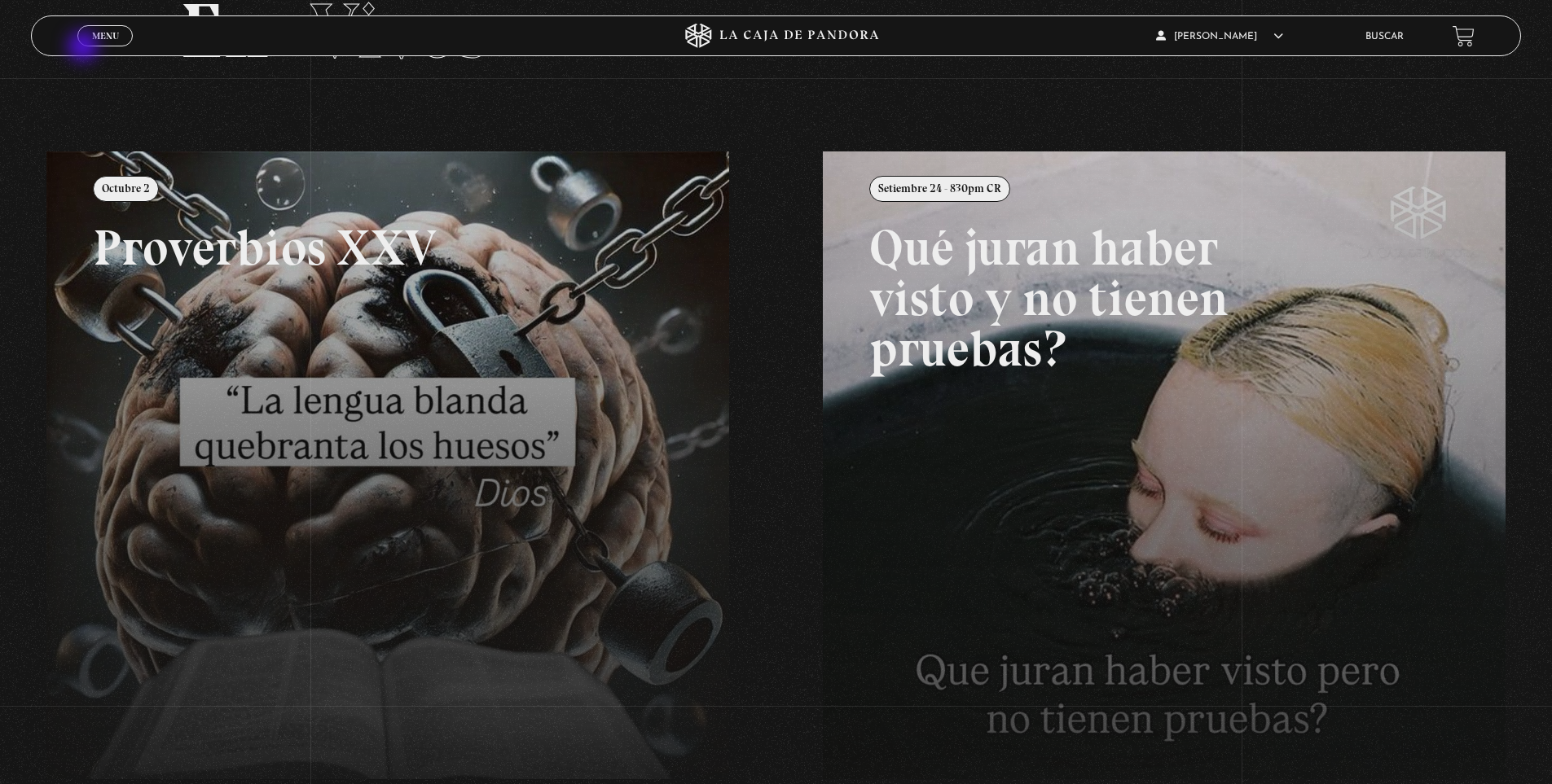
click at [90, 39] on link "Menu Cerrar" at bounding box center [104, 36] width 55 height 21
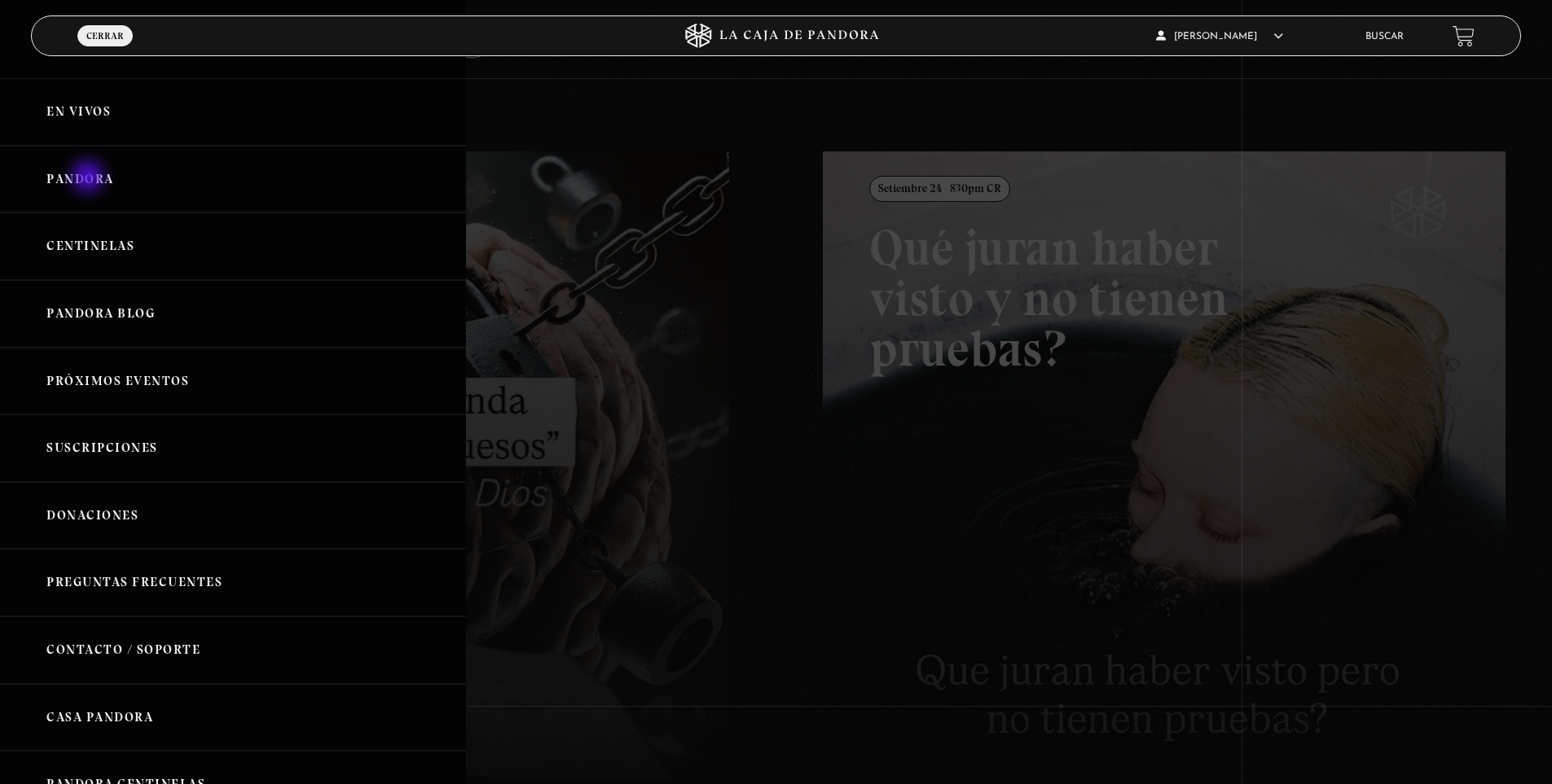
click at [90, 178] on link "Pandora" at bounding box center [232, 180] width 466 height 68
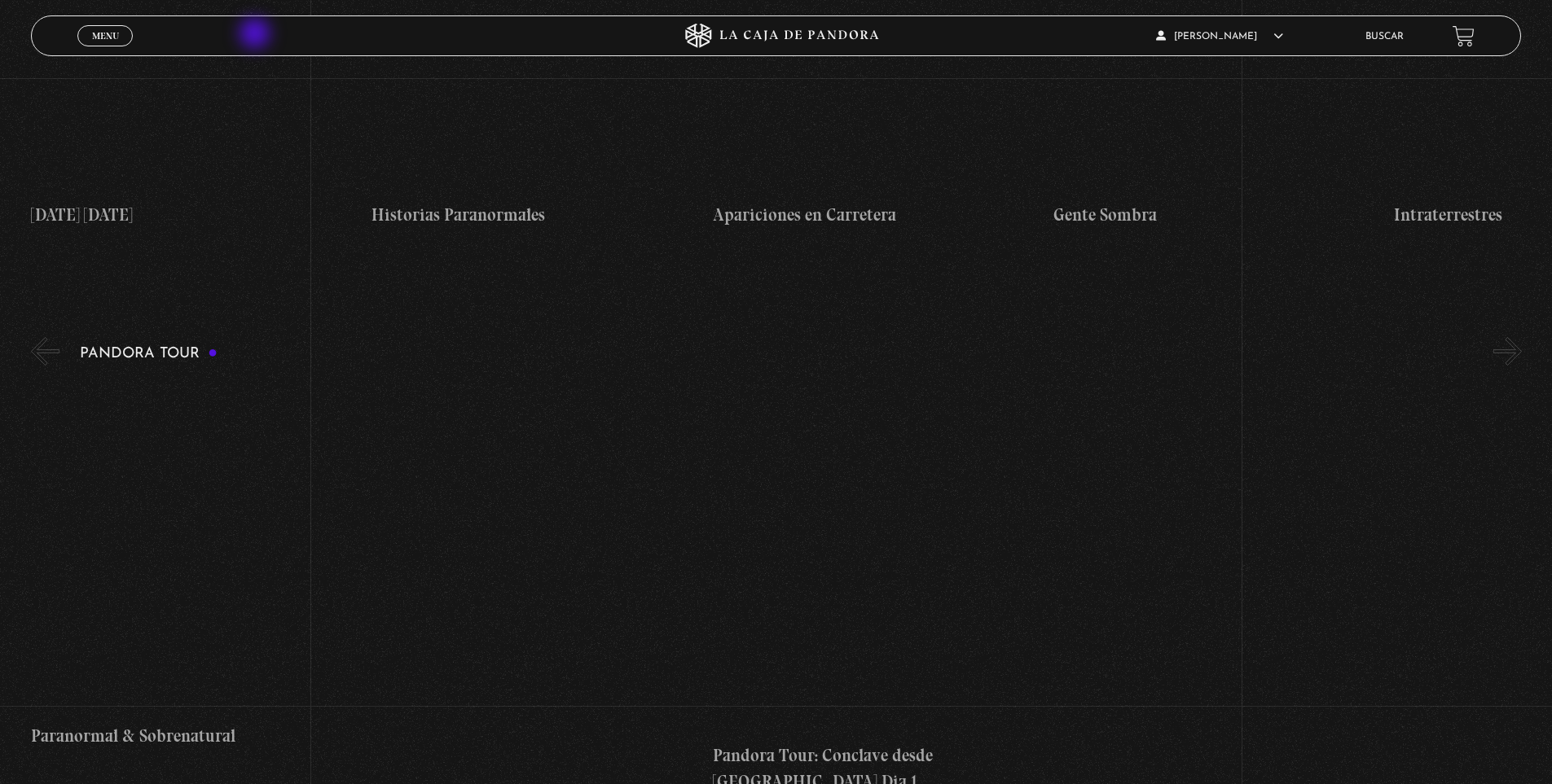
scroll to position [977, 0]
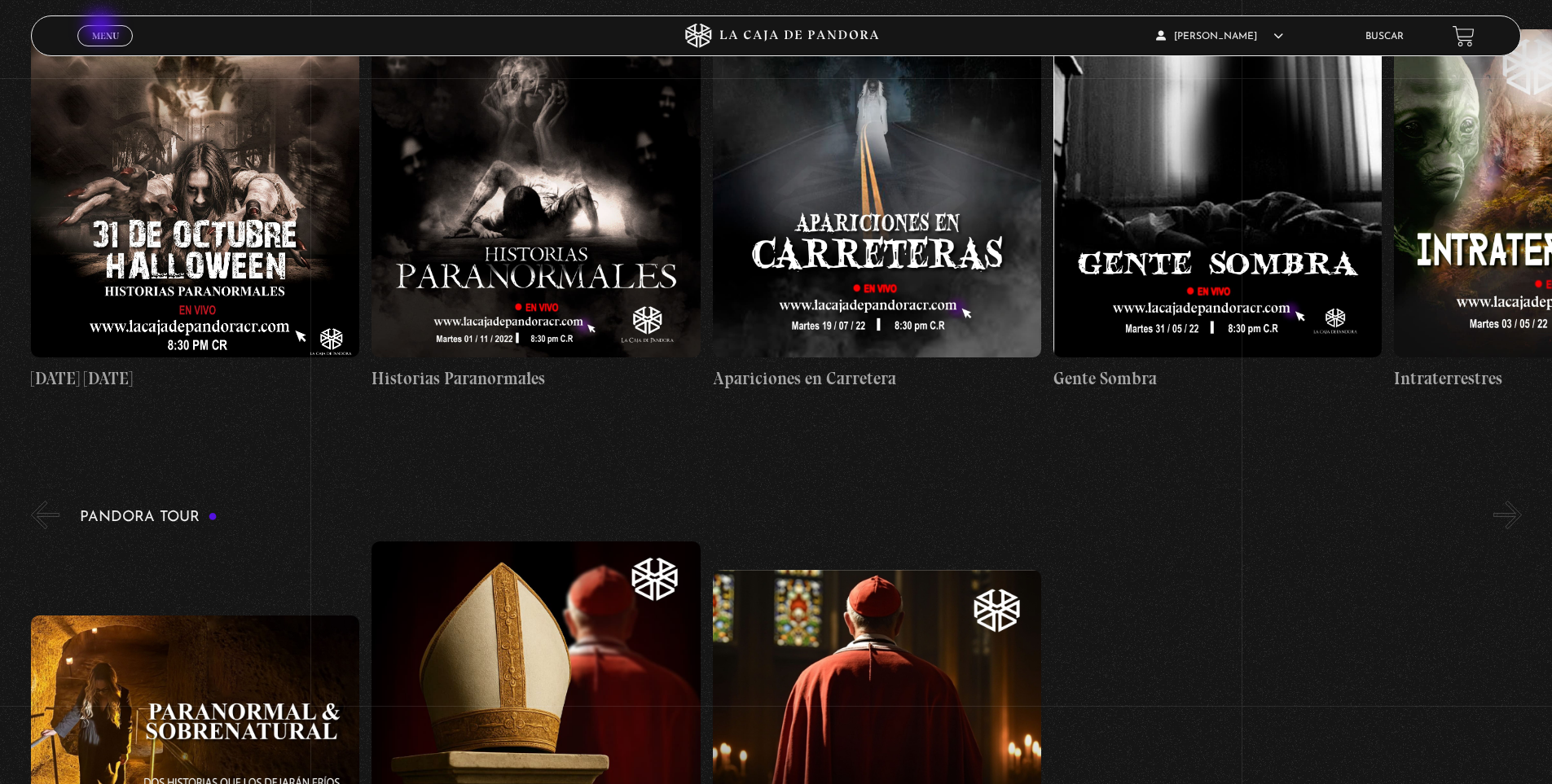
click at [103, 28] on link "Menu Cerrar" at bounding box center [104, 36] width 55 height 21
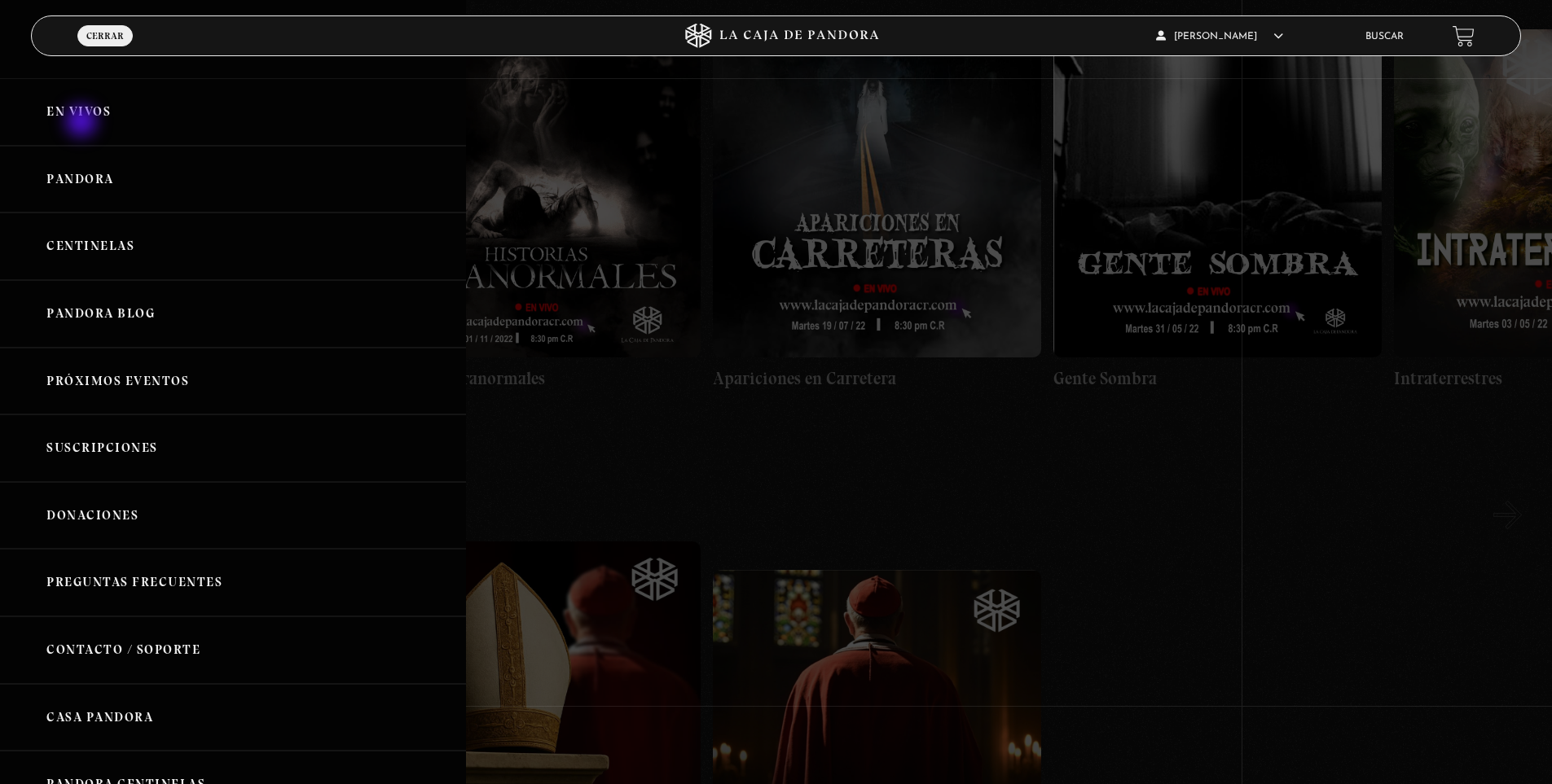
click at [83, 123] on link "En vivos" at bounding box center [232, 112] width 466 height 68
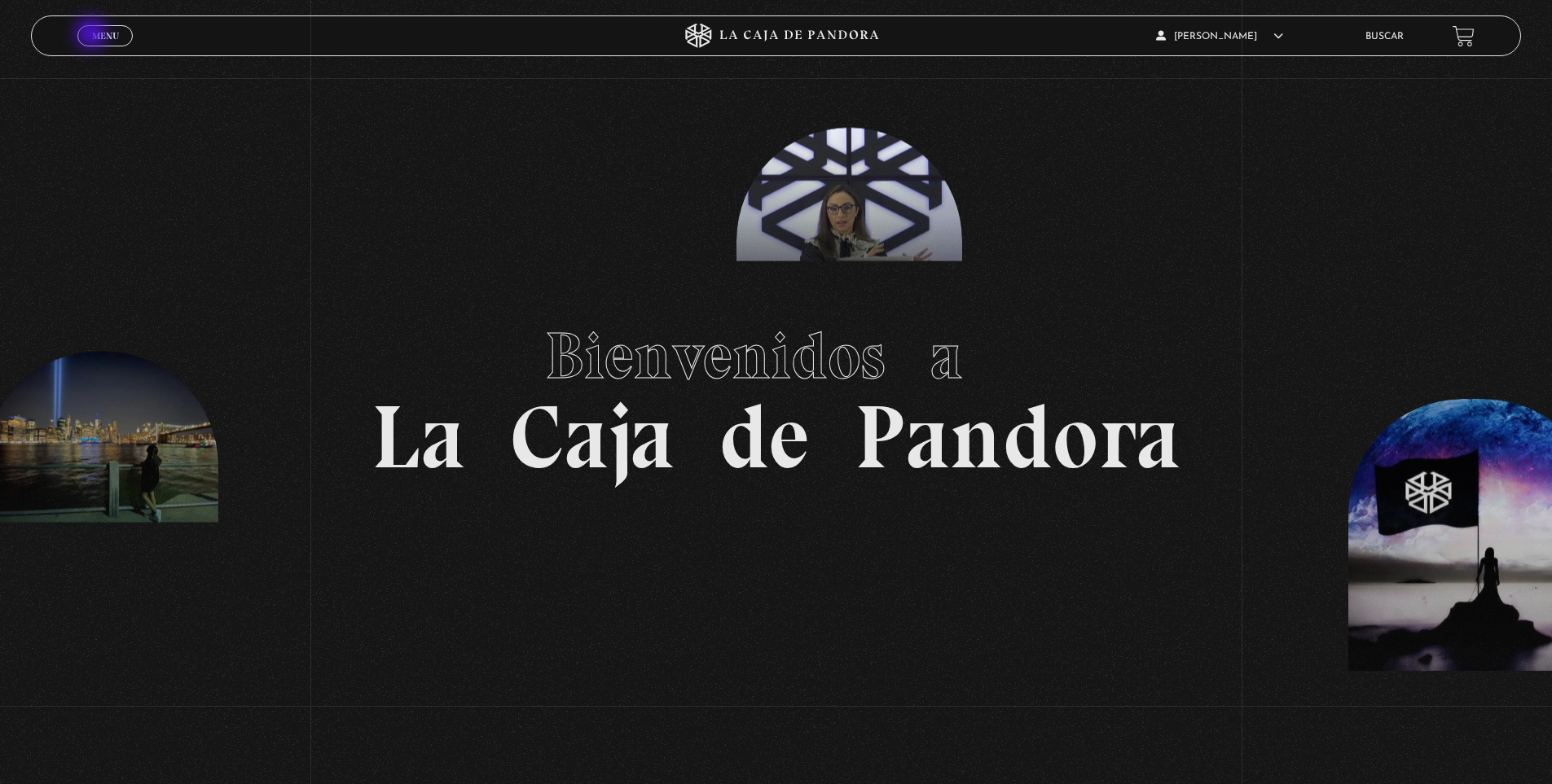
click at [97, 35] on span "Menu" at bounding box center [106, 36] width 27 height 10
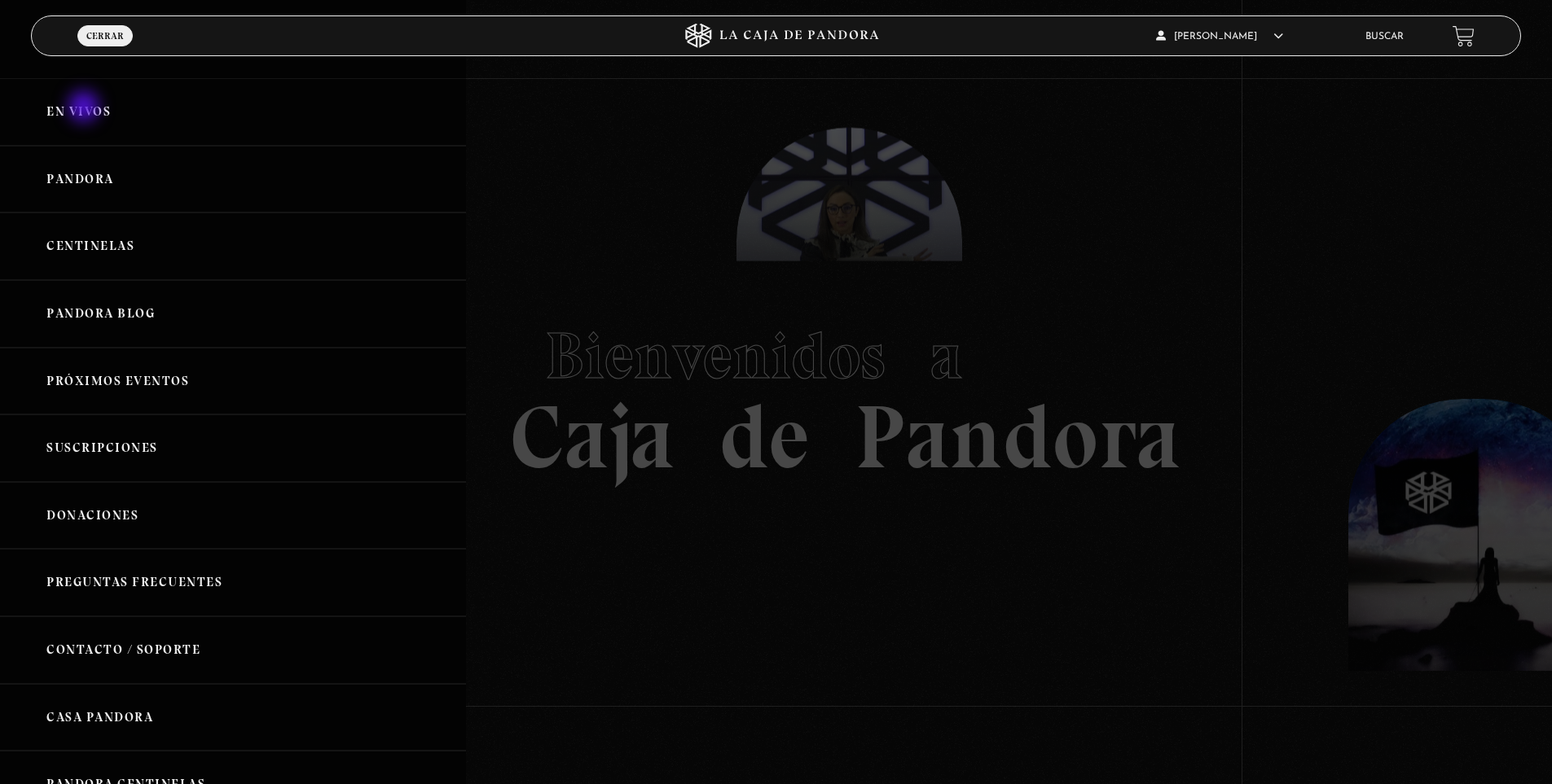
click at [86, 114] on link "En vivos" at bounding box center [232, 112] width 466 height 68
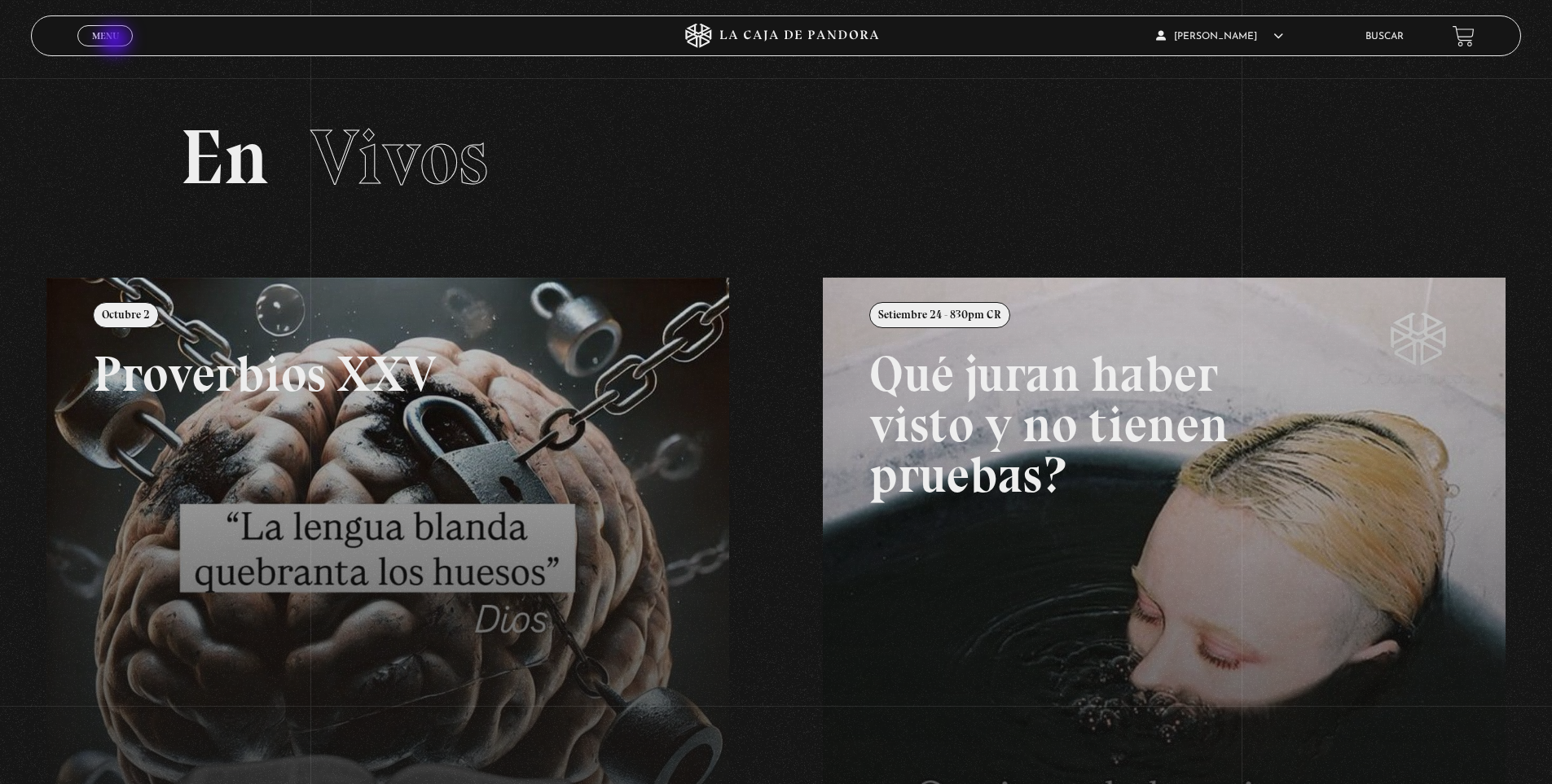
click at [104, 36] on span "Menu" at bounding box center [106, 36] width 27 height 10
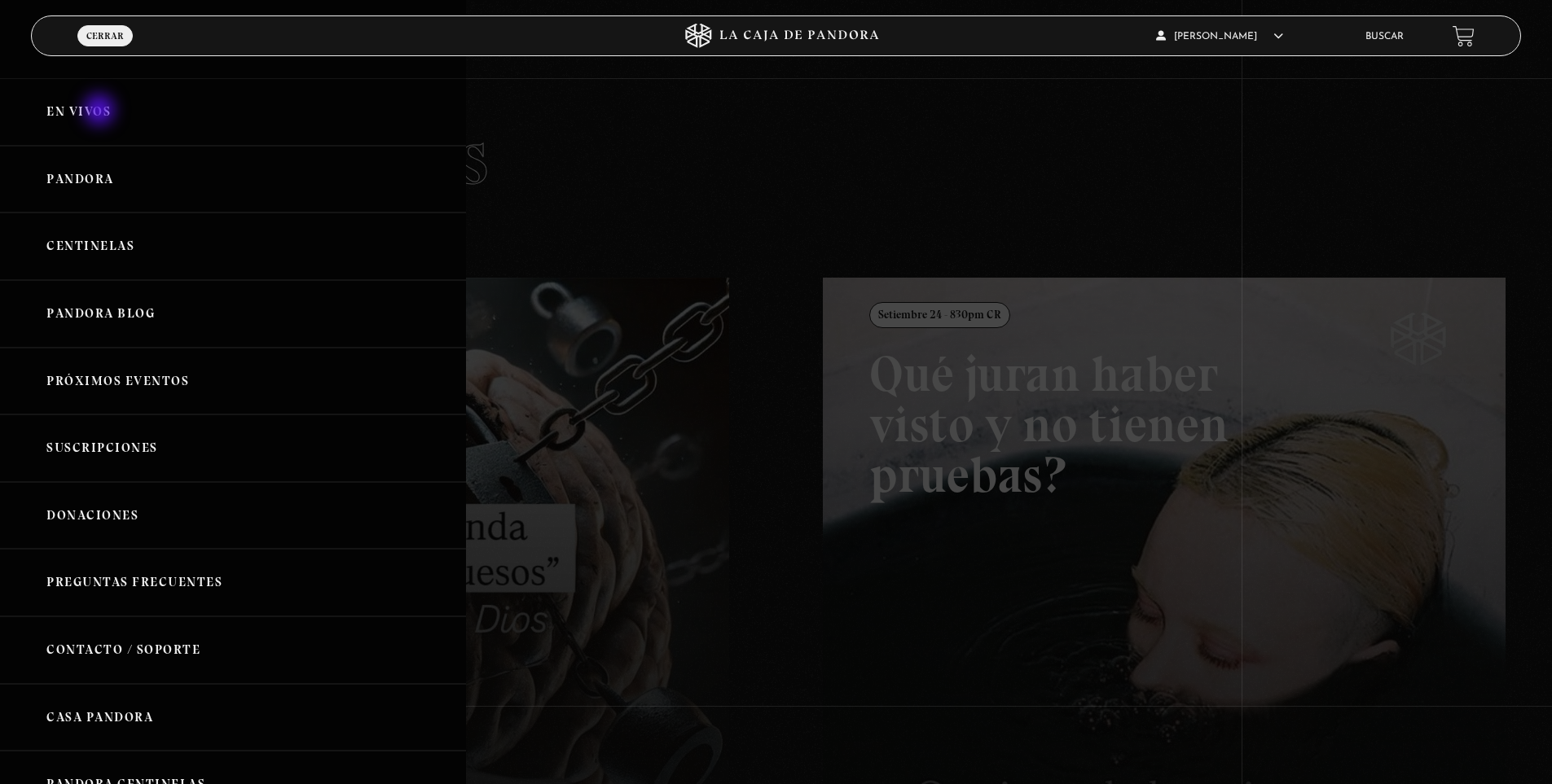
click at [100, 112] on link "En vivos" at bounding box center [232, 112] width 466 height 68
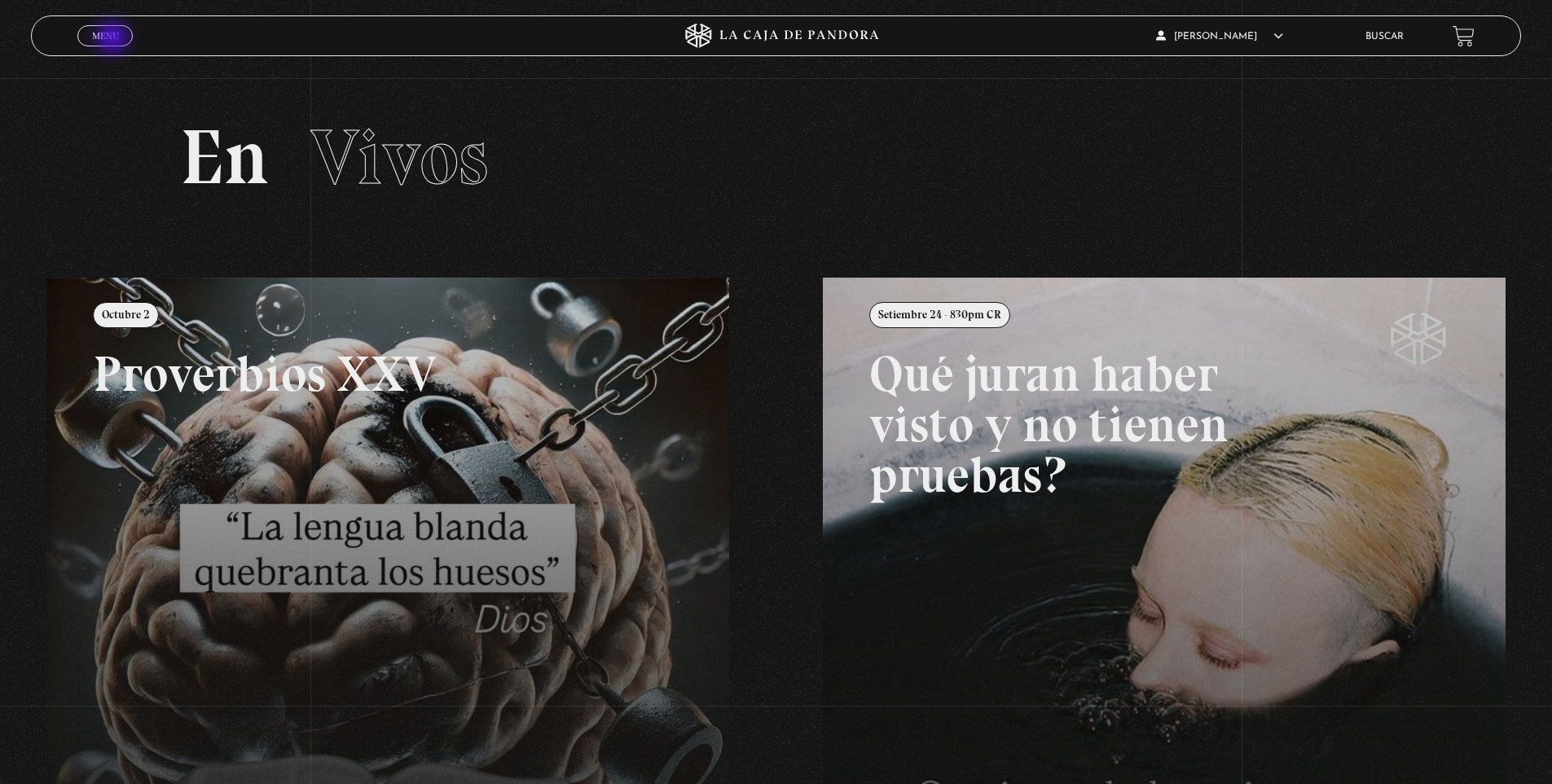
click at [114, 39] on span "Menu" at bounding box center [106, 36] width 27 height 10
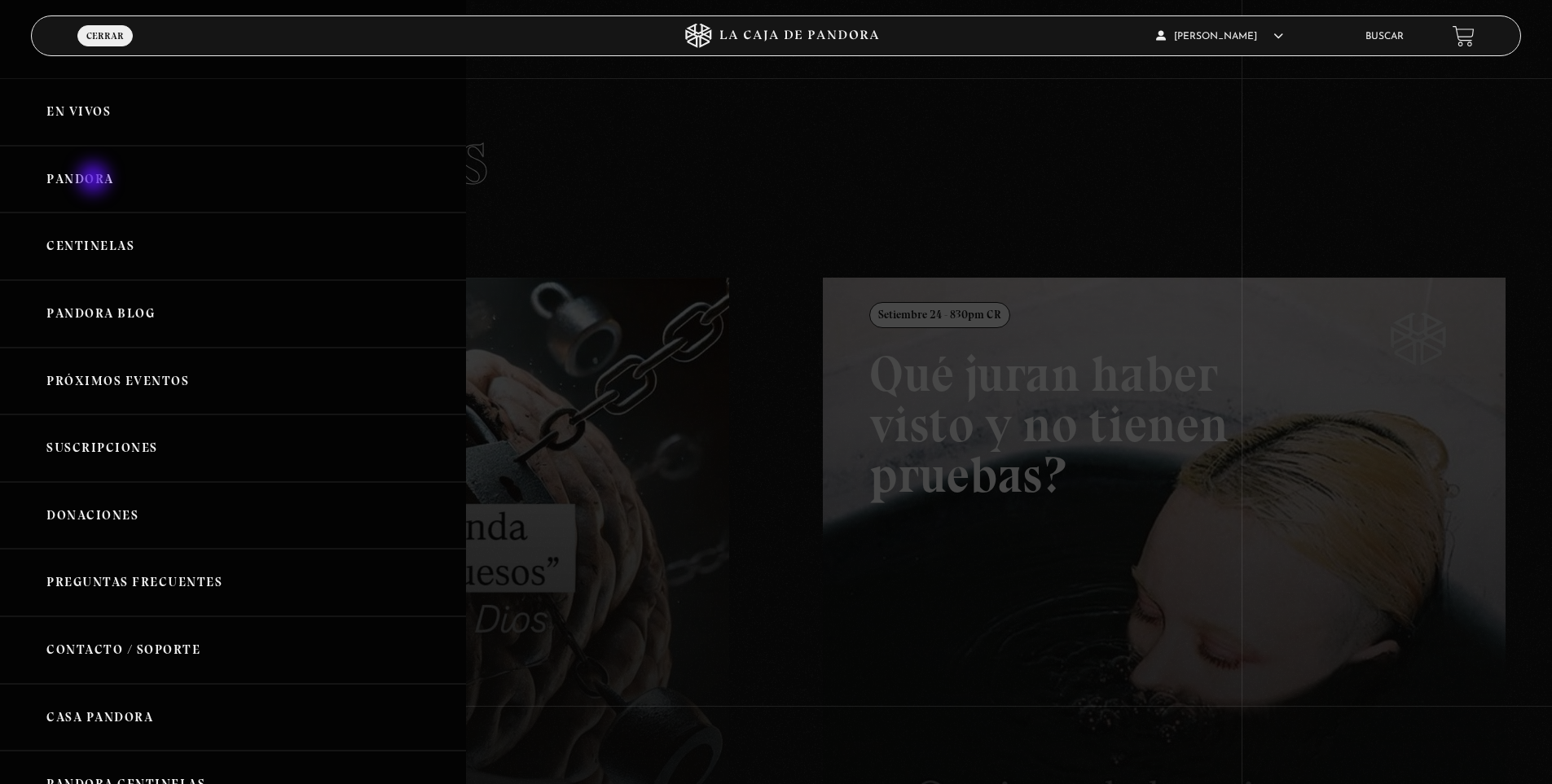
click at [95, 180] on link "Pandora" at bounding box center [232, 180] width 466 height 68
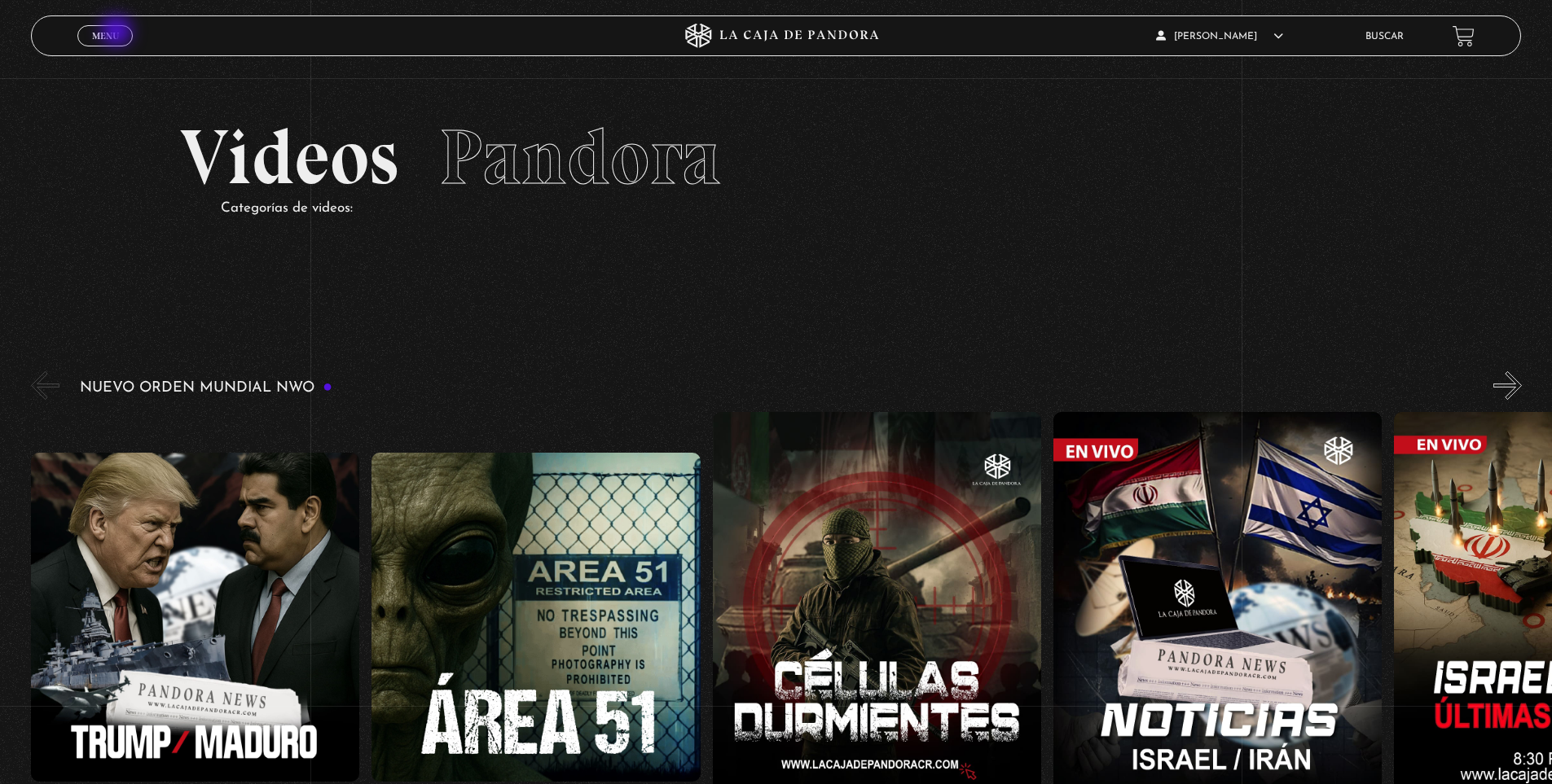
click at [117, 31] on span "Menu" at bounding box center [106, 36] width 27 height 10
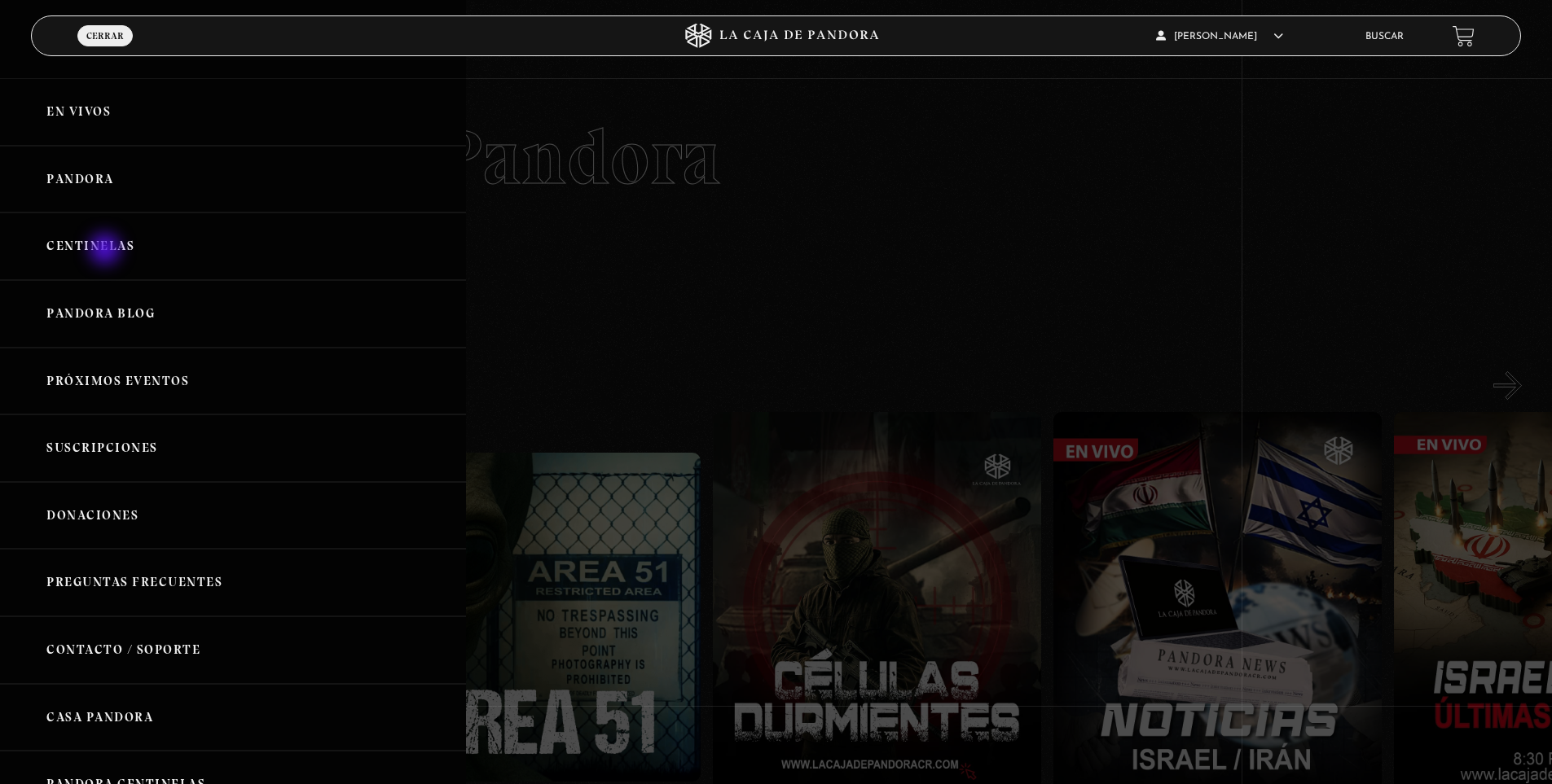
click at [106, 249] on link "Centinelas" at bounding box center [232, 247] width 466 height 68
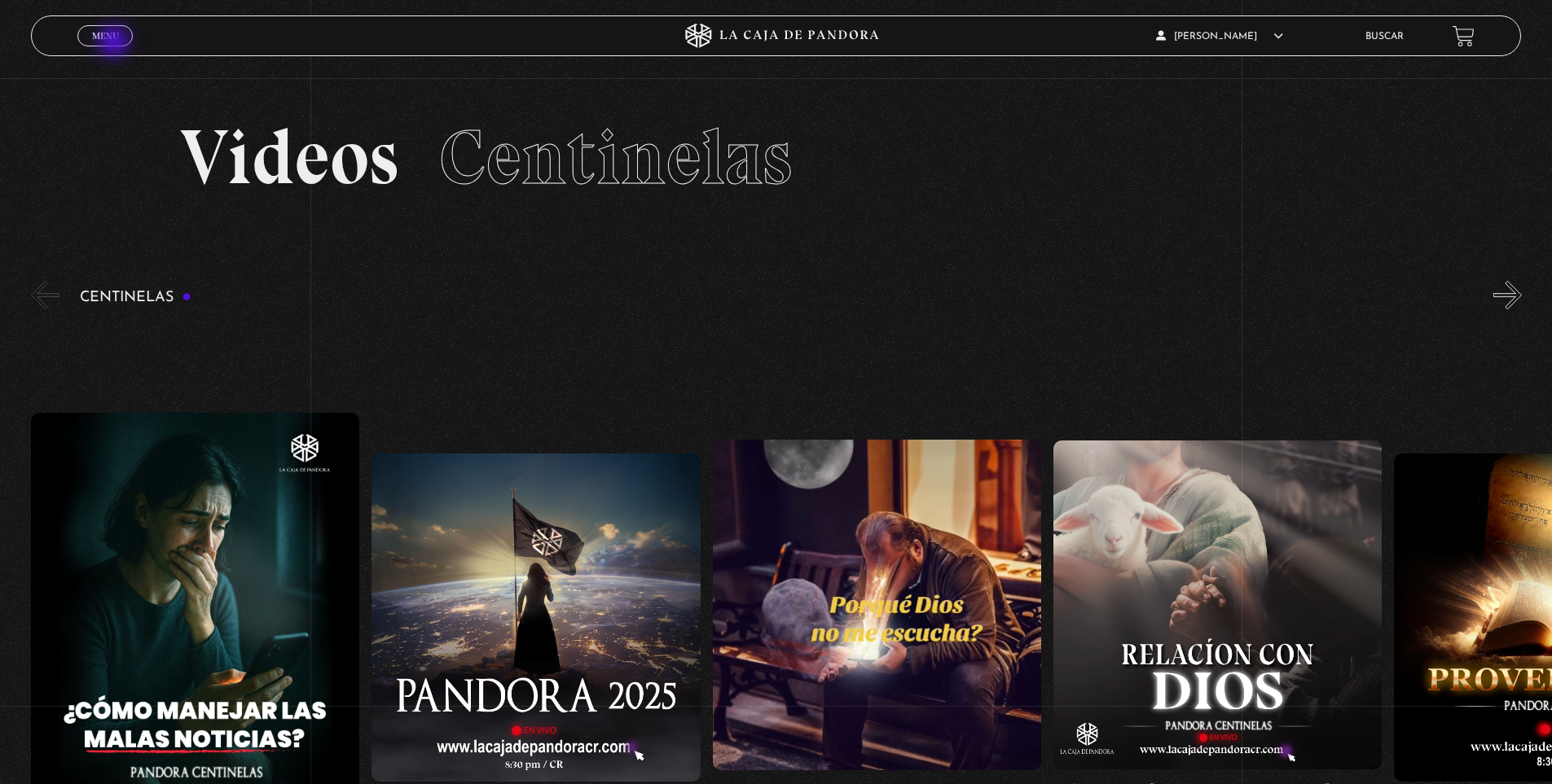
click at [142, 34] on div "Menu Cerrar" at bounding box center [310, 36] width 466 height 39
click at [116, 24] on div "Menu Cerrar" at bounding box center [310, 36] width 466 height 39
click at [114, 41] on span "Menu" at bounding box center [106, 36] width 27 height 10
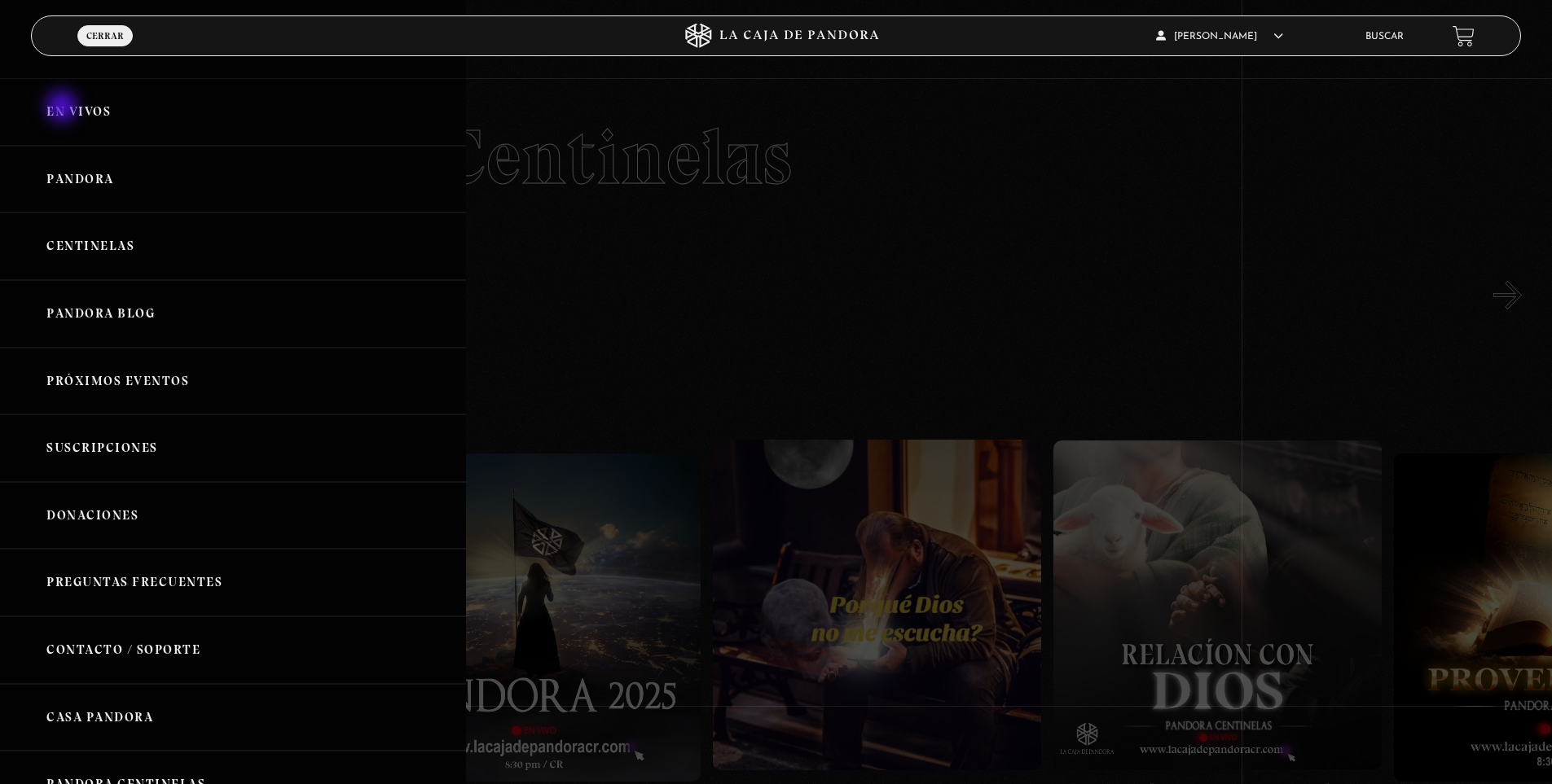
click at [64, 108] on link "En vivos" at bounding box center [232, 112] width 466 height 68
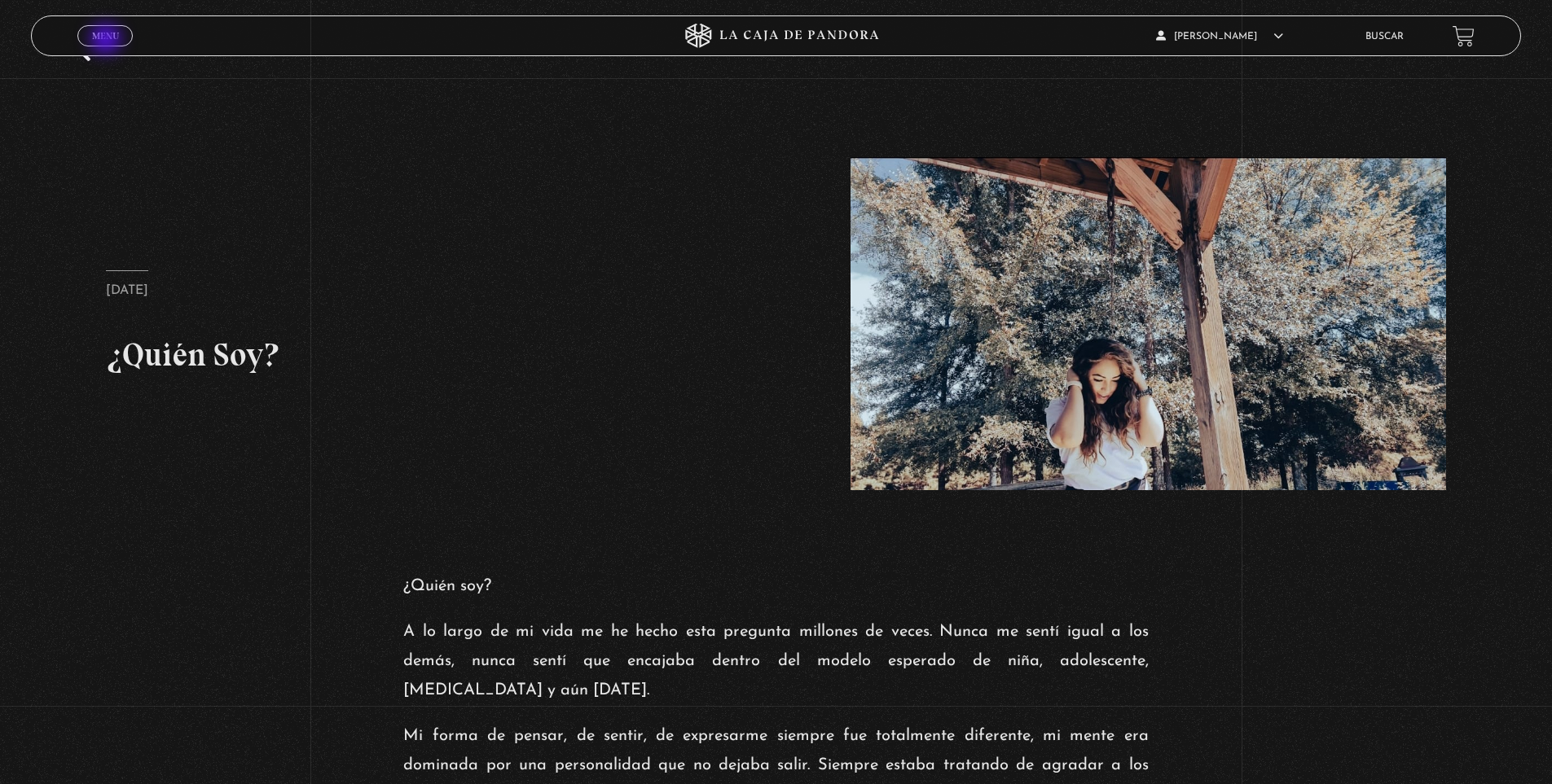
click at [106, 41] on span "Menu" at bounding box center [106, 36] width 27 height 10
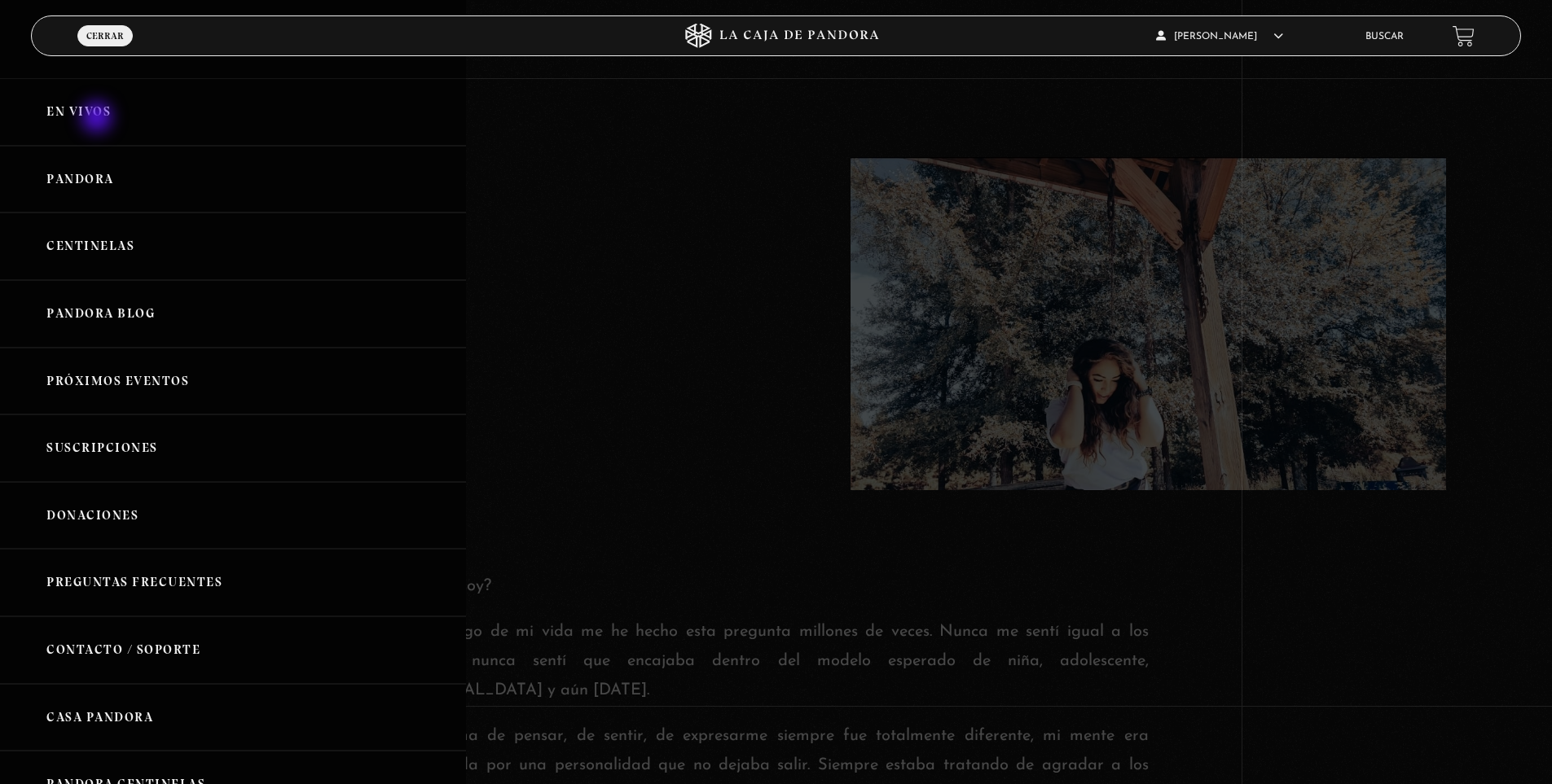
click at [97, 115] on link "En vivos" at bounding box center [232, 112] width 466 height 68
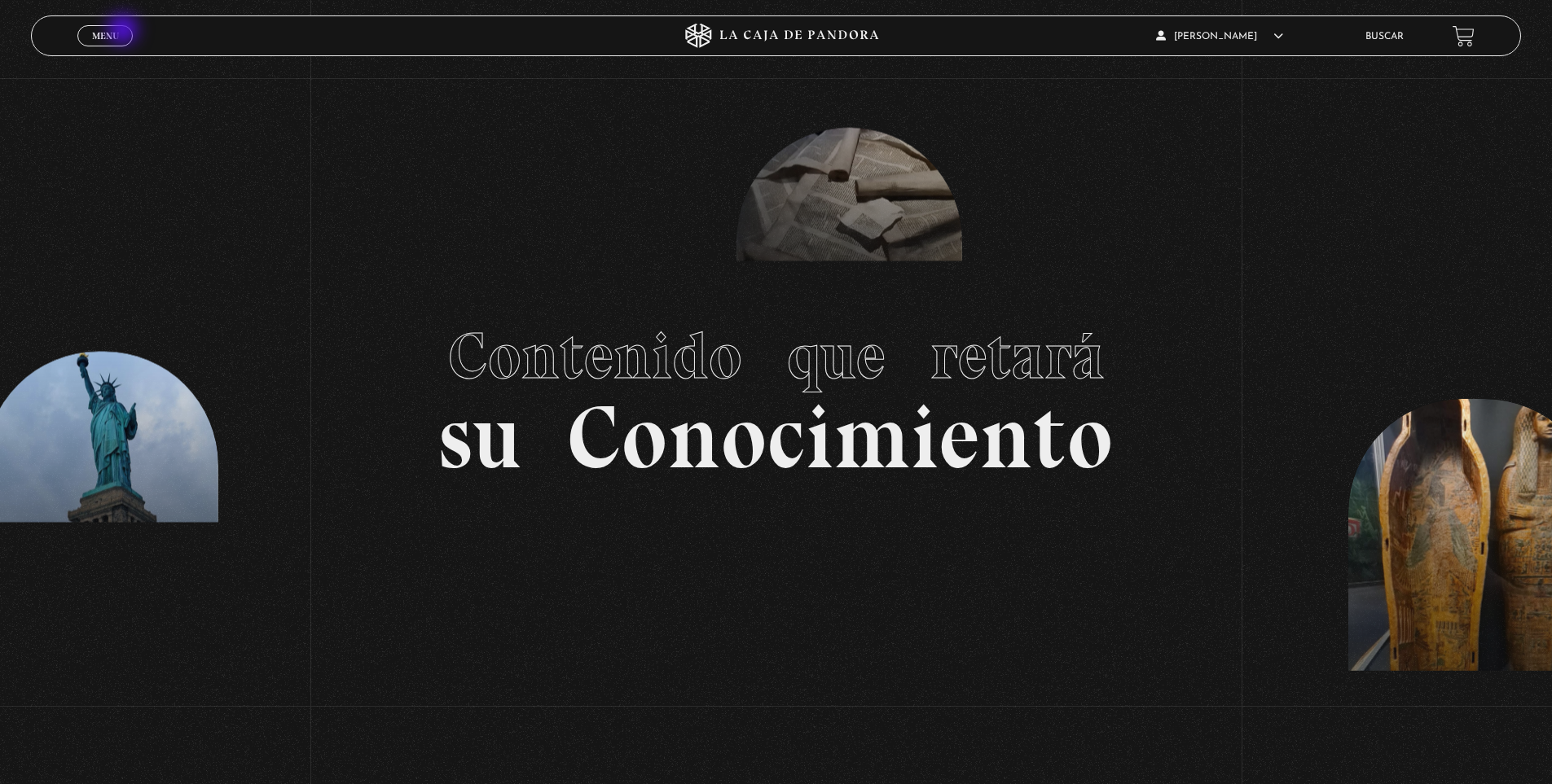
click at [118, 31] on span "Menu" at bounding box center [106, 36] width 27 height 10
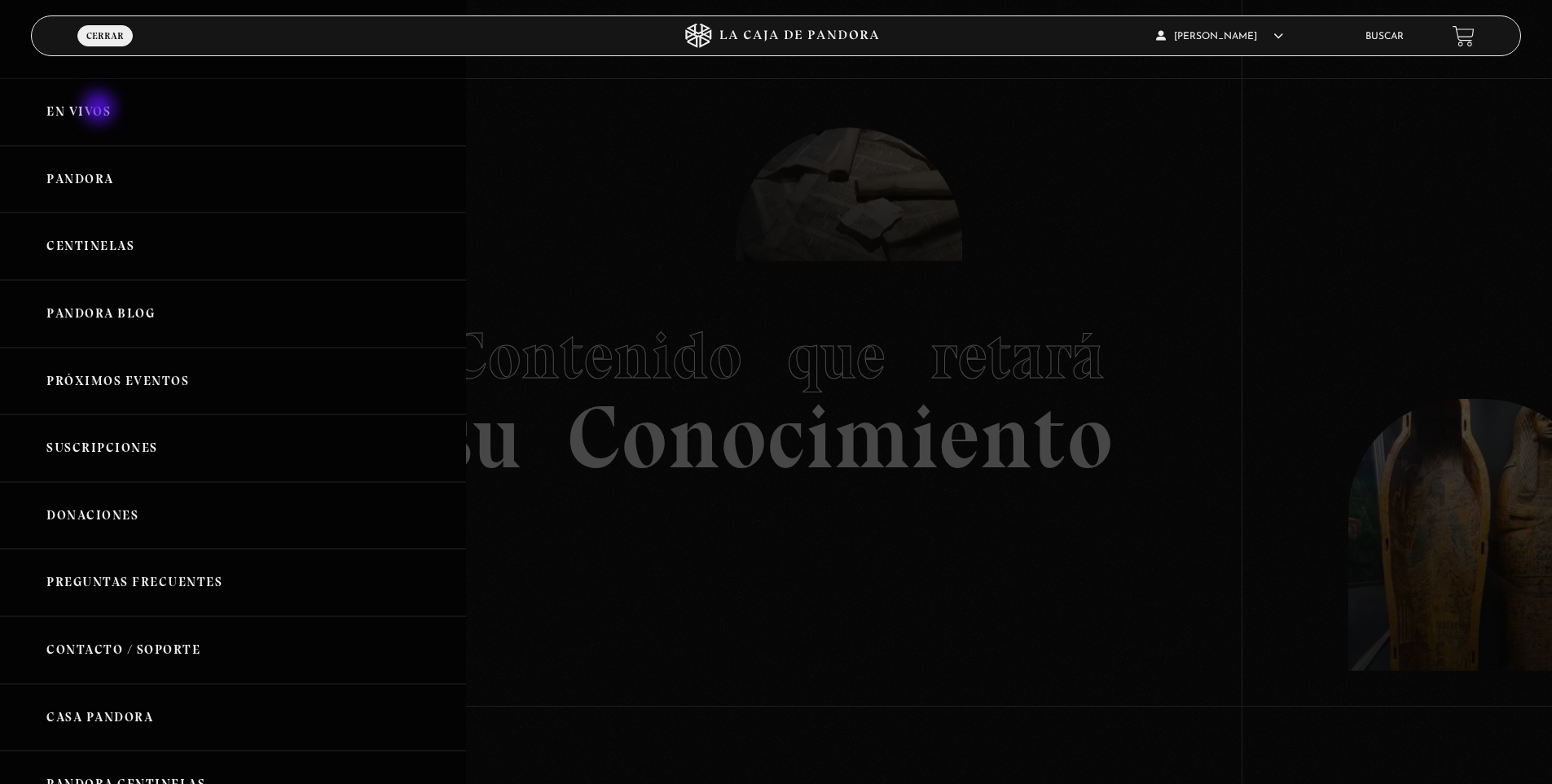
click at [95, 107] on link "En vivos" at bounding box center [232, 112] width 466 height 68
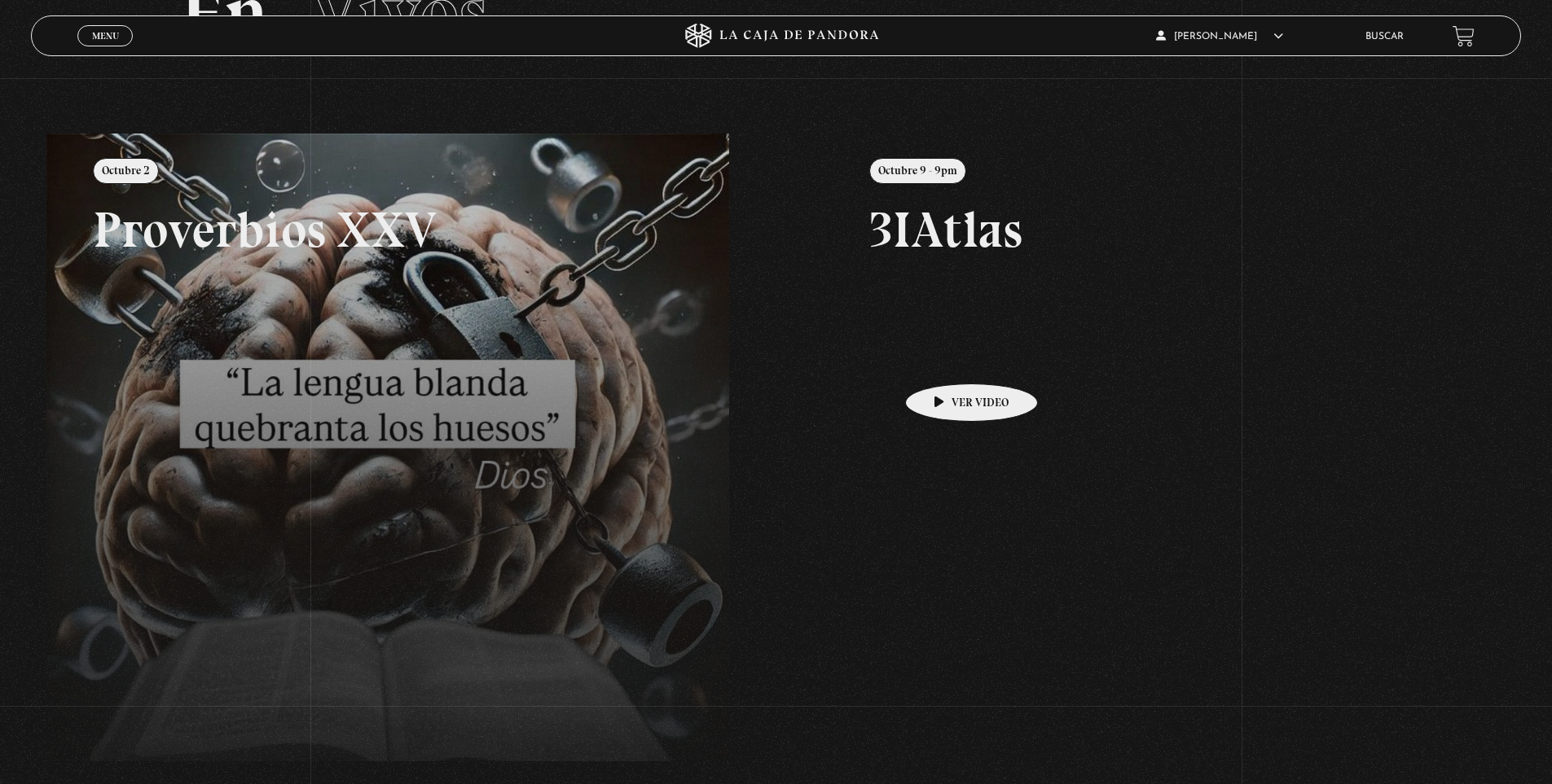
scroll to position [163, 0]
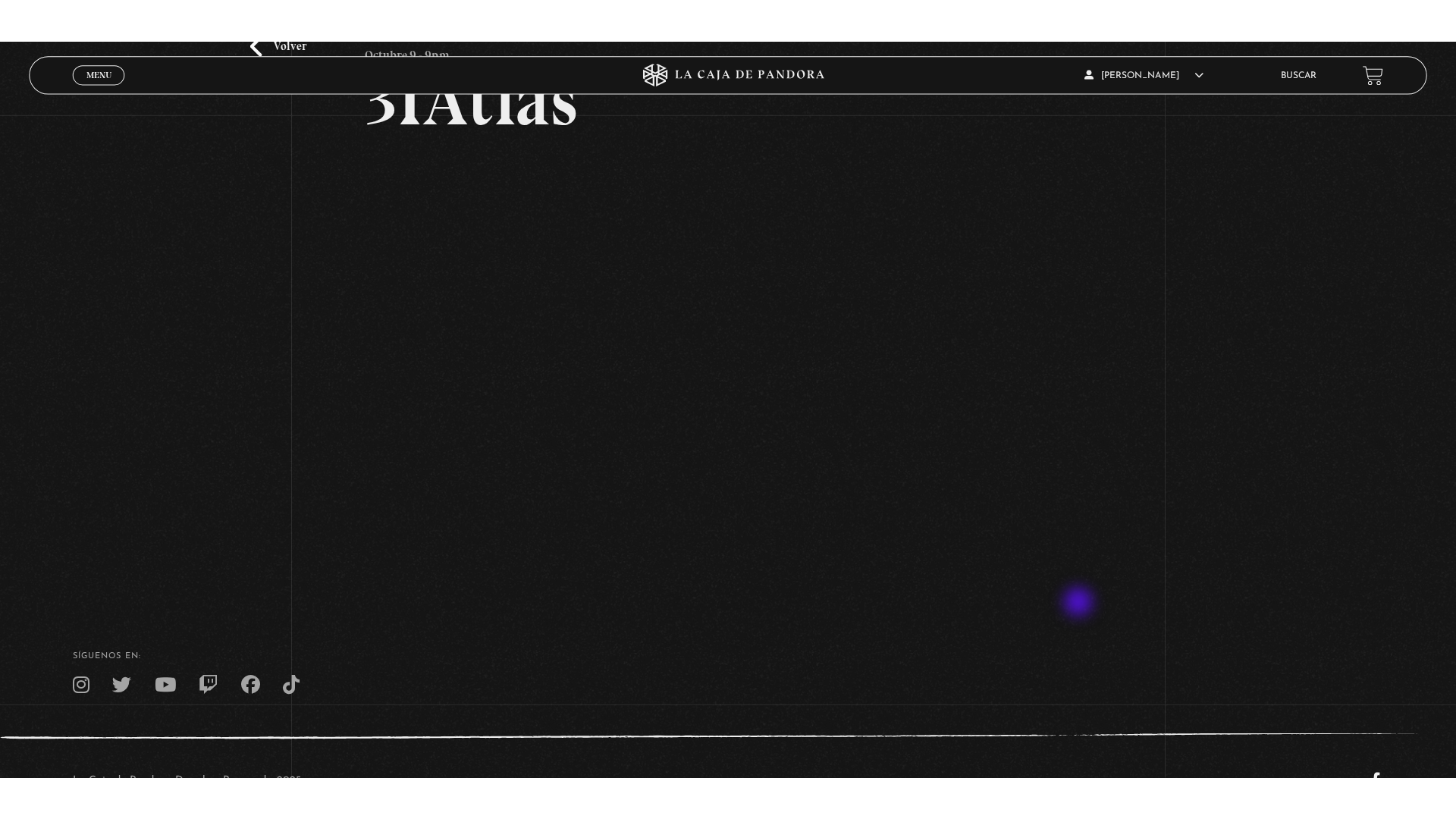
scroll to position [139, 0]
